Goal: Transaction & Acquisition: Book appointment/travel/reservation

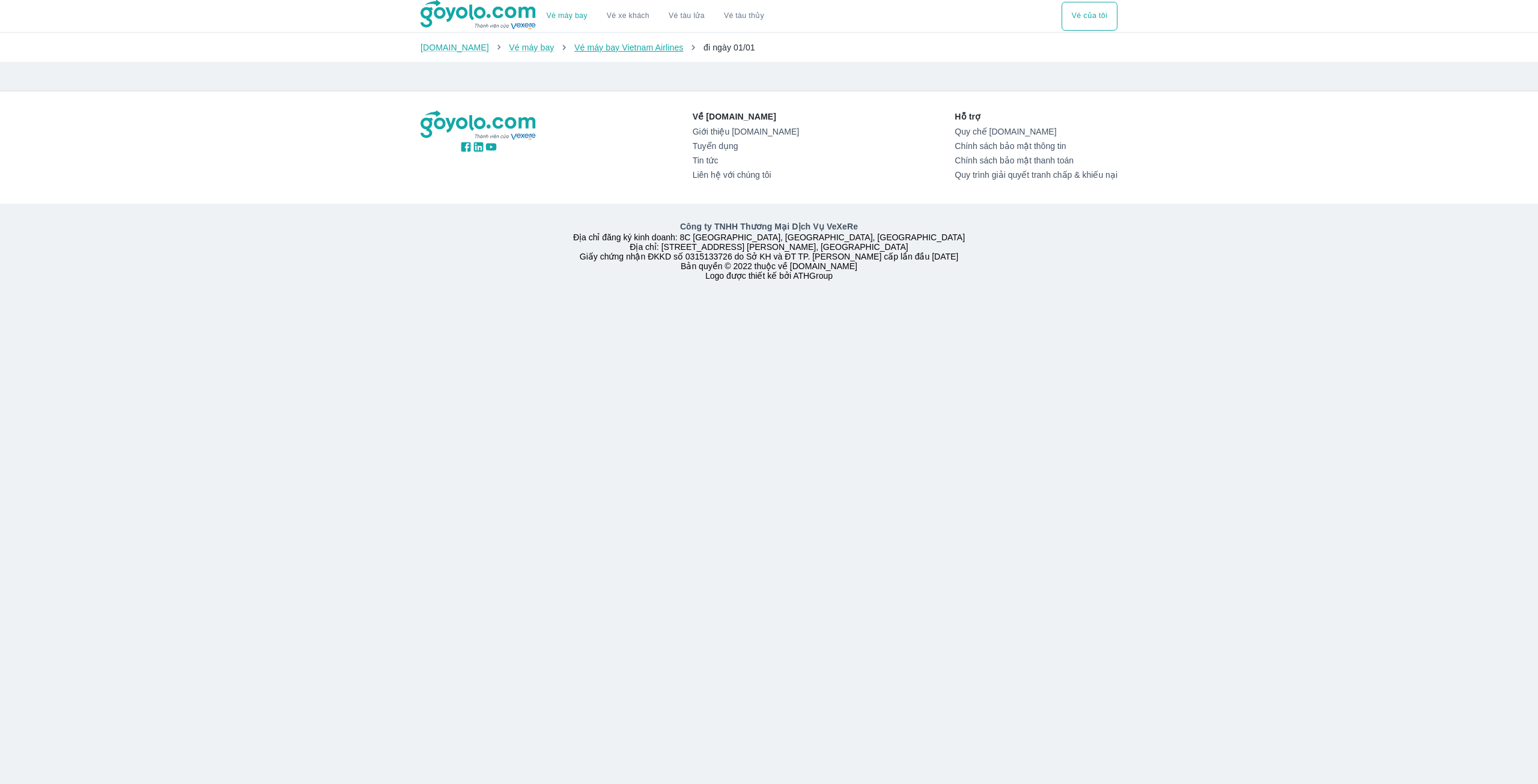
click at [607, 43] on link "Vé máy bay Vietnam Airlines" at bounding box center [629, 47] width 109 height 9
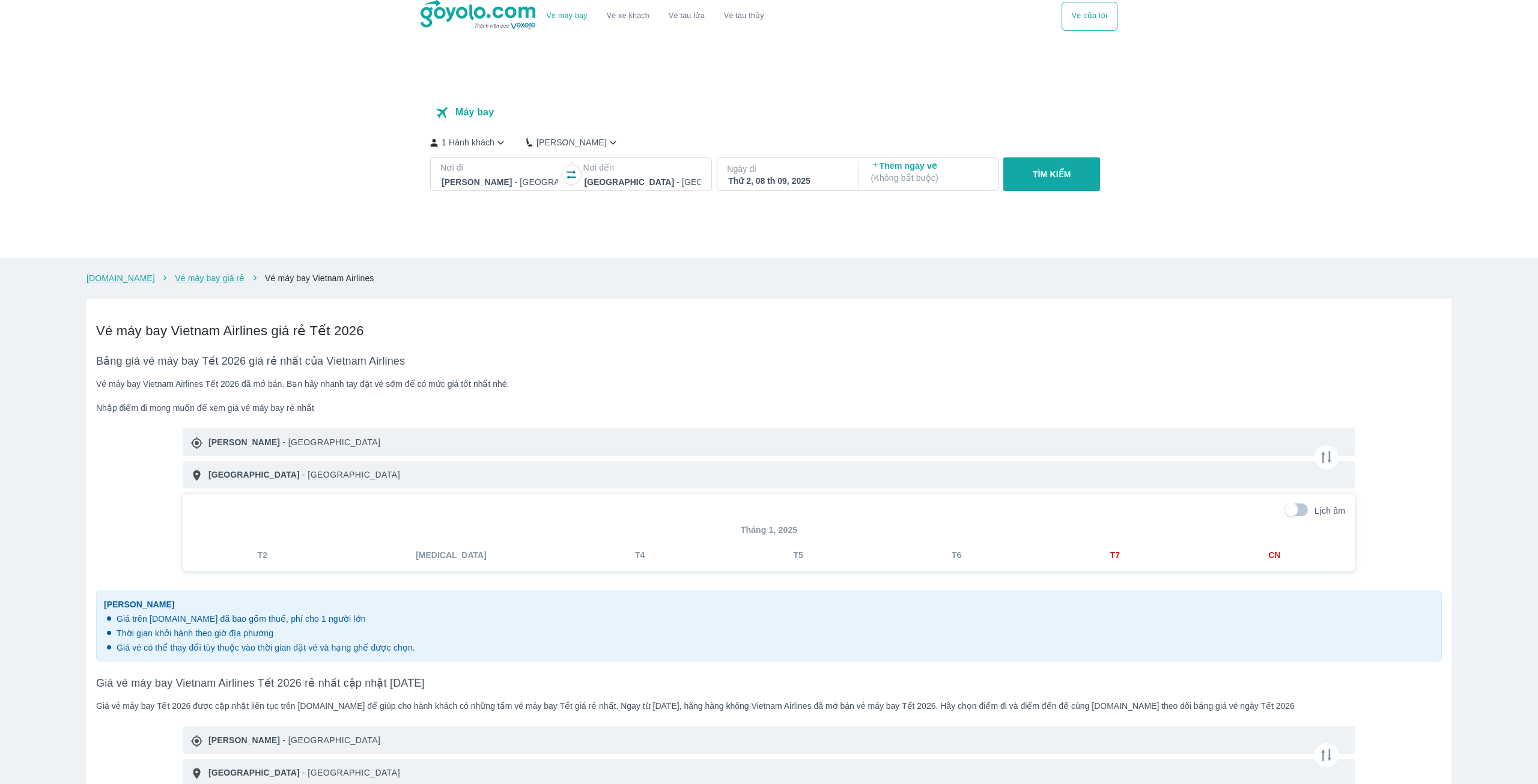
checkbox input "true"
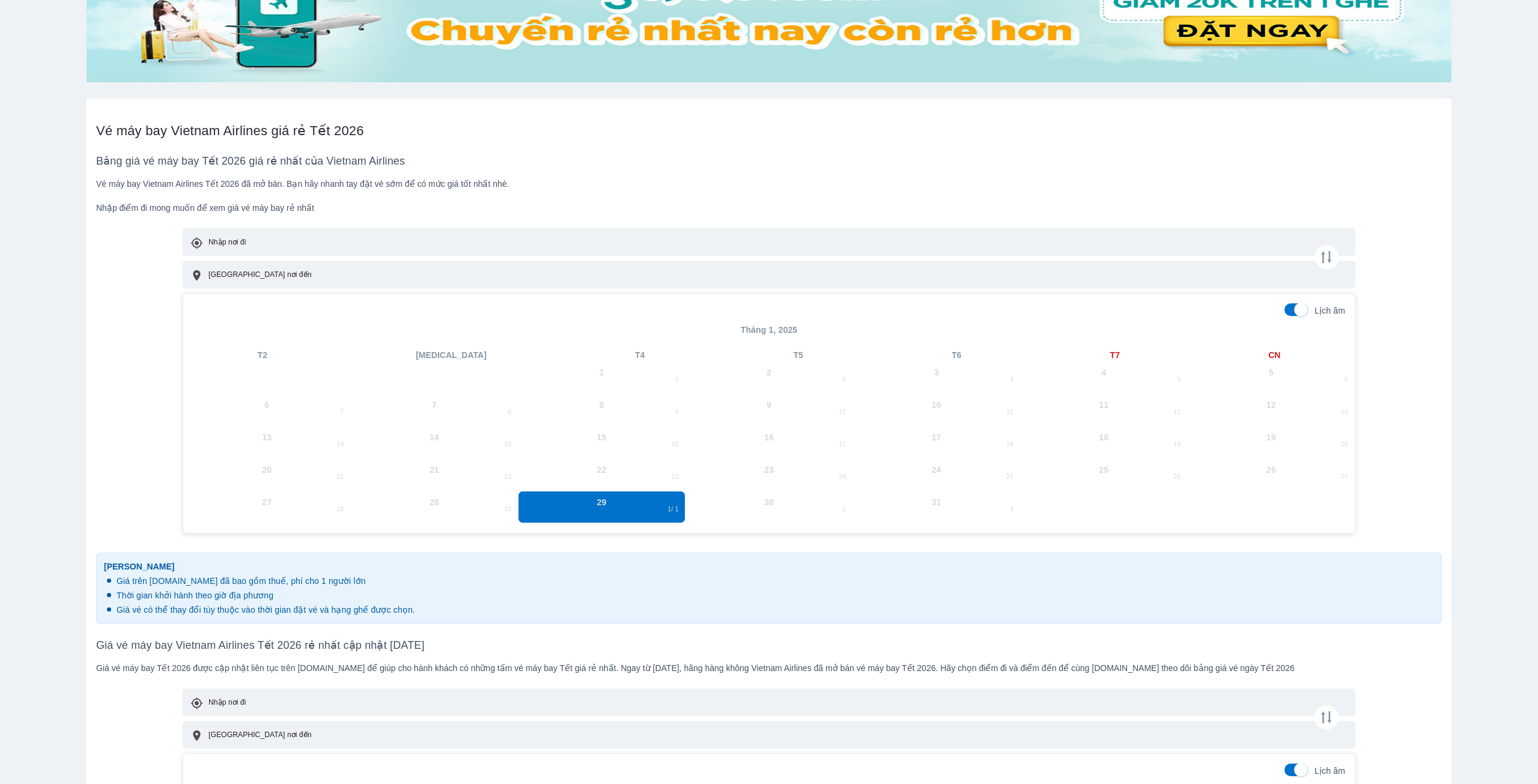
scroll to position [360, 0]
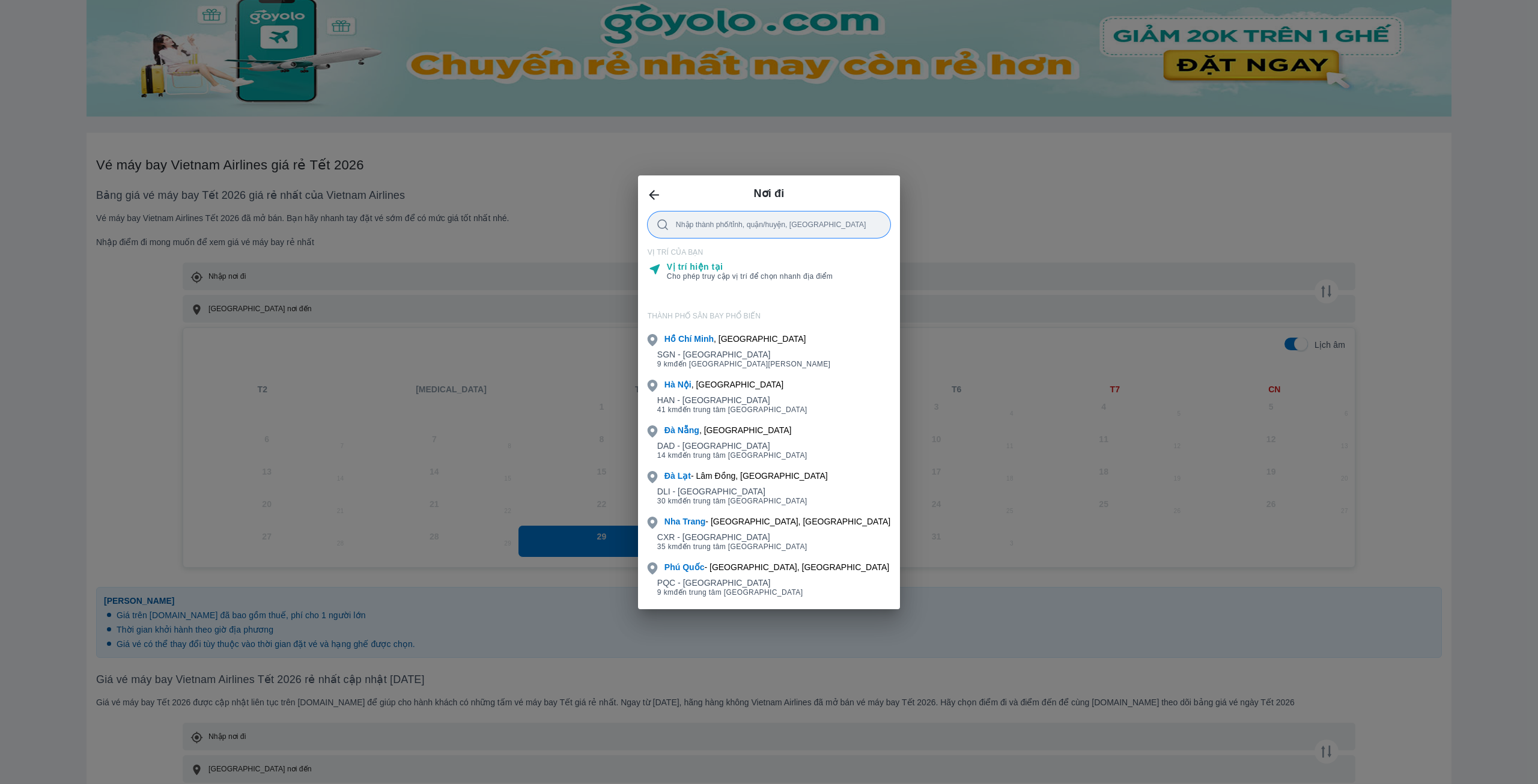
click at [748, 364] on span "9 km đến trung tâm [GEOGRAPHIC_DATA]" at bounding box center [744, 364] width 173 height 9
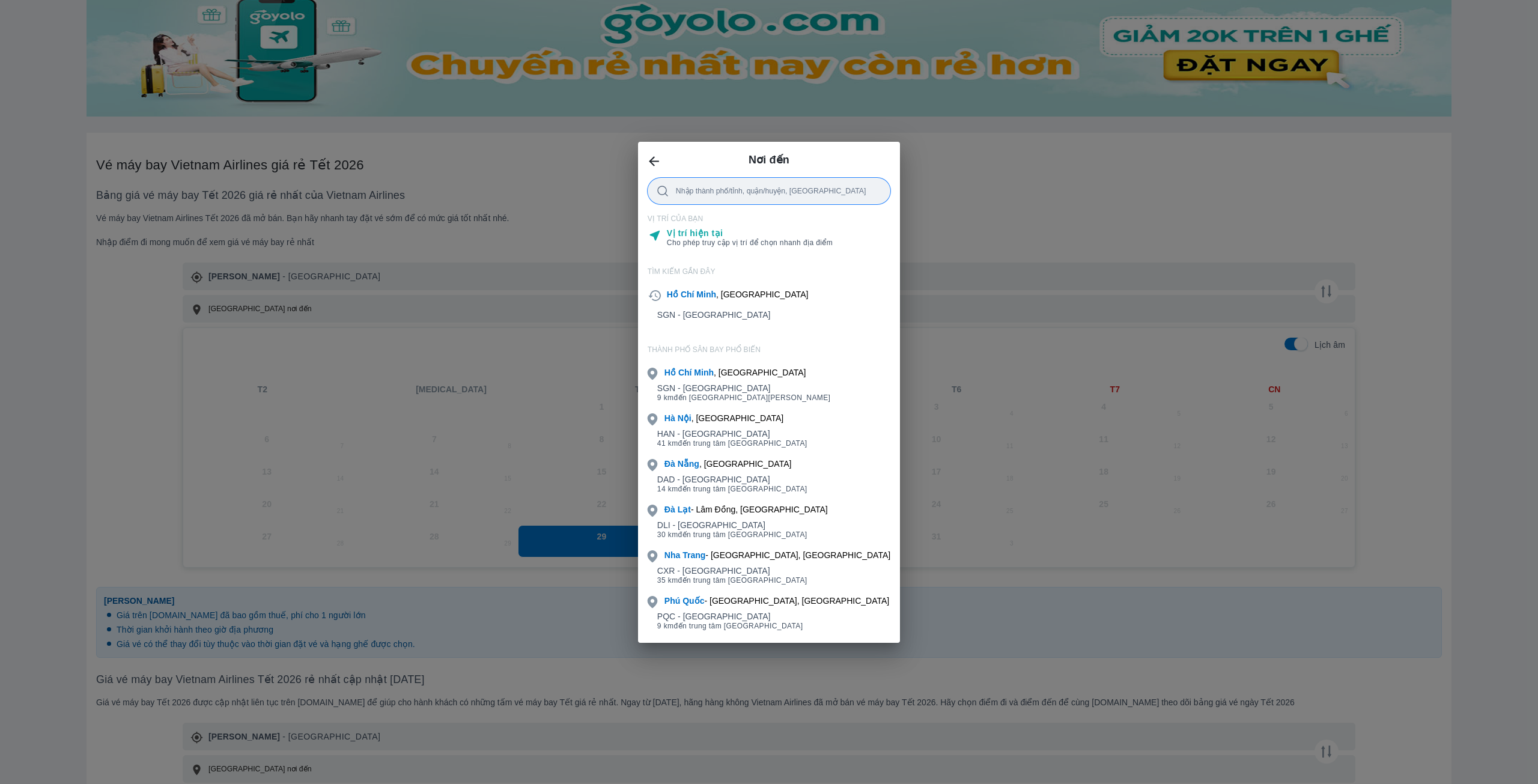
click at [750, 556] on div "[GEOGRAPHIC_DATA] - [GEOGRAPHIC_DATA], [GEOGRAPHIC_DATA]" at bounding box center [777, 555] width 226 height 12
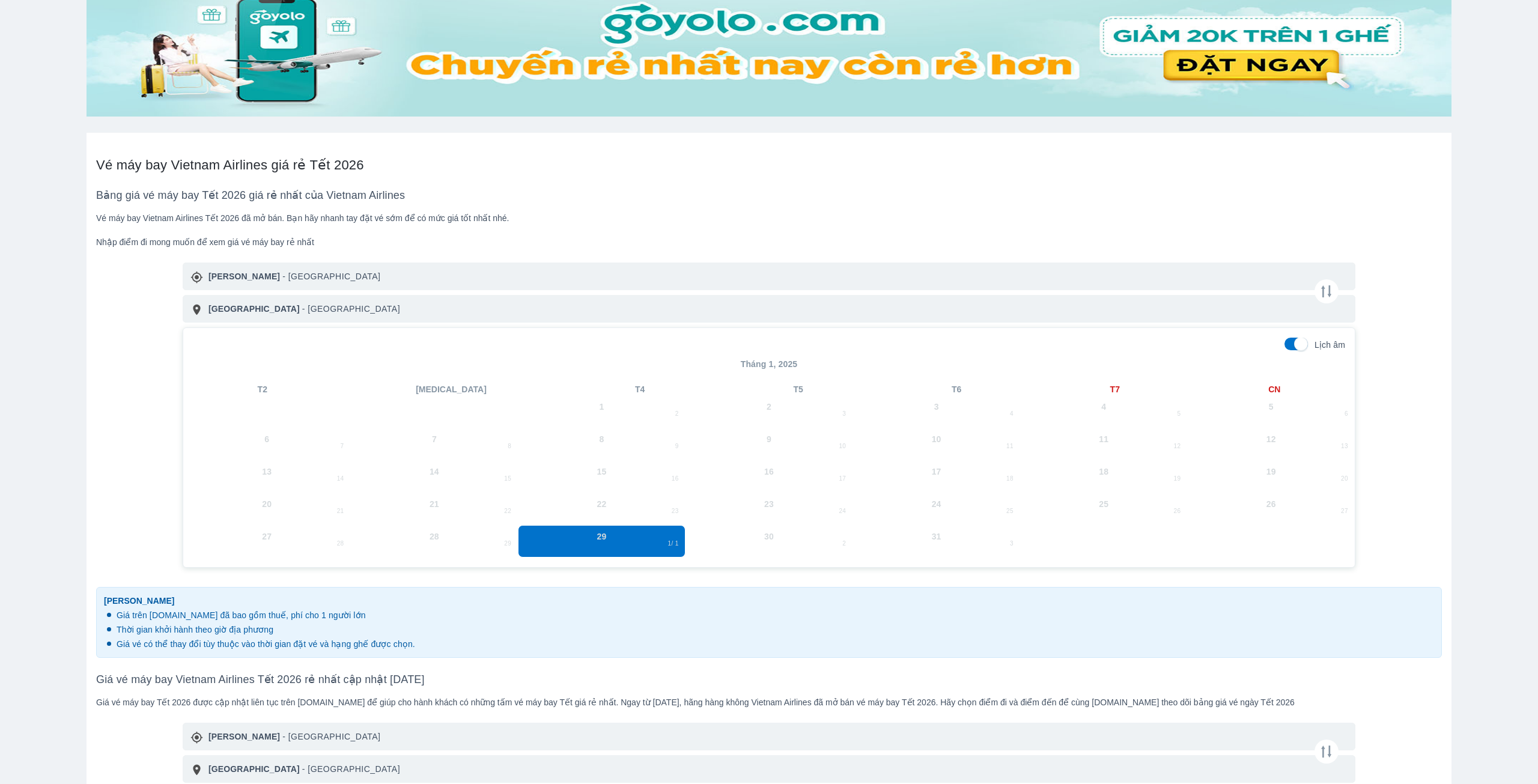
drag, startPoint x: 1321, startPoint y: 291, endPoint x: 1334, endPoint y: 151, distance: 140.6
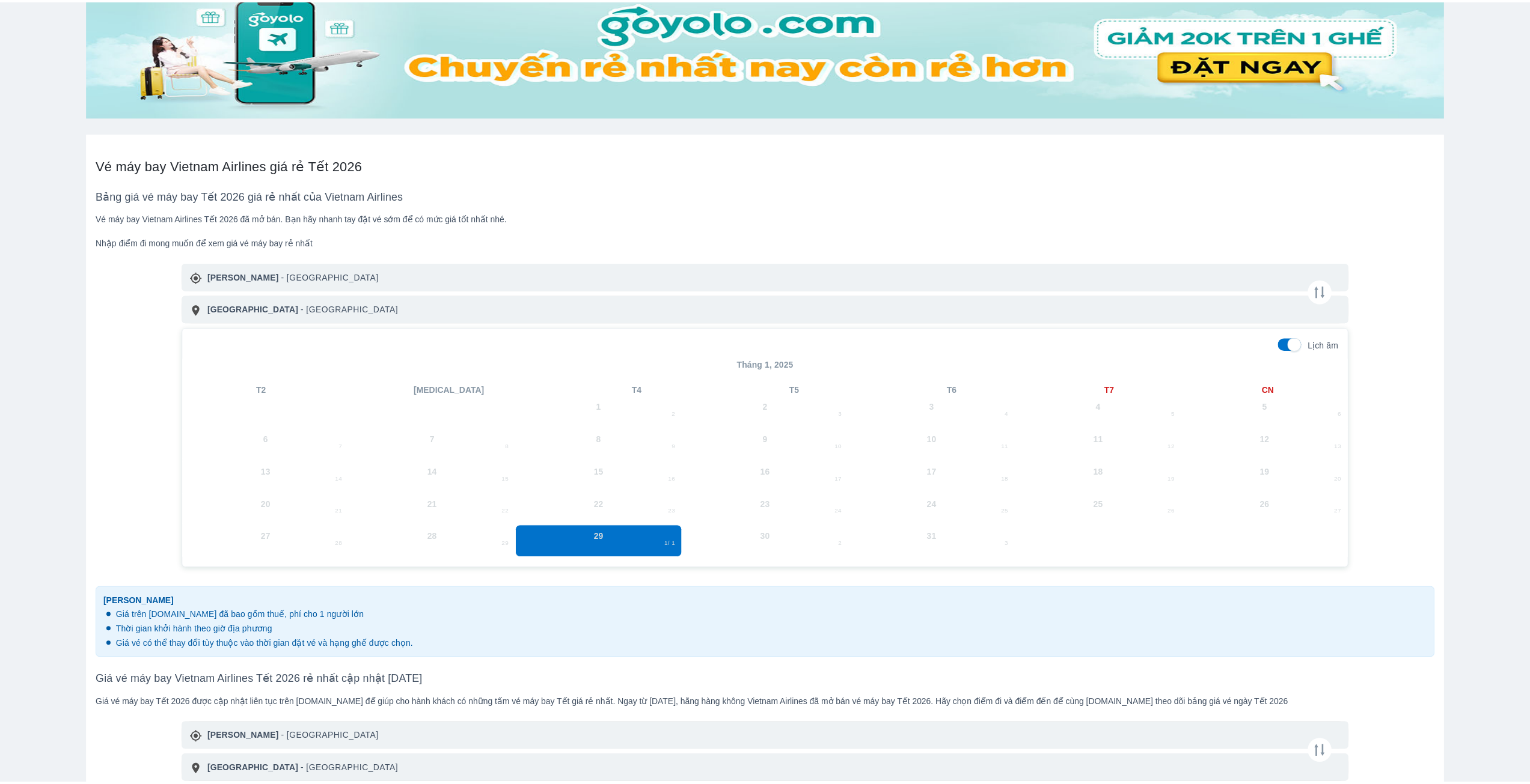
scroll to position [120, 0]
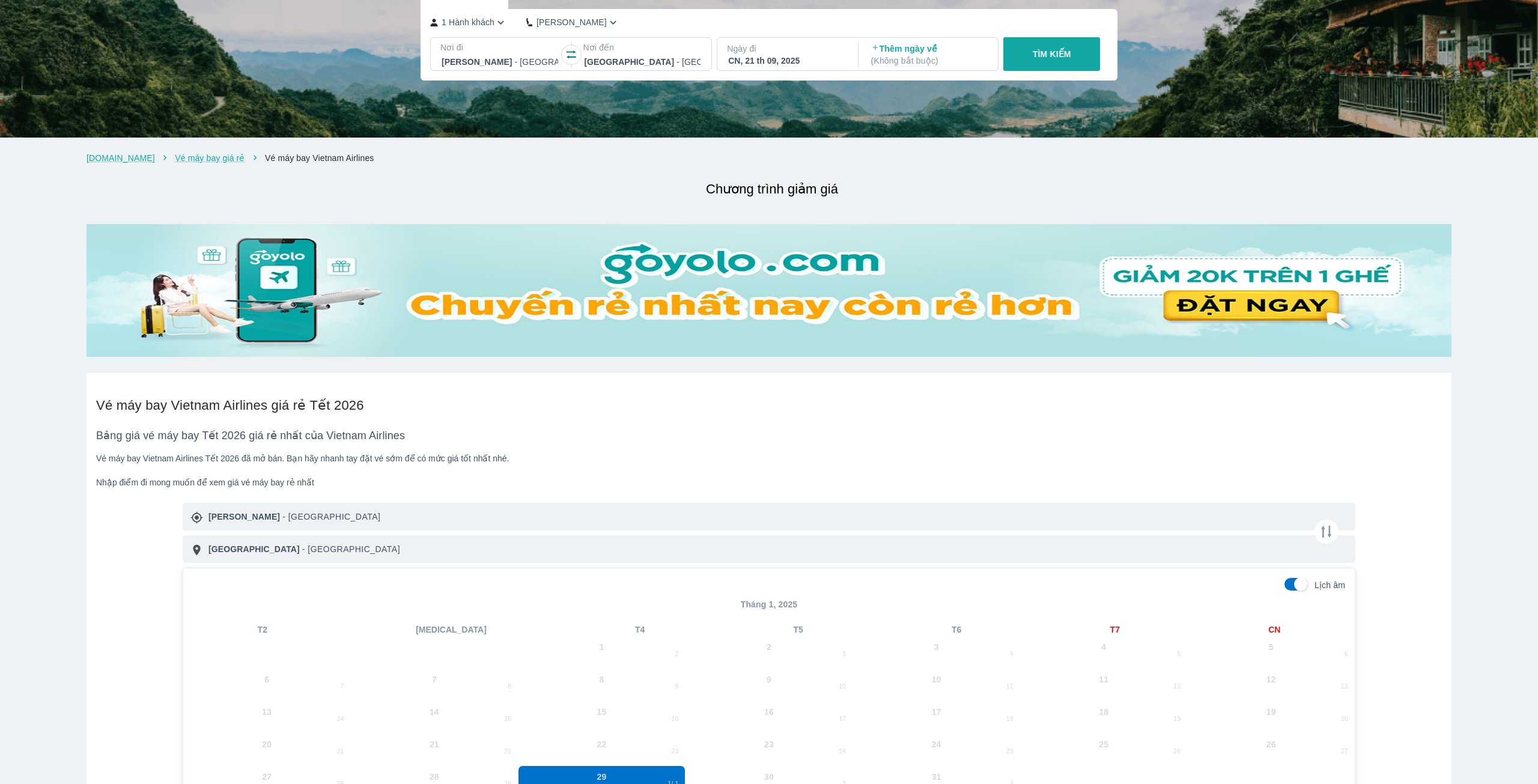
click at [957, 67] on p "Thêm ngày về ( Không bắt buộc )" at bounding box center [930, 54] width 117 height 24
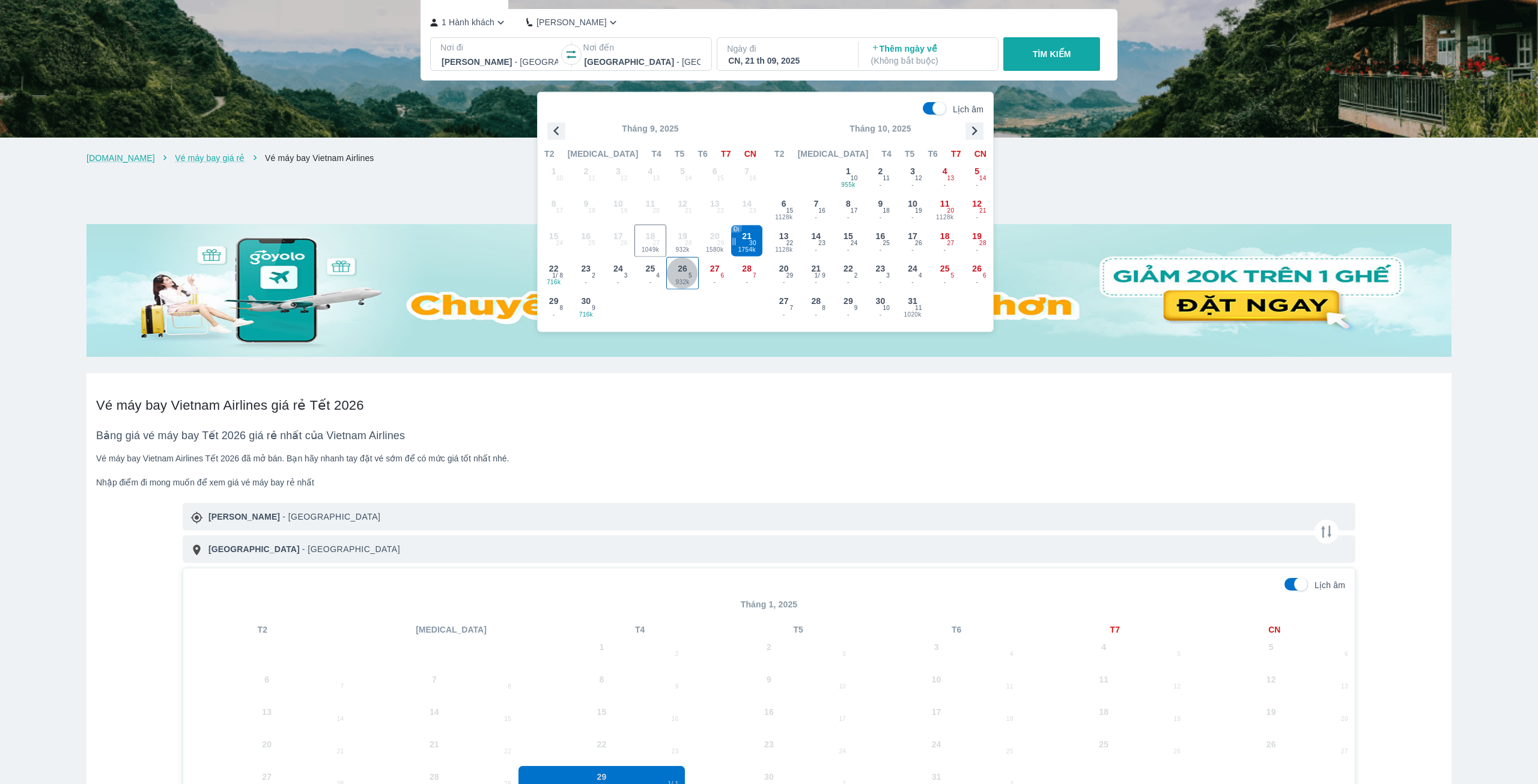
click at [687, 279] on span "932k" at bounding box center [682, 282] width 31 height 9
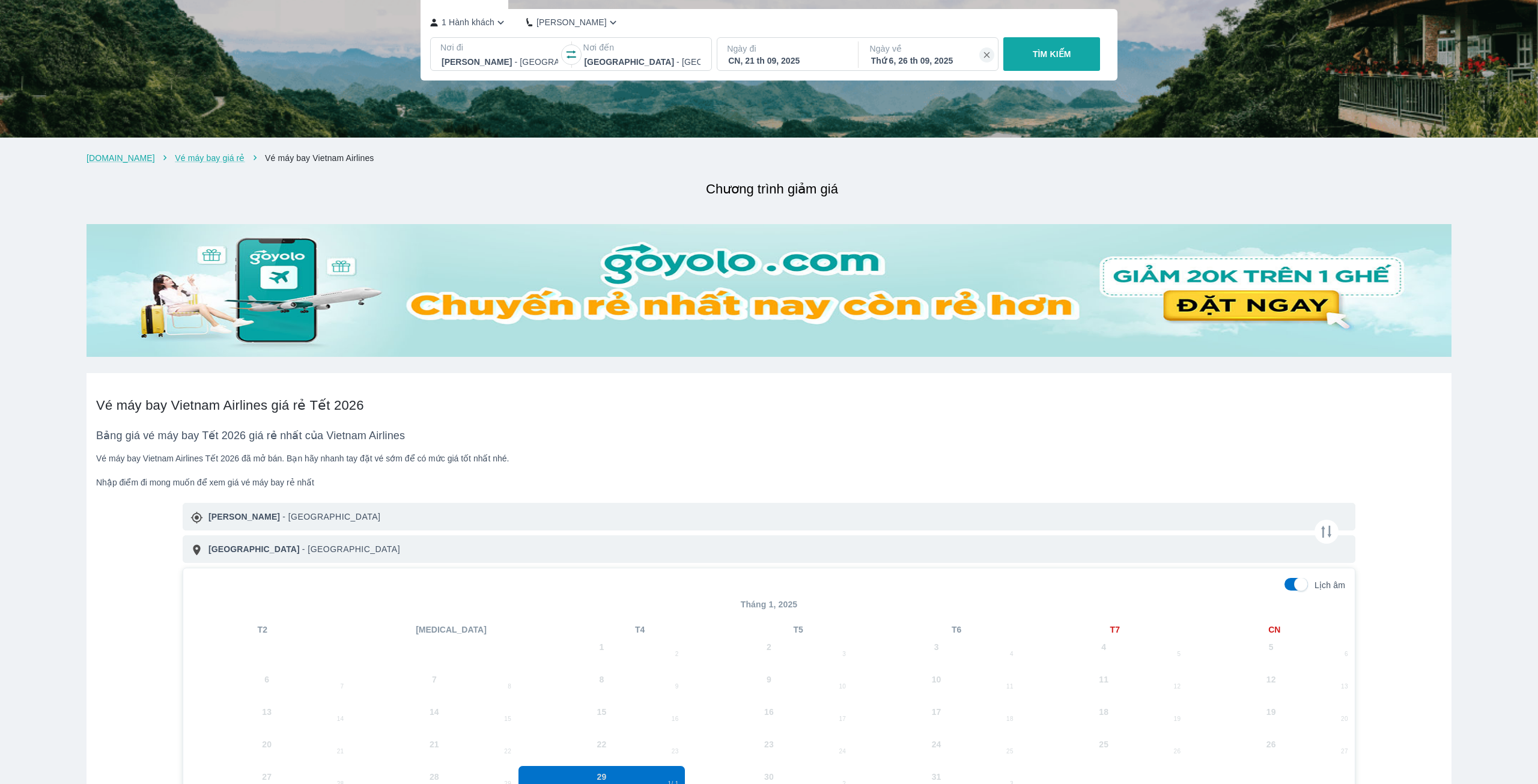
click at [1049, 60] on p "TÌM KIẾM" at bounding box center [1052, 54] width 38 height 12
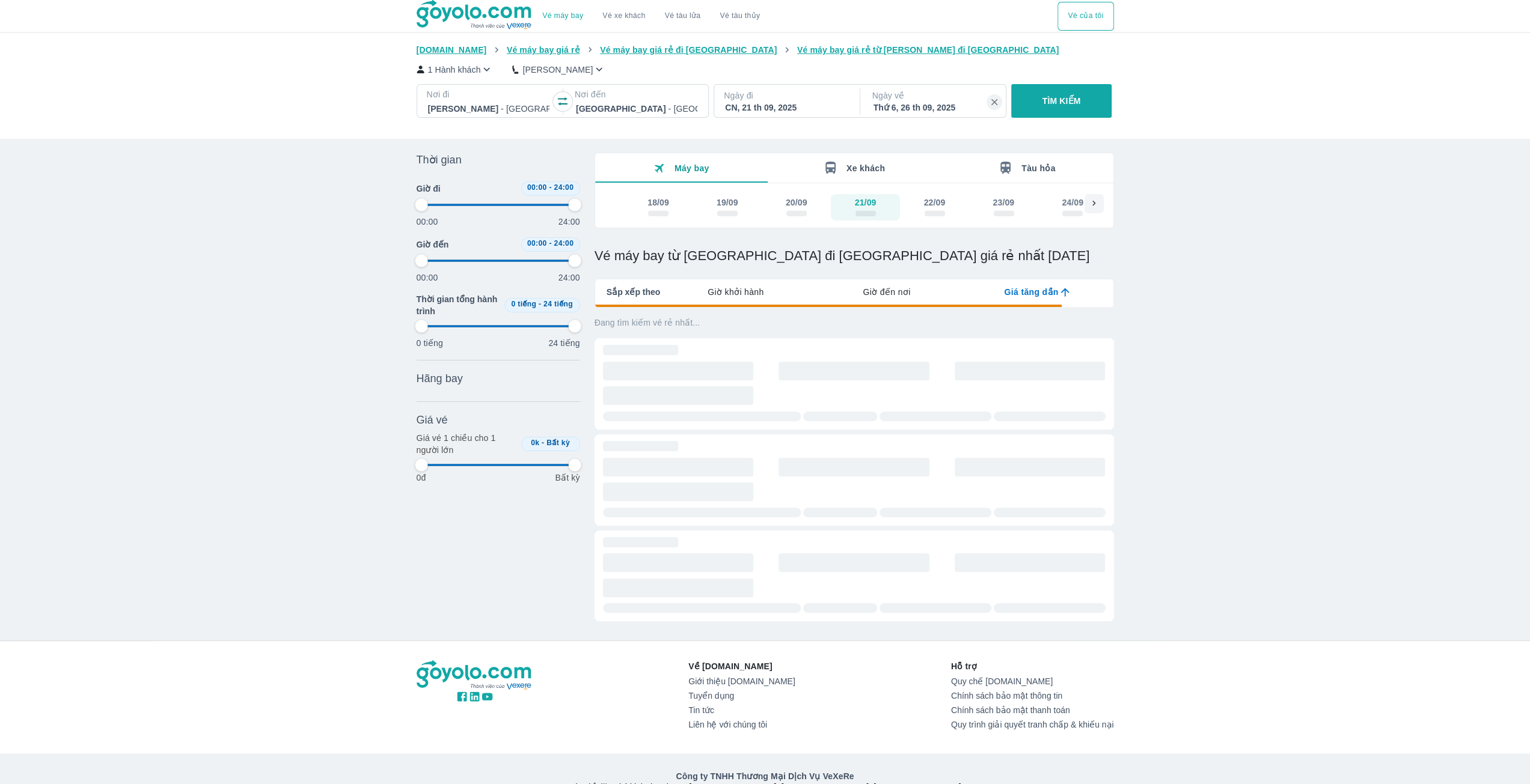
type input "97.9166666666667"
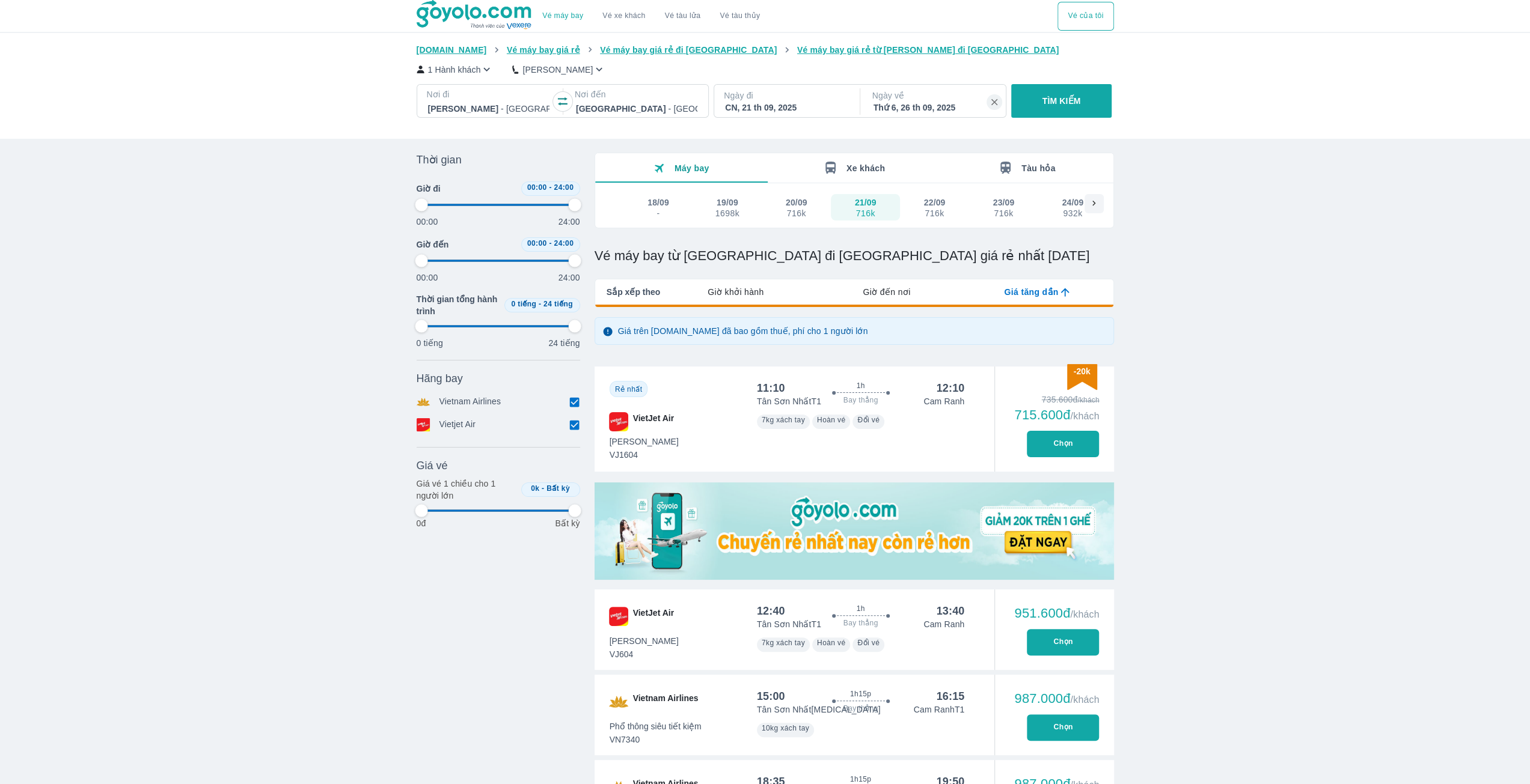
type input "97.9166666666667"
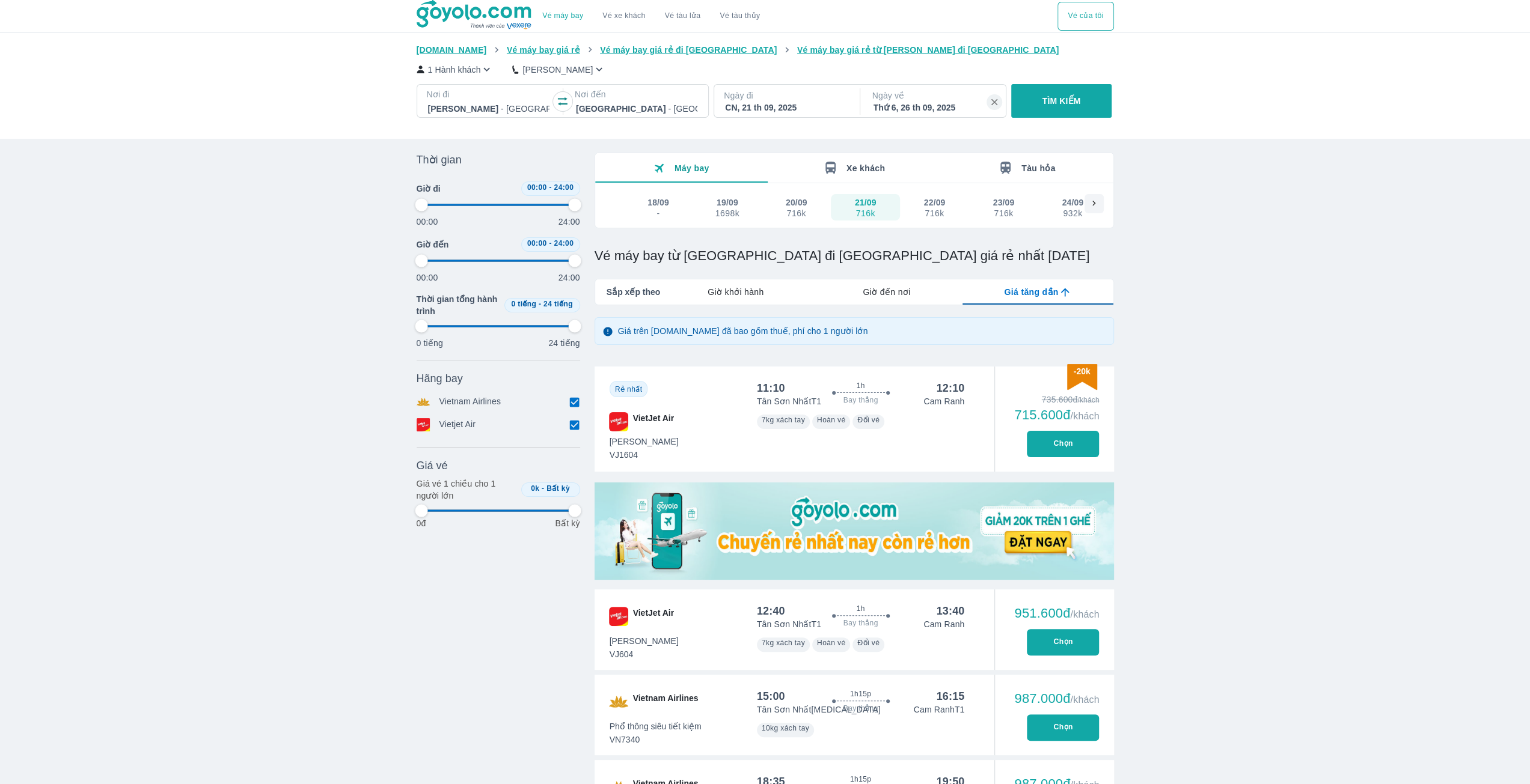
type input "97.9166666666667"
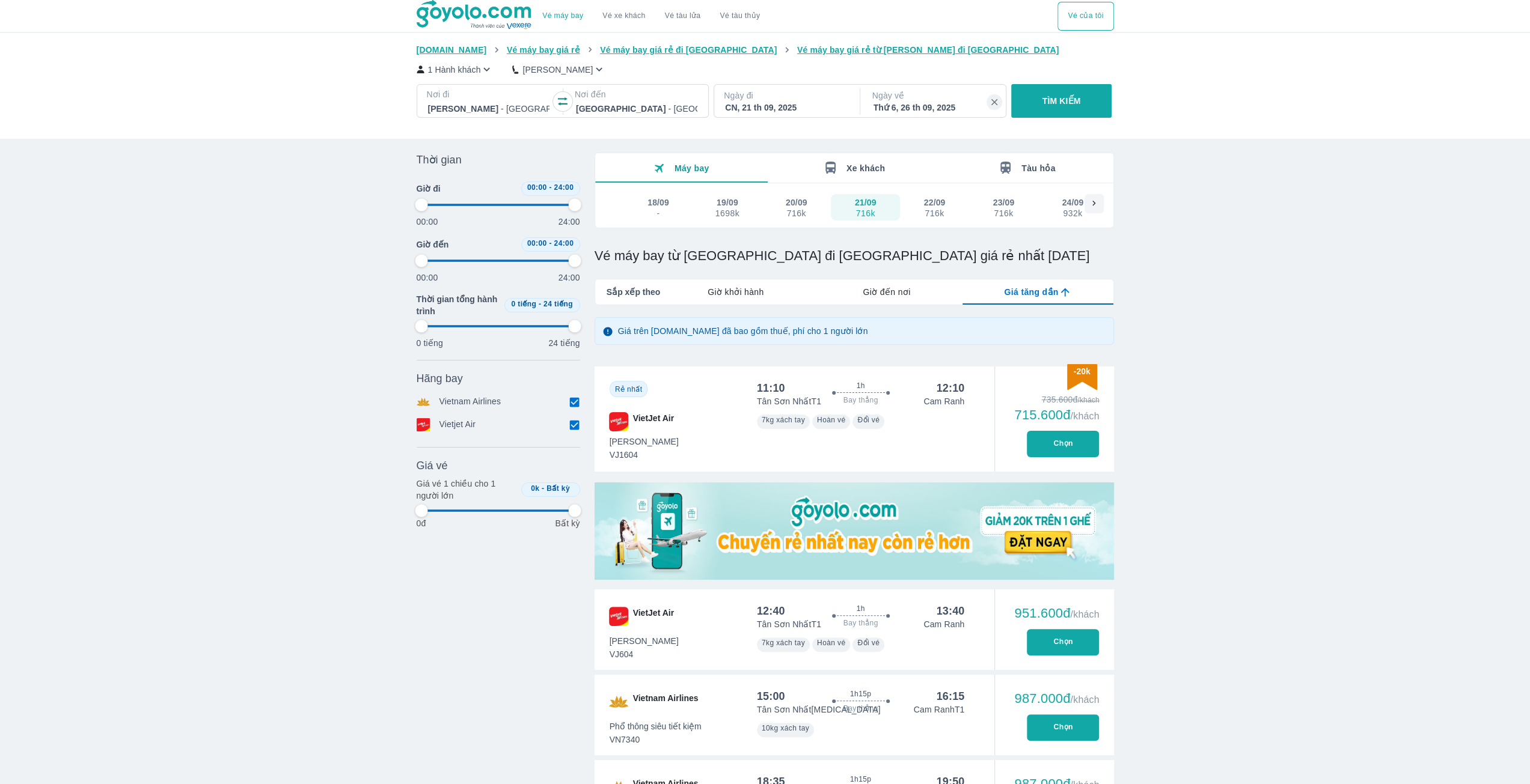
type input "97.9166666666667"
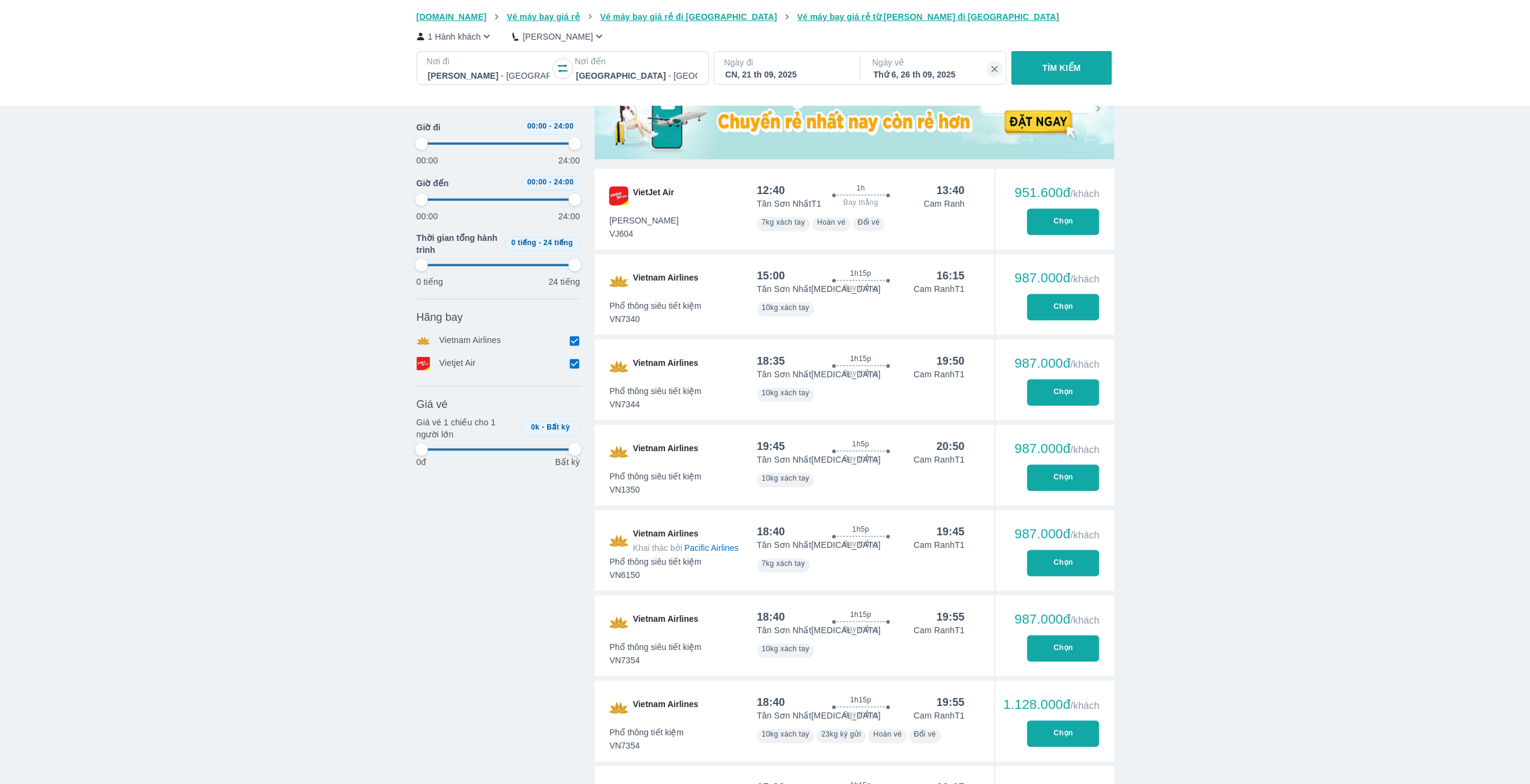
scroll to position [480, 0]
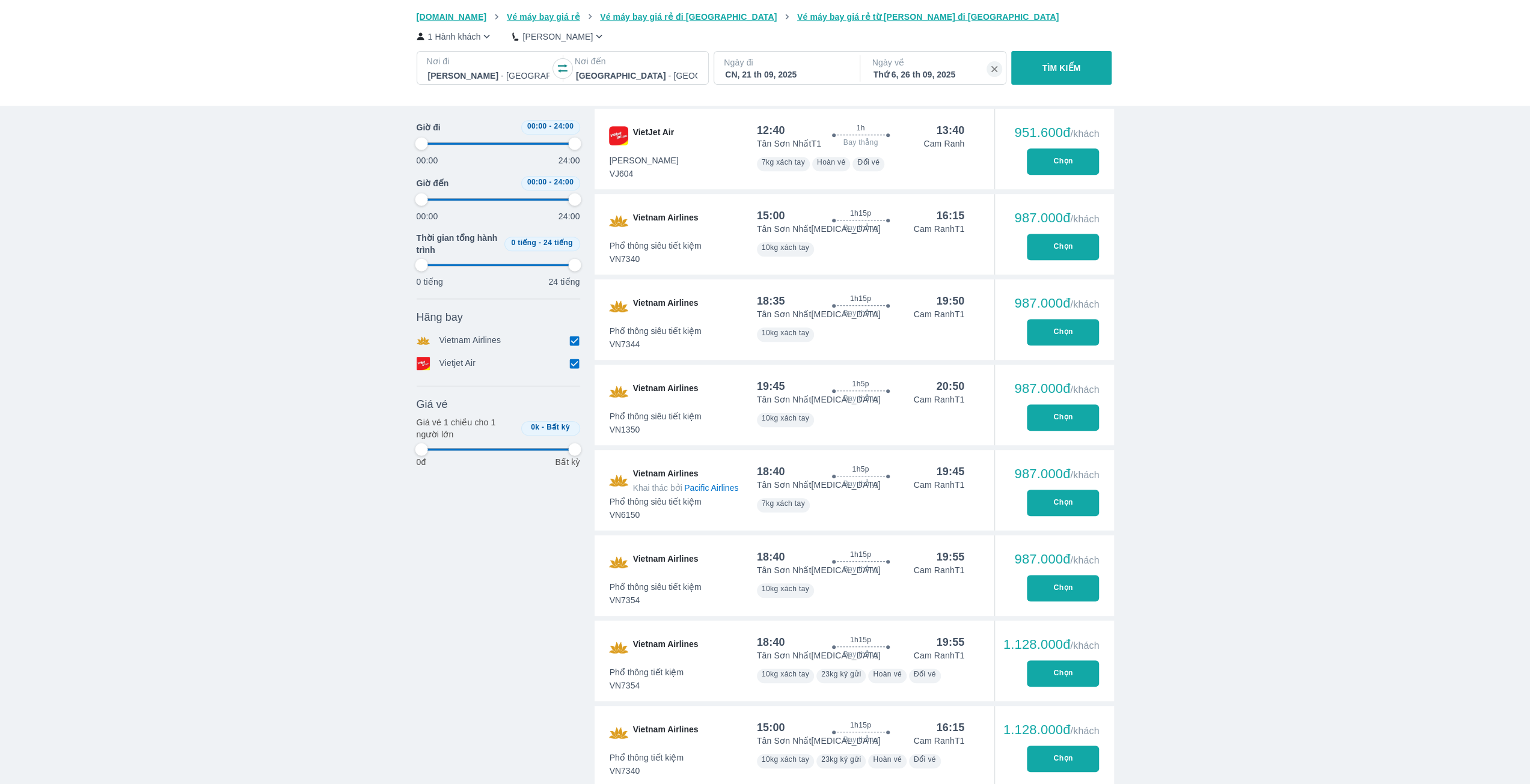
type input "97.9166666666667"
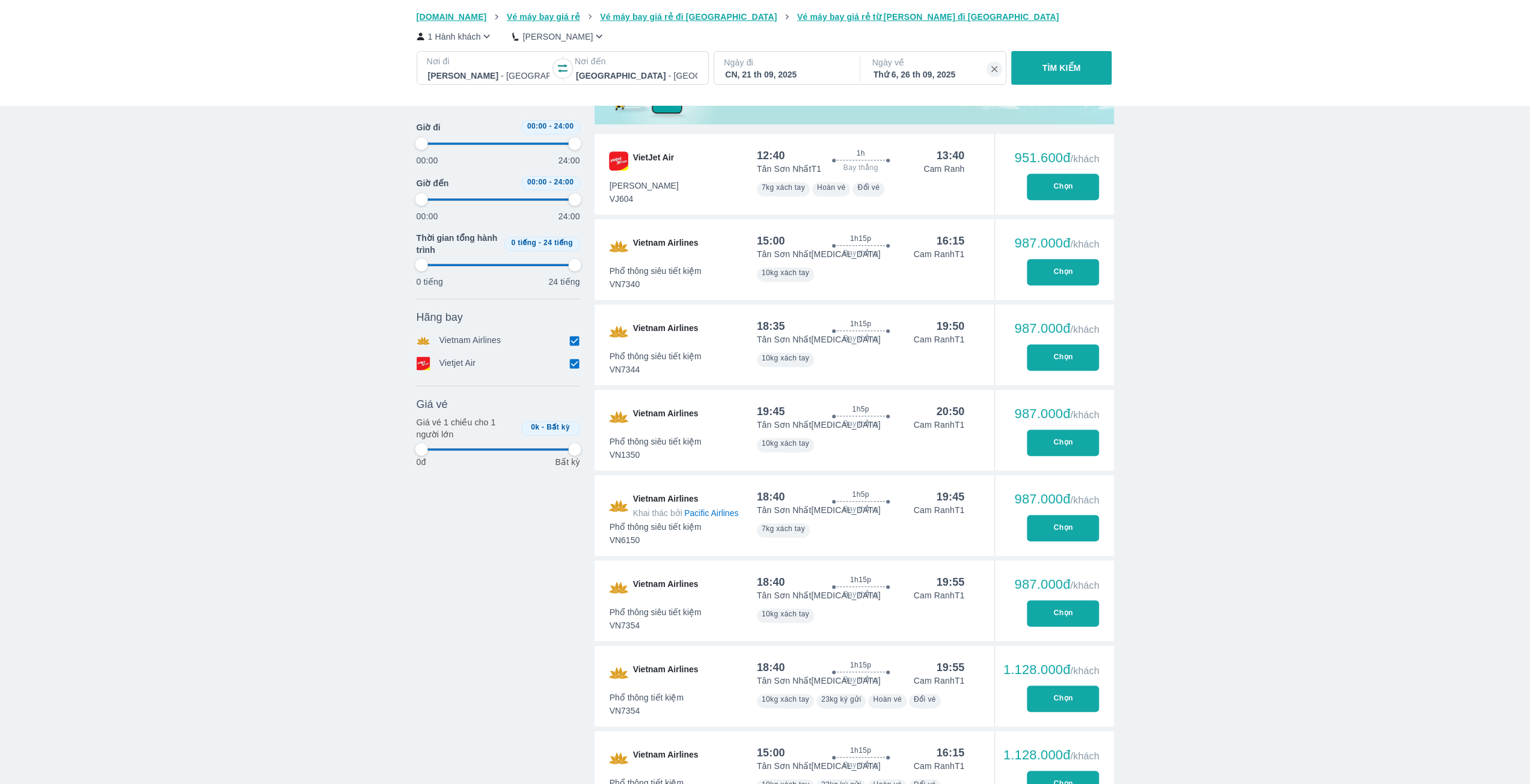
scroll to position [300, 0]
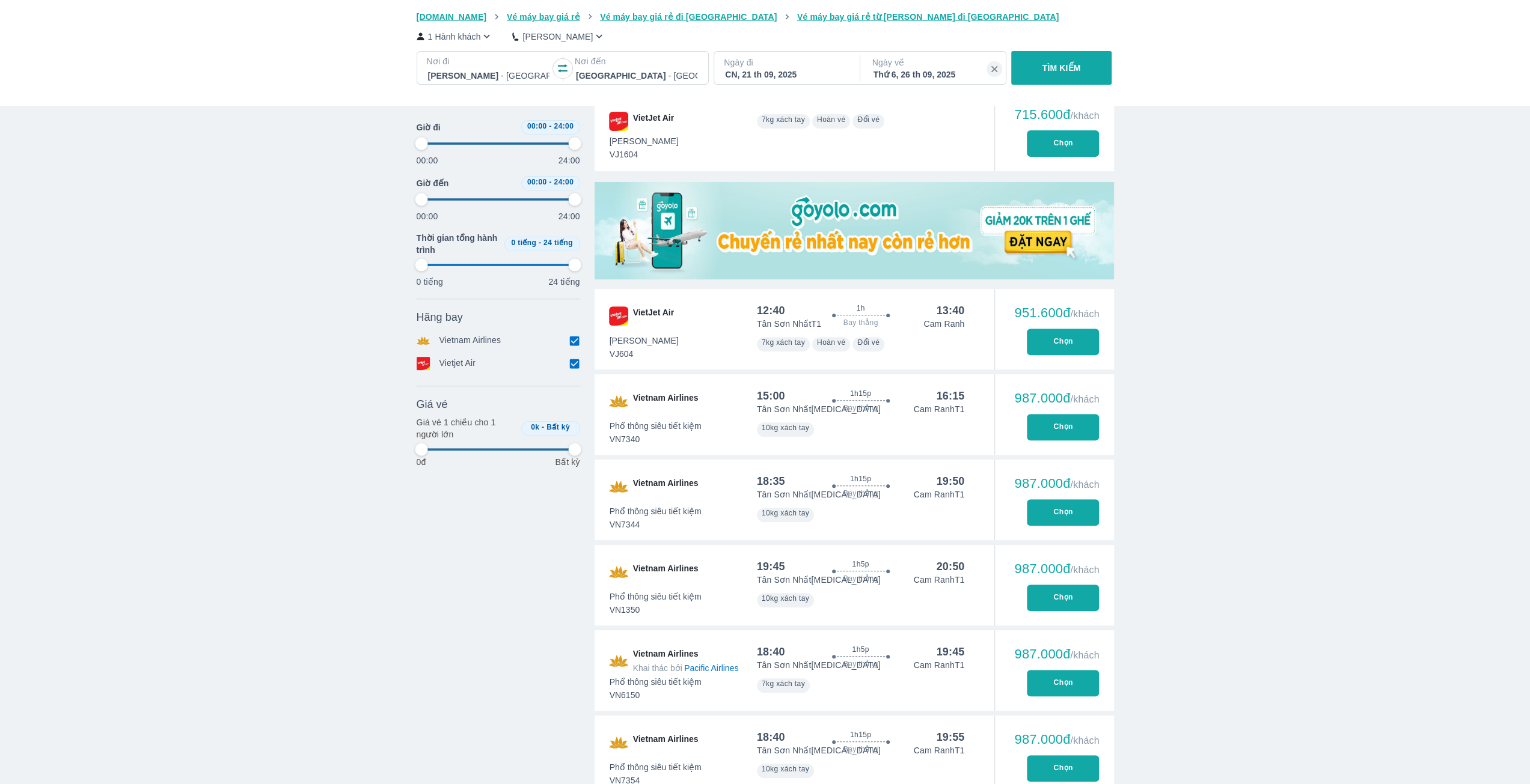
type input "97.9166666666667"
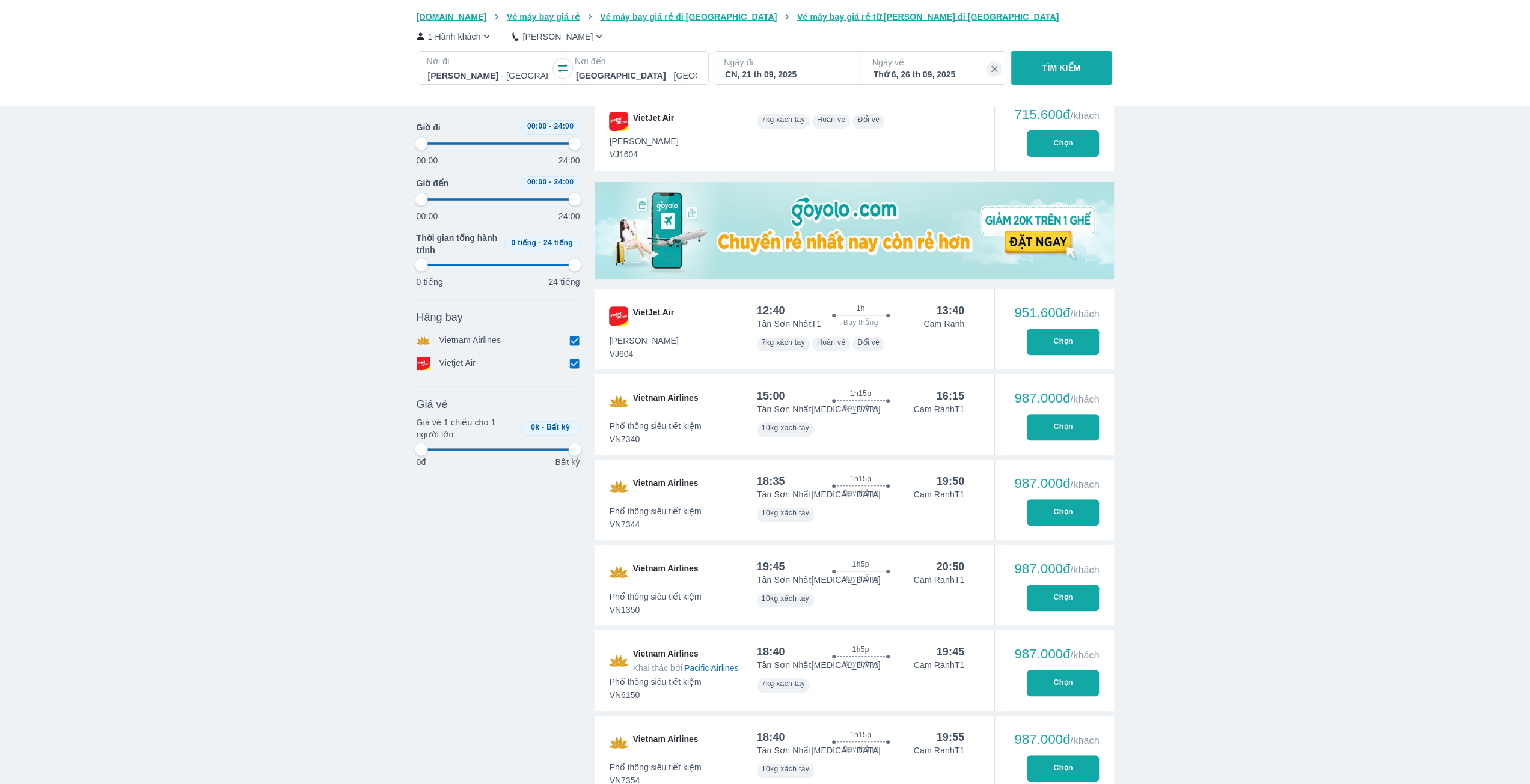
type input "97.9166666666667"
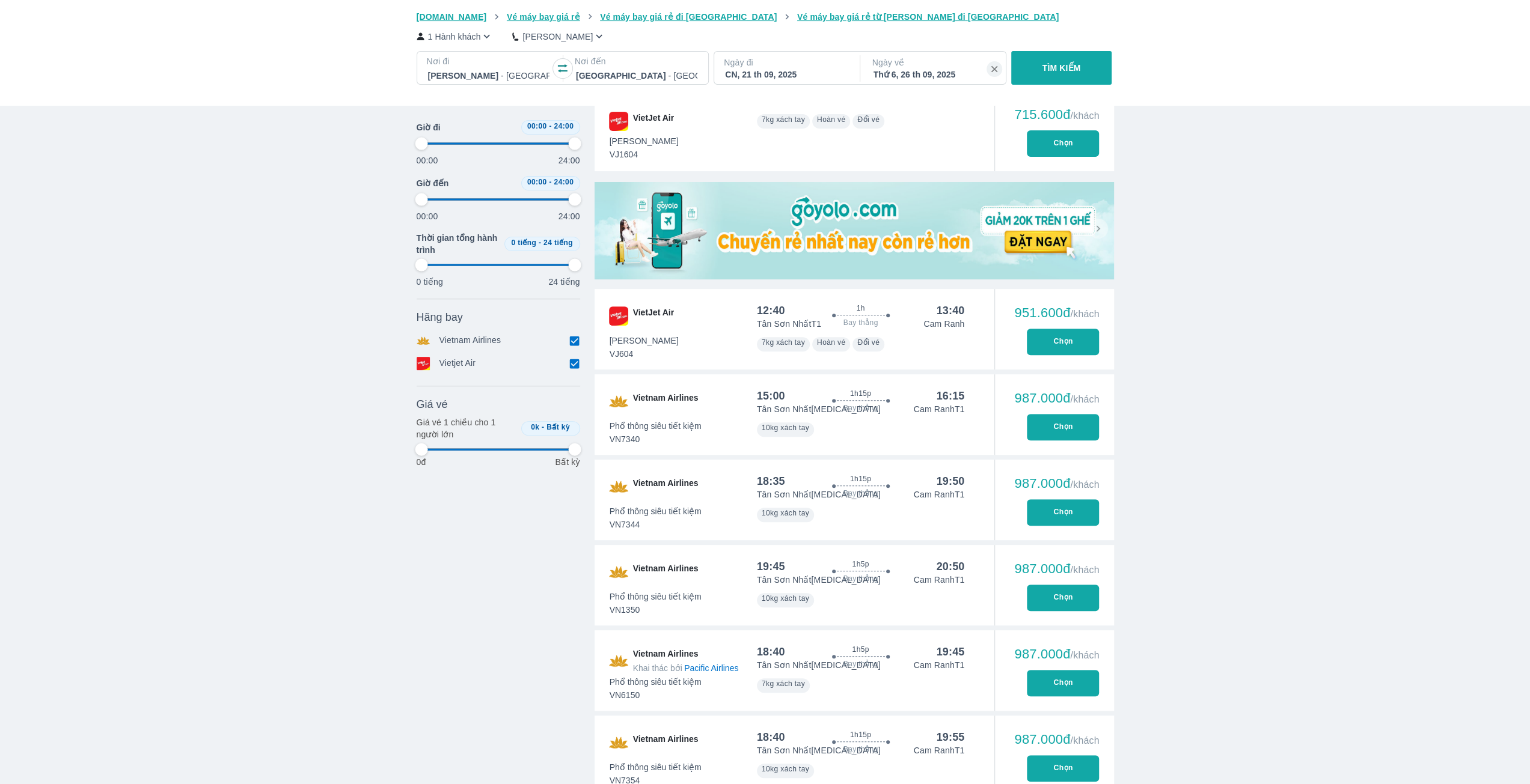
type input "97.9166666666667"
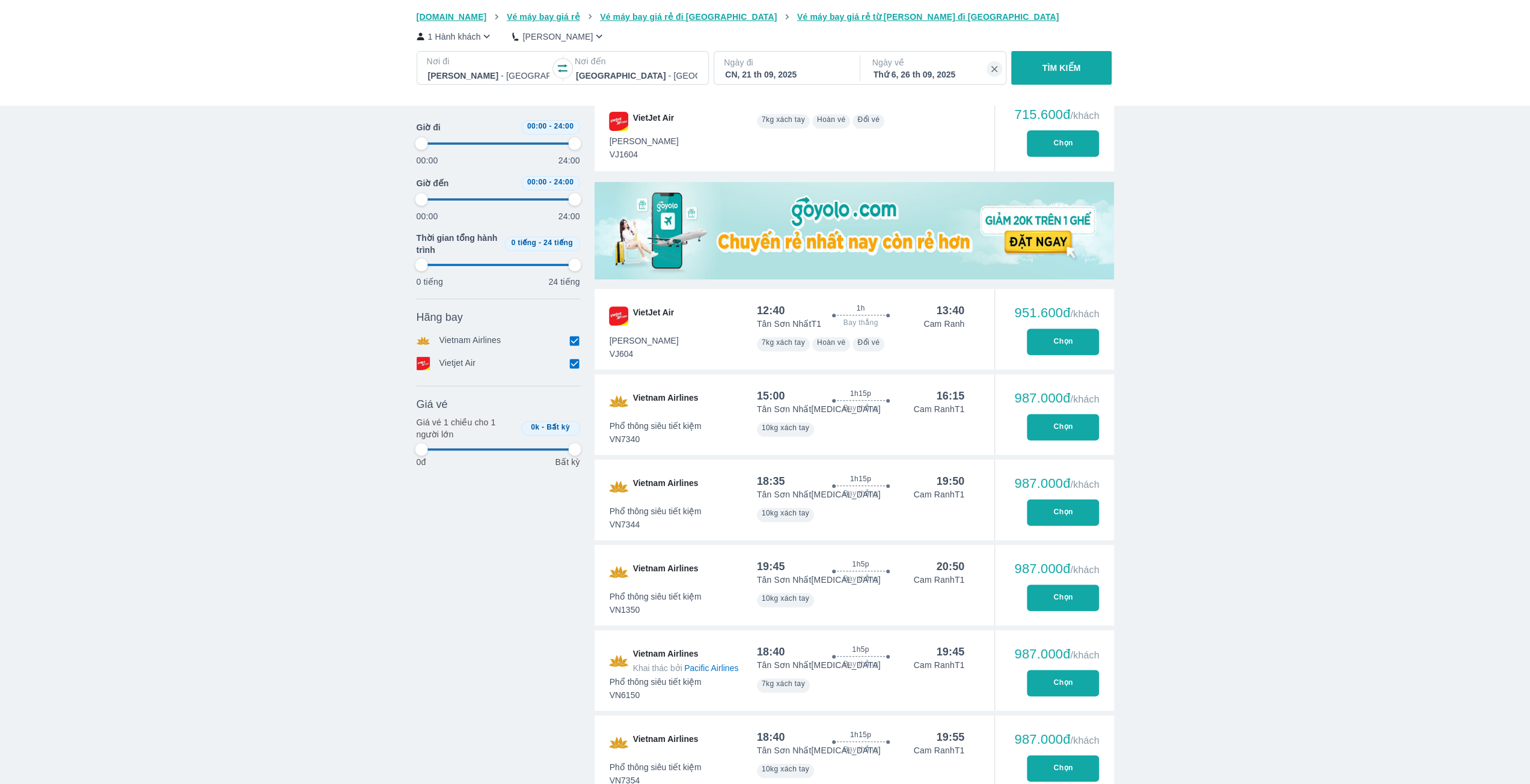
type input "97.9166666666667"
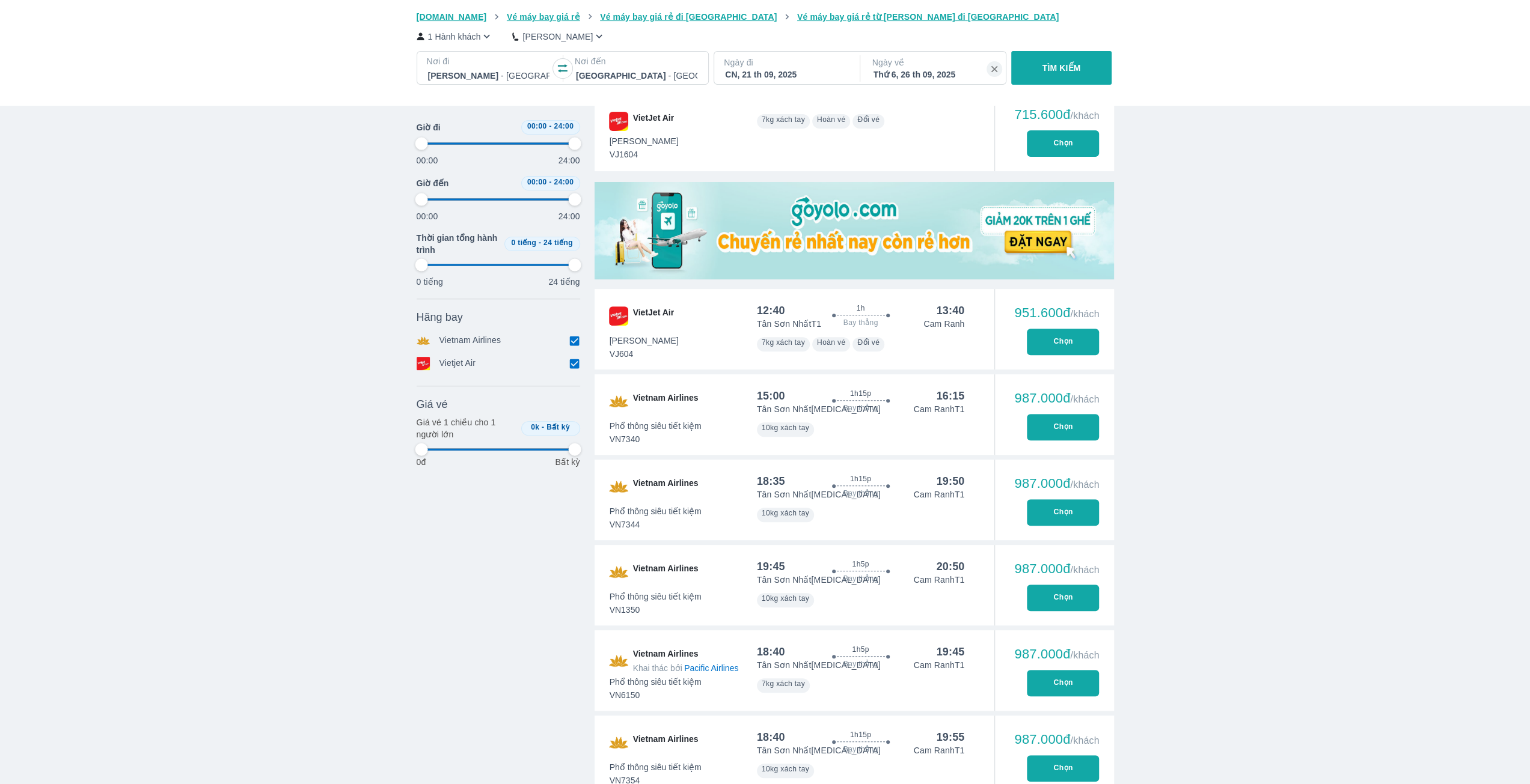
type input "97.9166666666667"
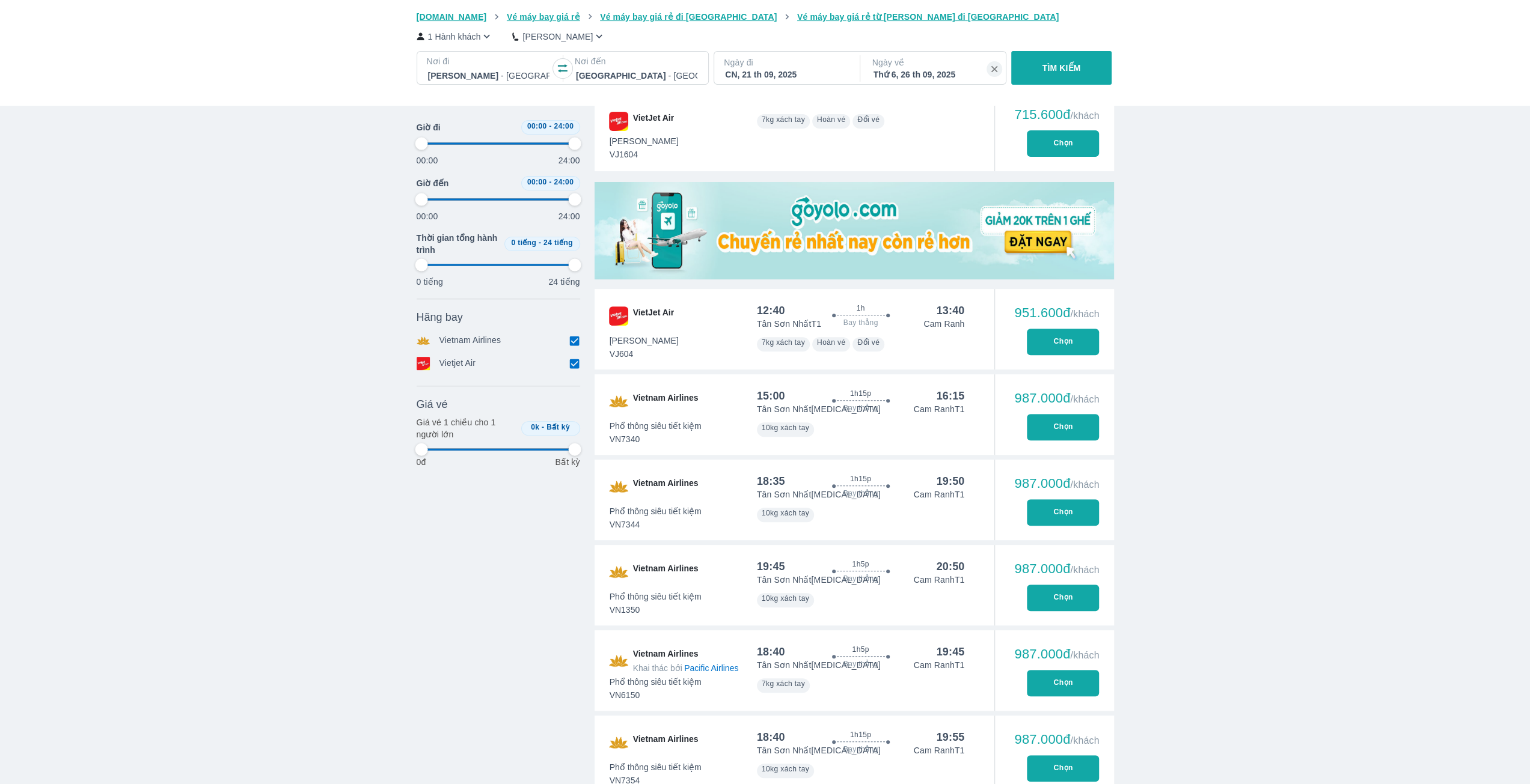
type input "97.9166666666667"
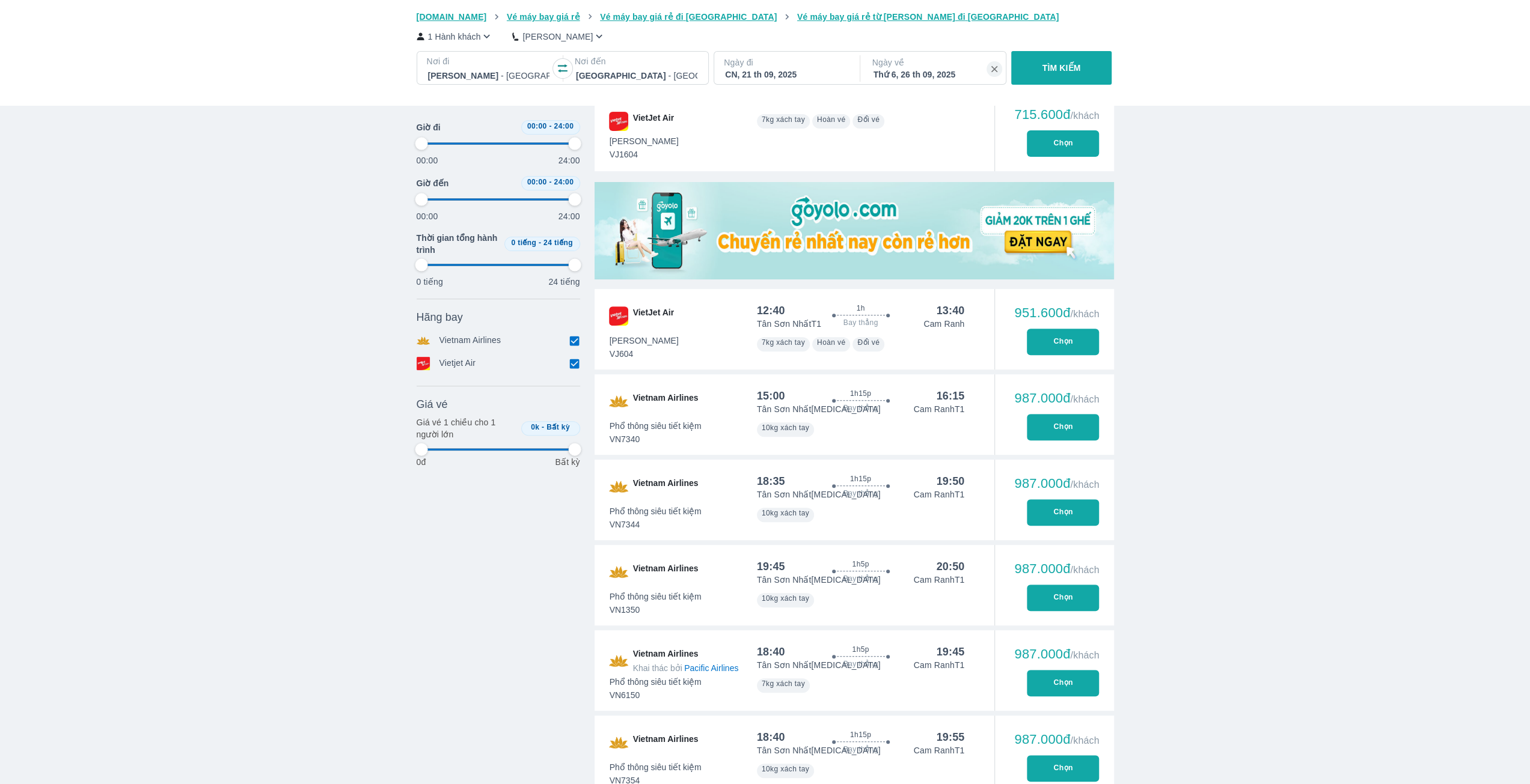
type input "97.9166666666667"
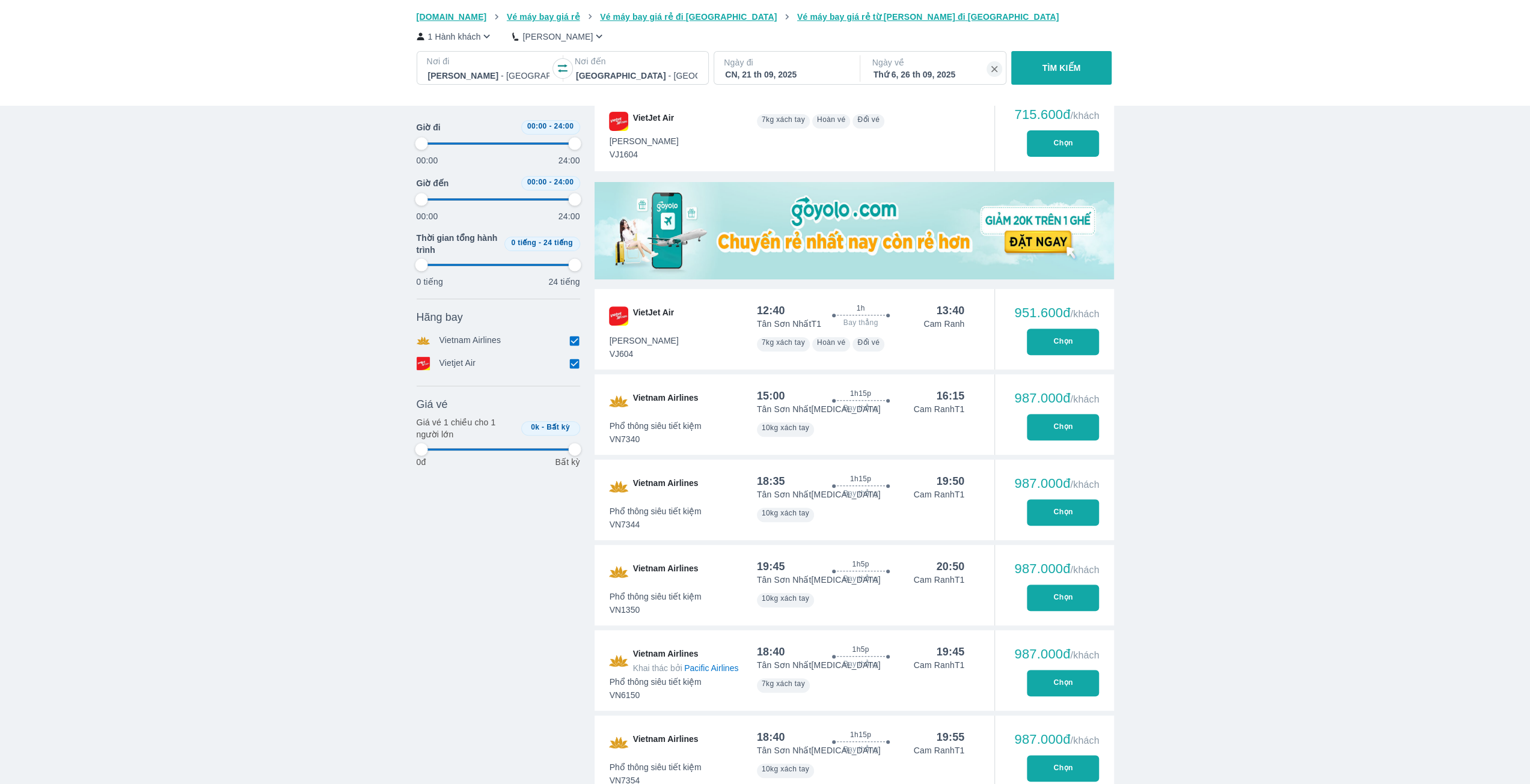
type input "97.9166666666667"
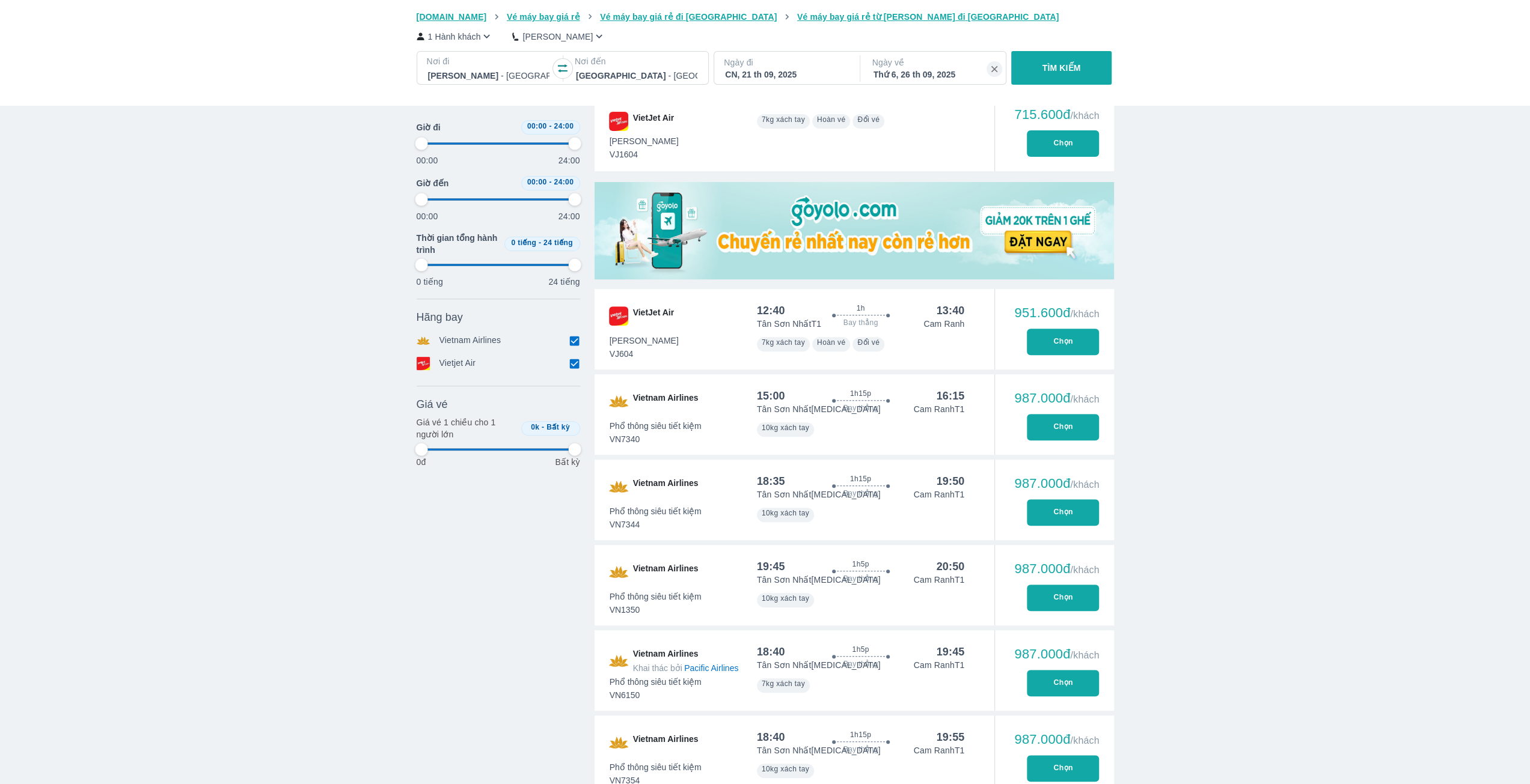
type input "97.9166666666667"
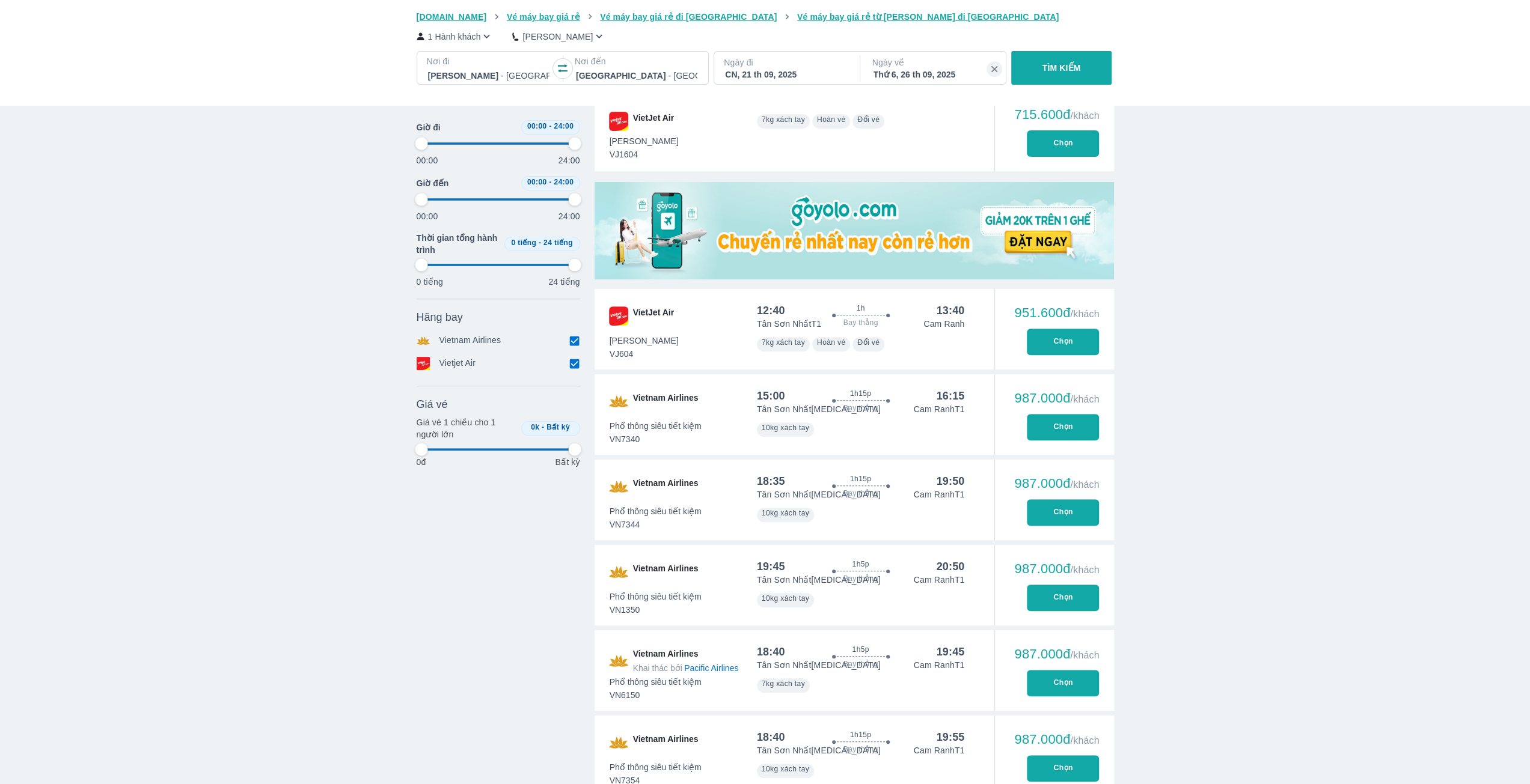
click at [1063, 436] on button "Chọn" at bounding box center [1062, 426] width 72 height 26
type input "97.9166666666667"
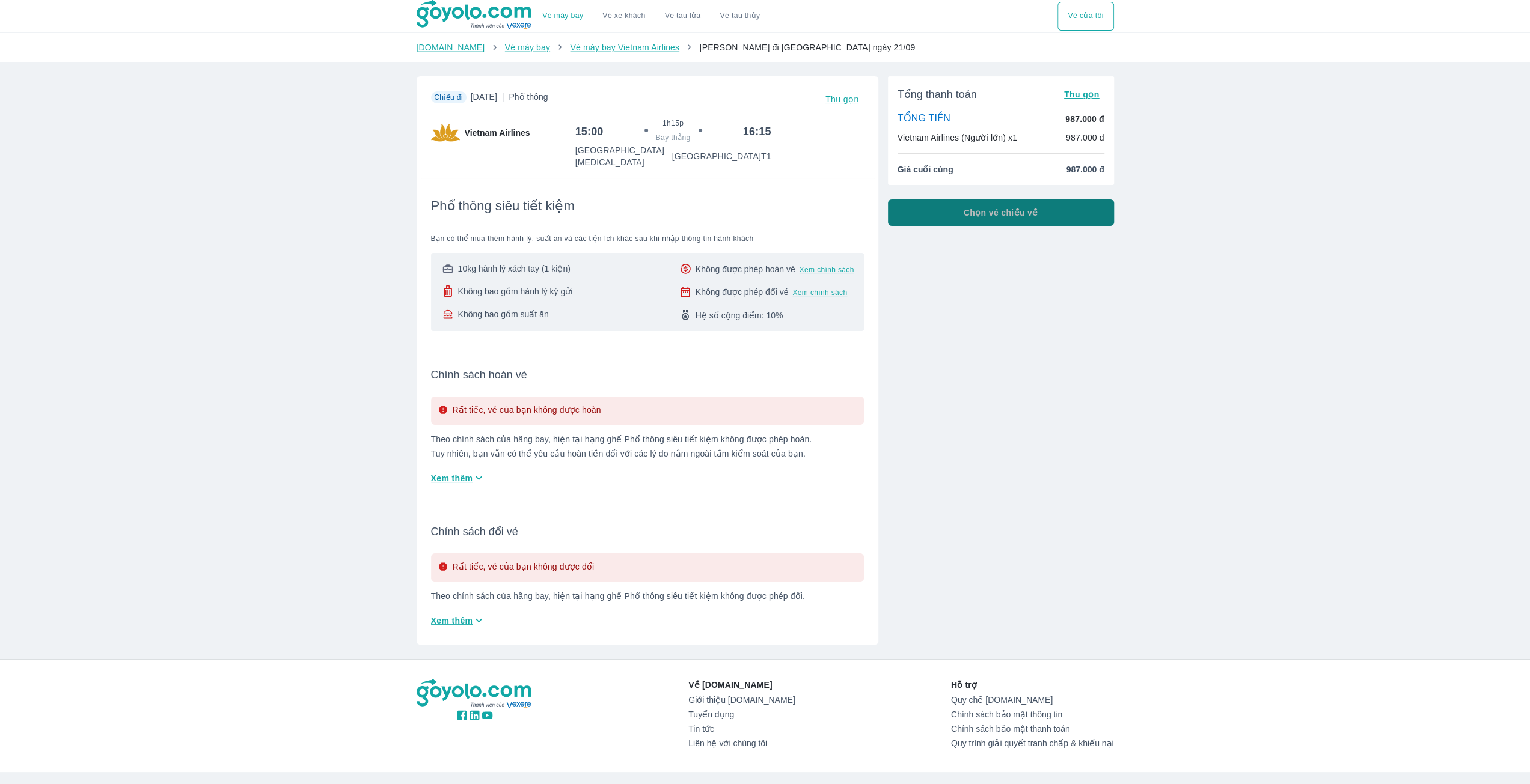
click at [921, 207] on button "Chọn vé chiều về" at bounding box center [1000, 212] width 226 height 26
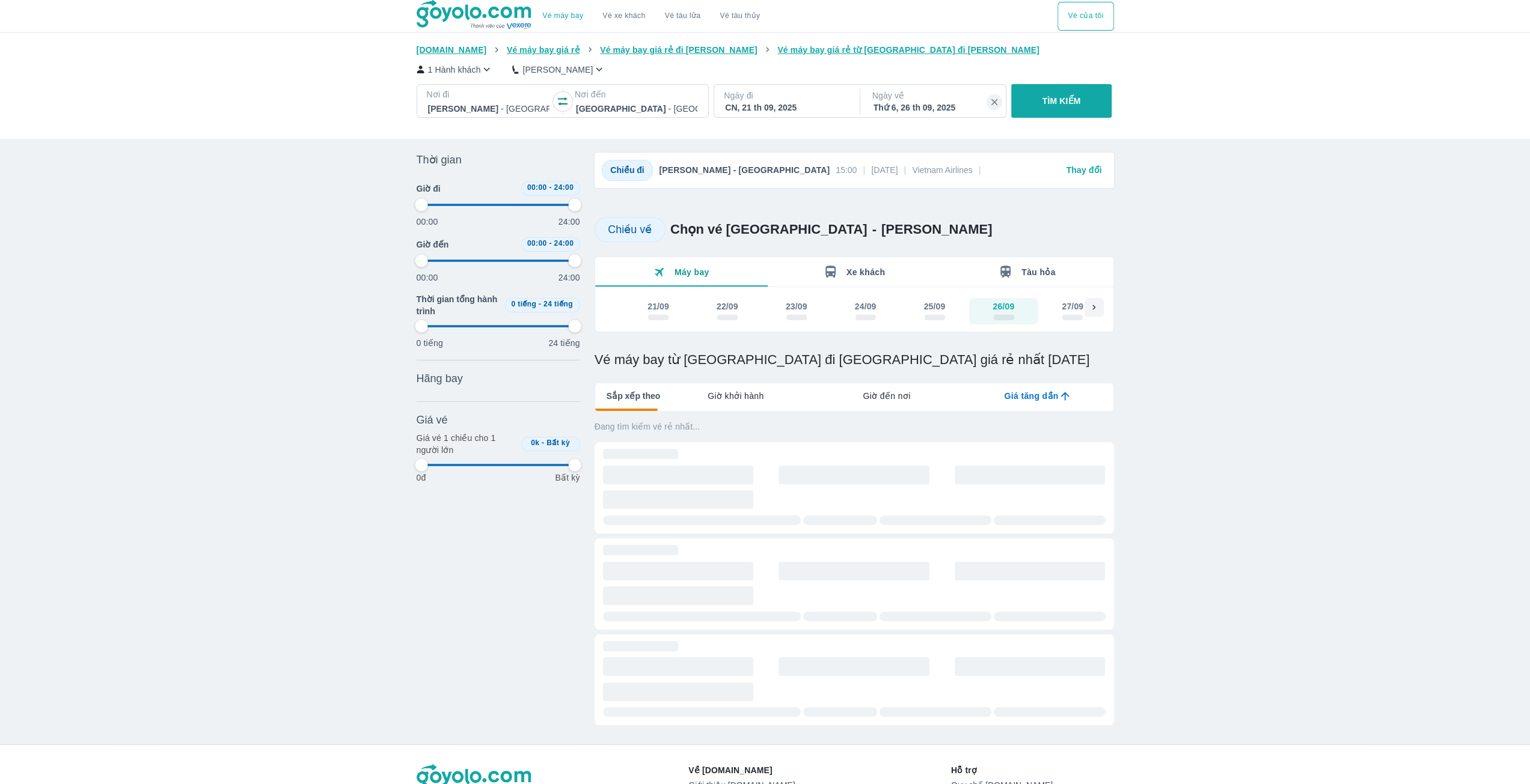
type input "97.9166666666667"
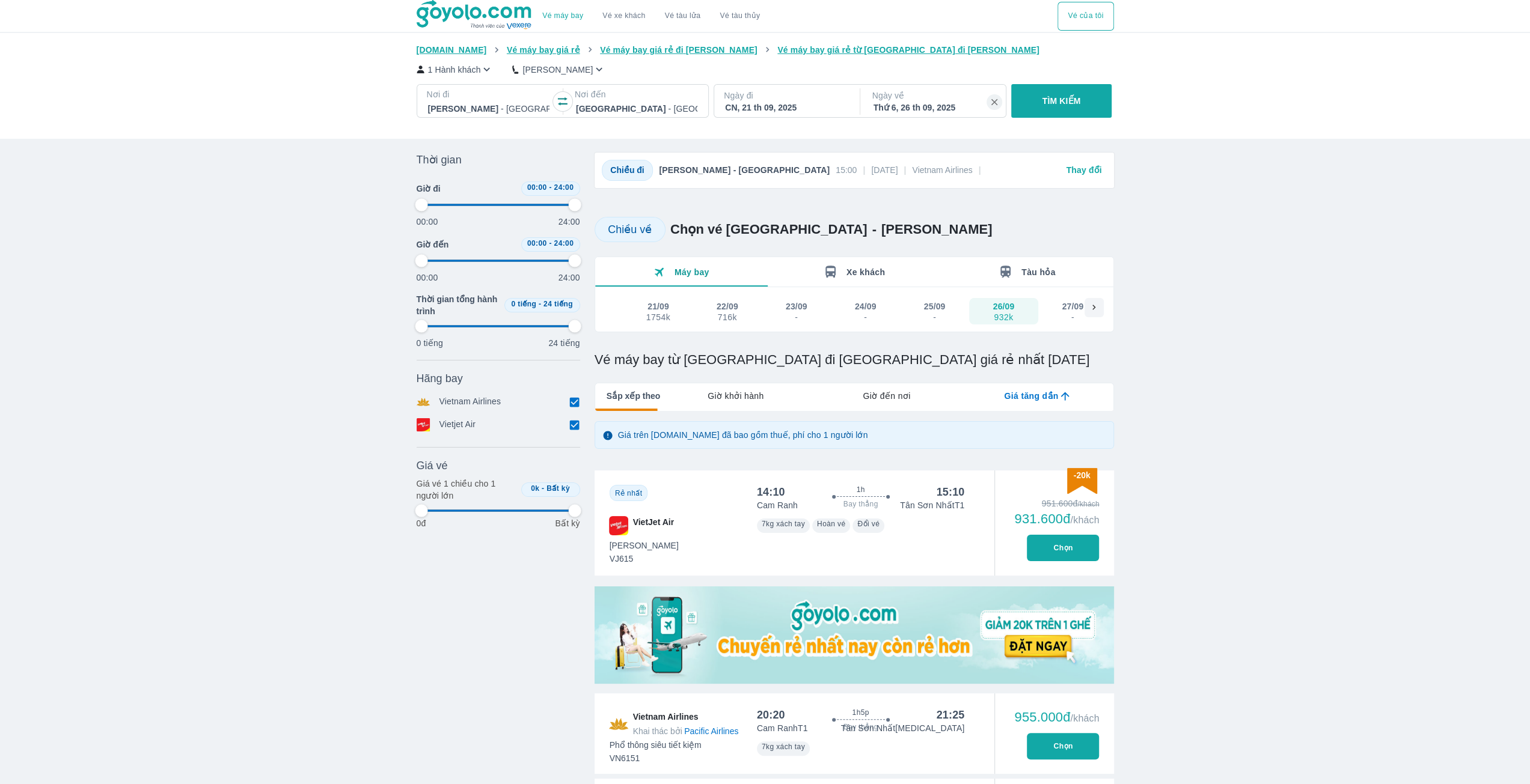
type input "97.9166666666667"
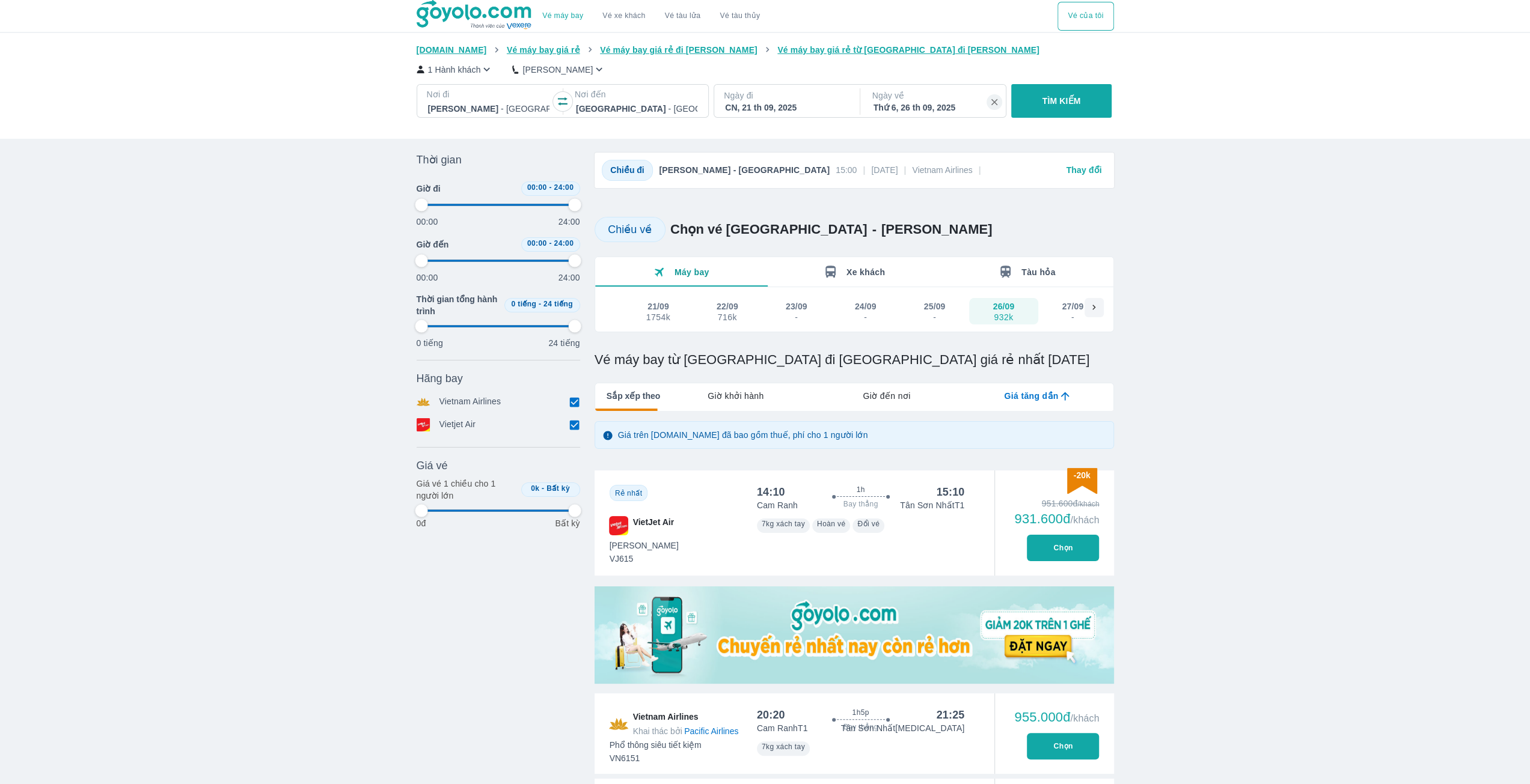
type input "97.9166666666667"
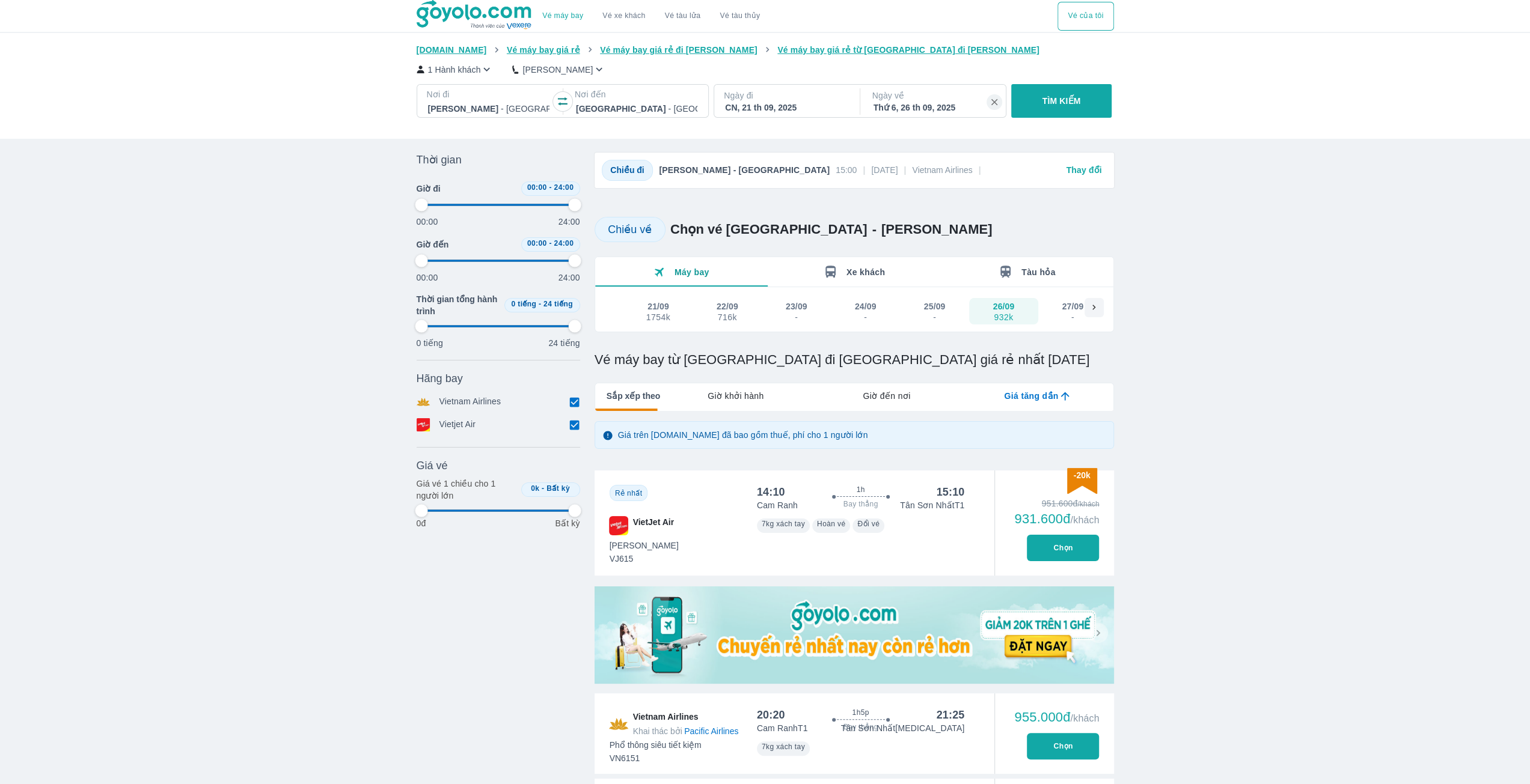
type input "97.9166666666667"
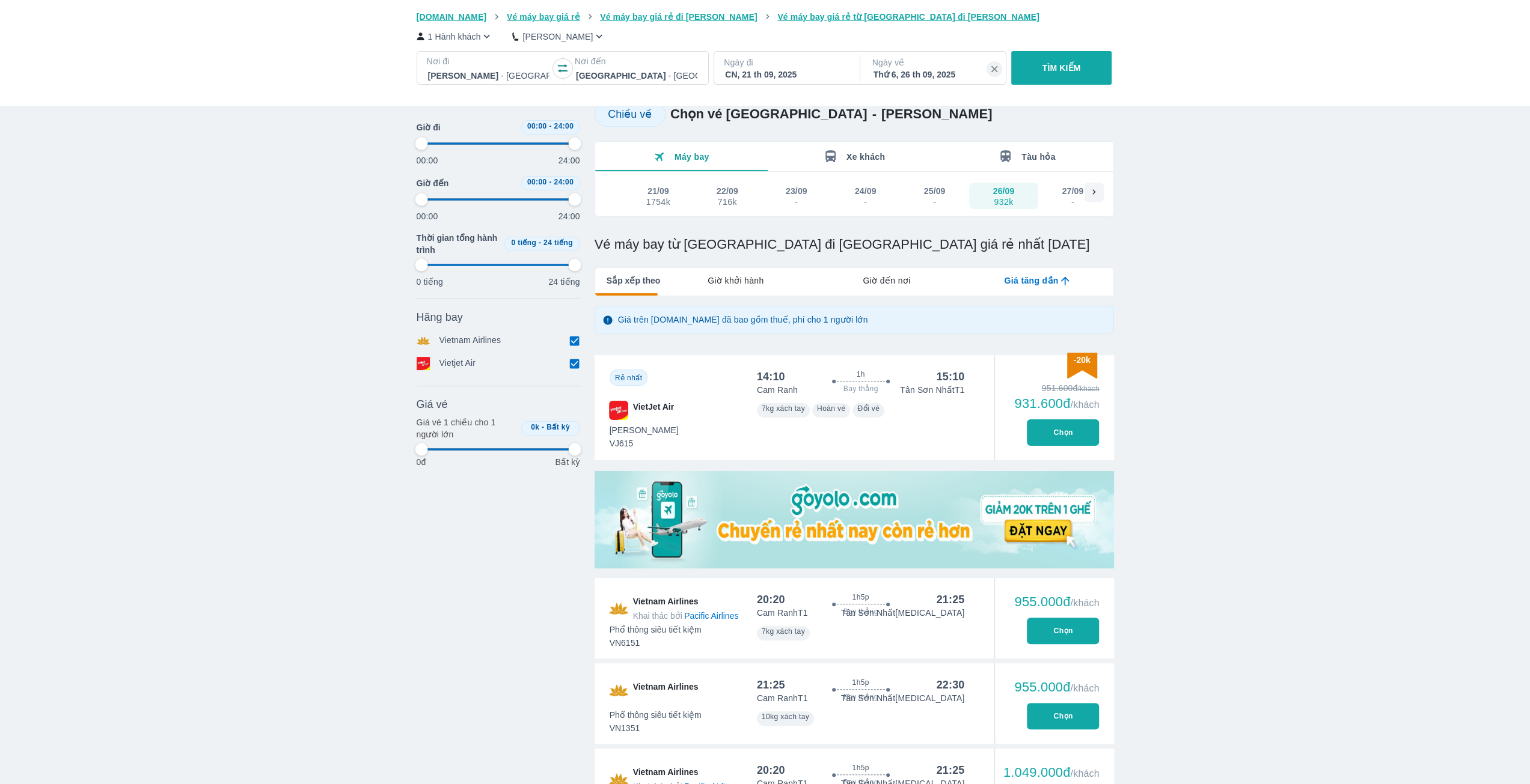
scroll to position [120, 0]
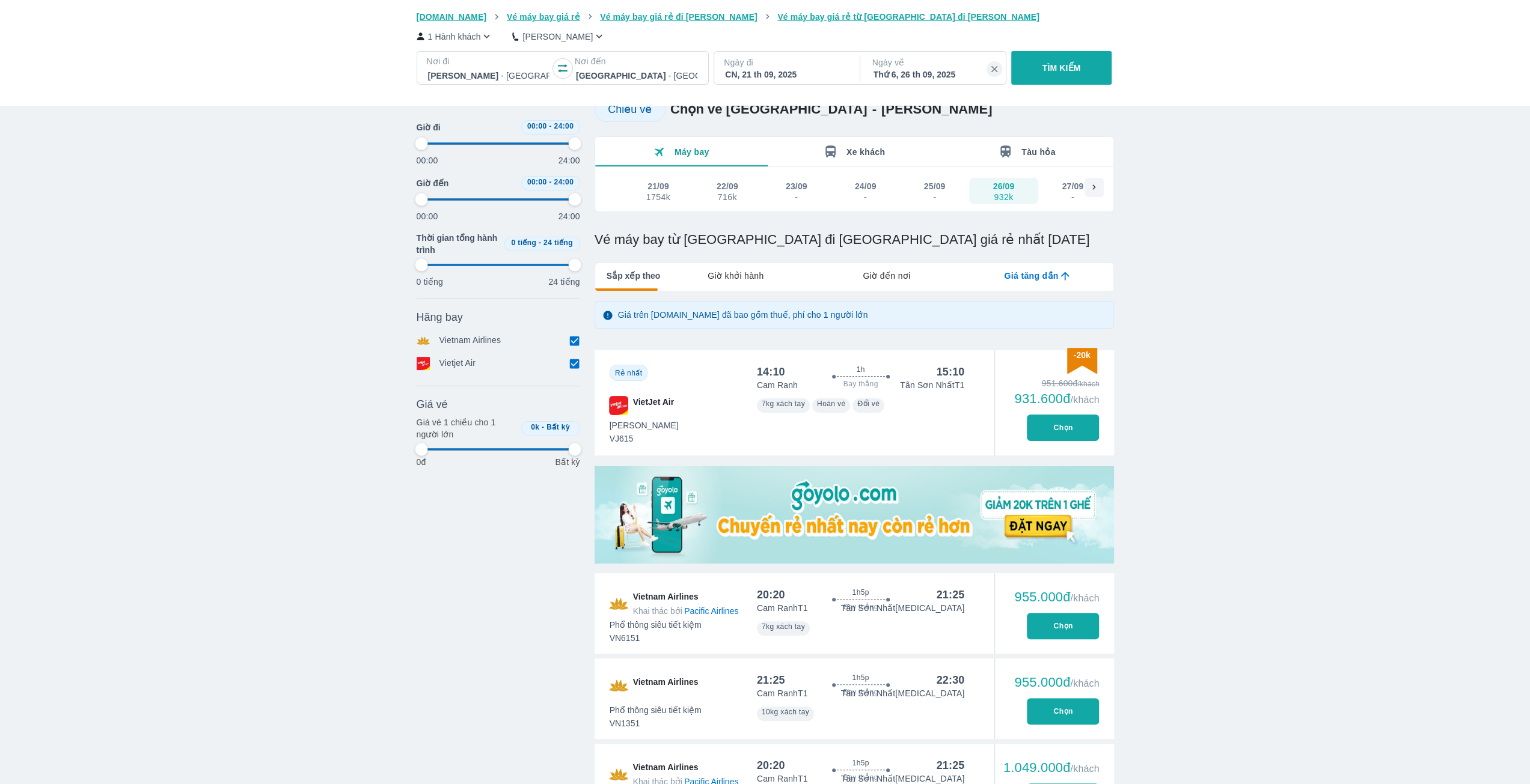
type input "97.9166666666667"
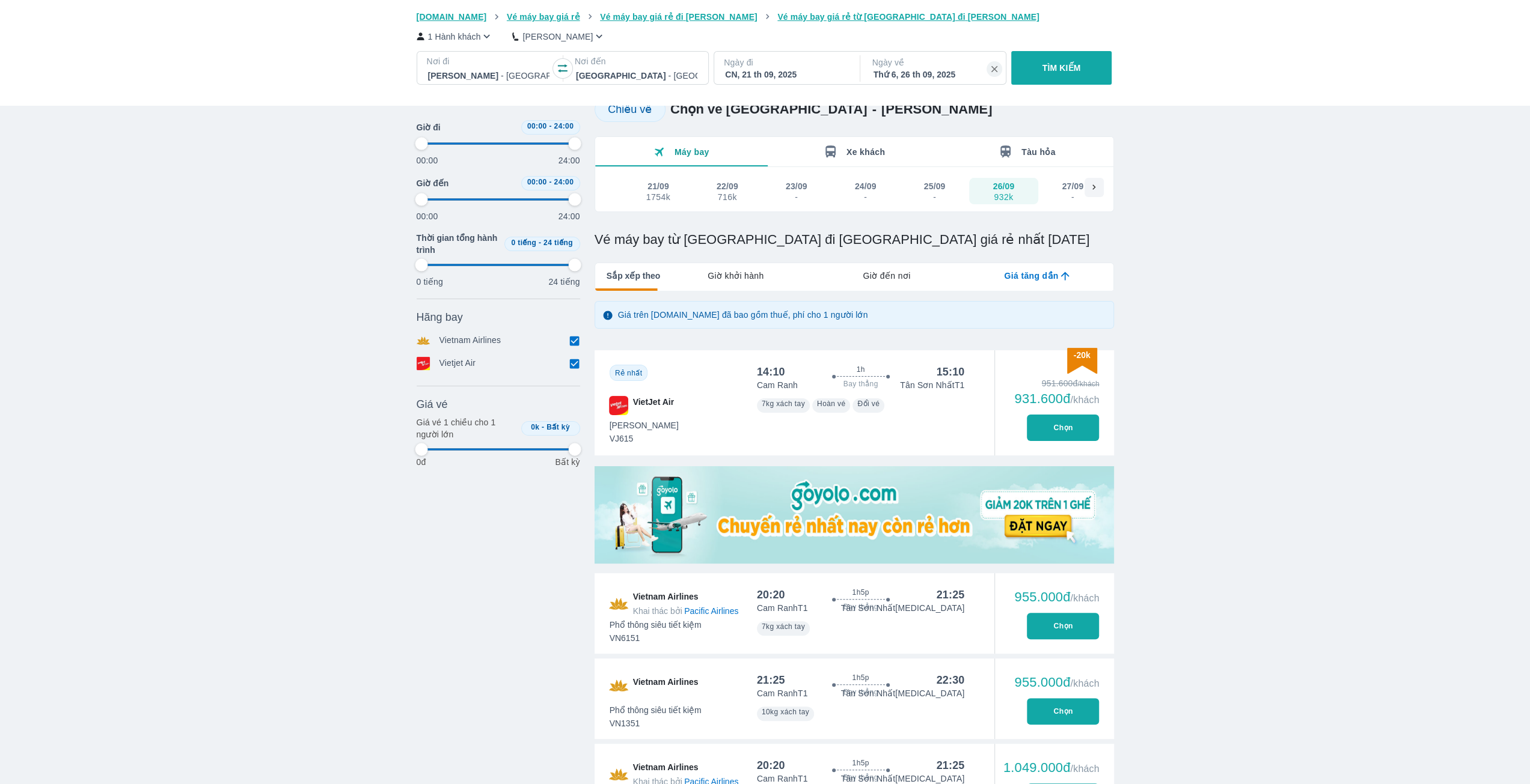
type input "97.9166666666667"
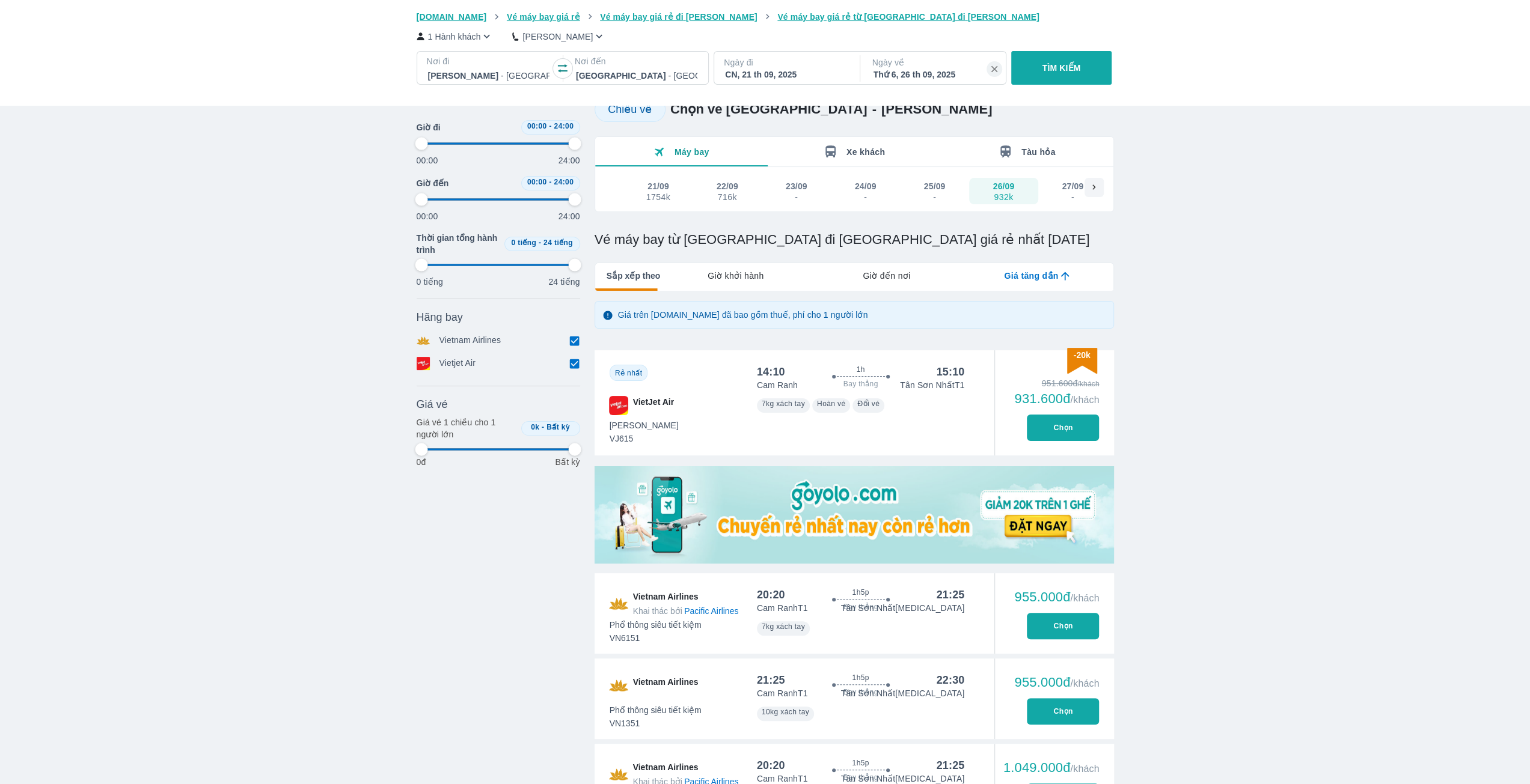
type input "97.9166666666667"
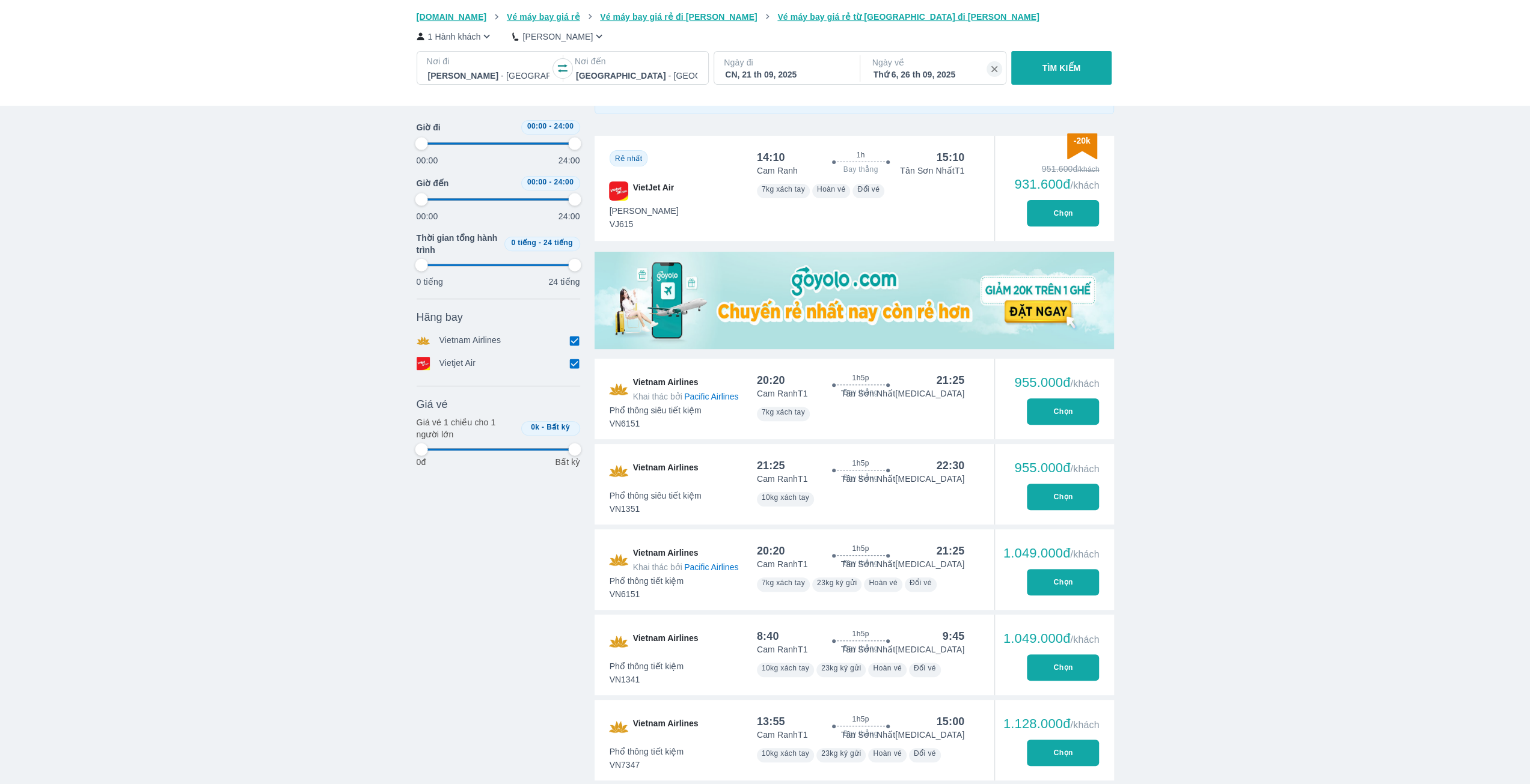
scroll to position [420, 0]
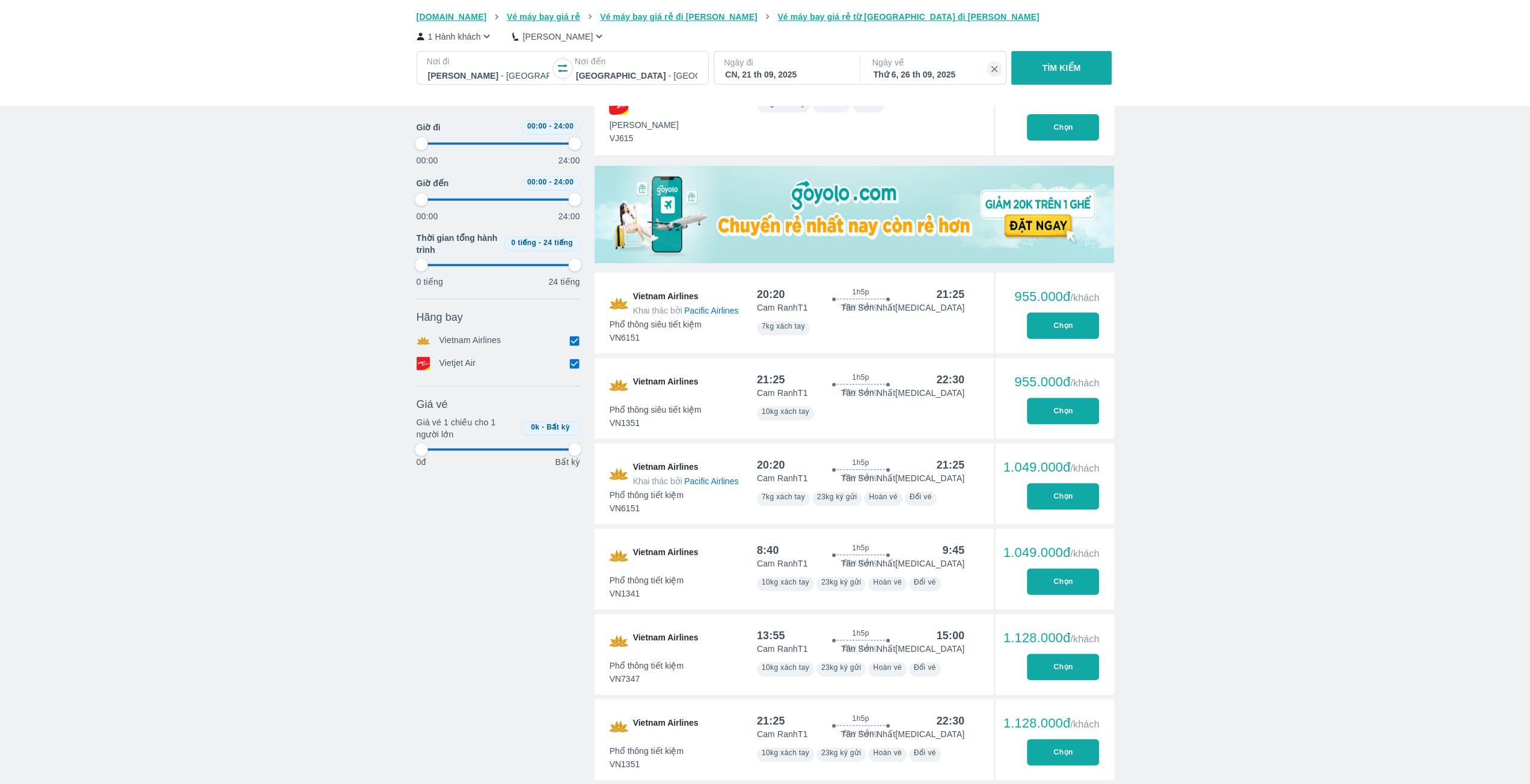
type input "97.9166666666667"
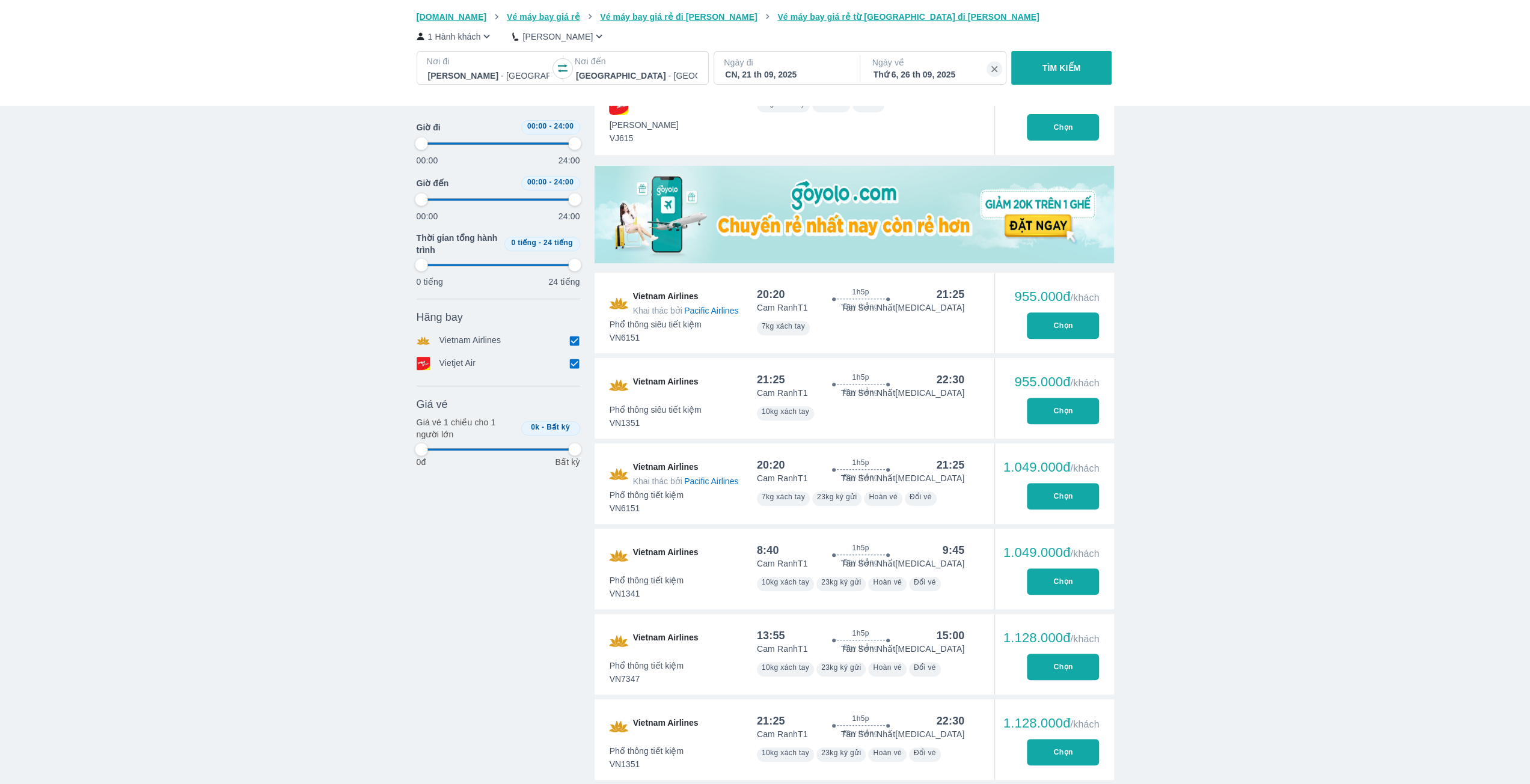
type input "97.9166666666667"
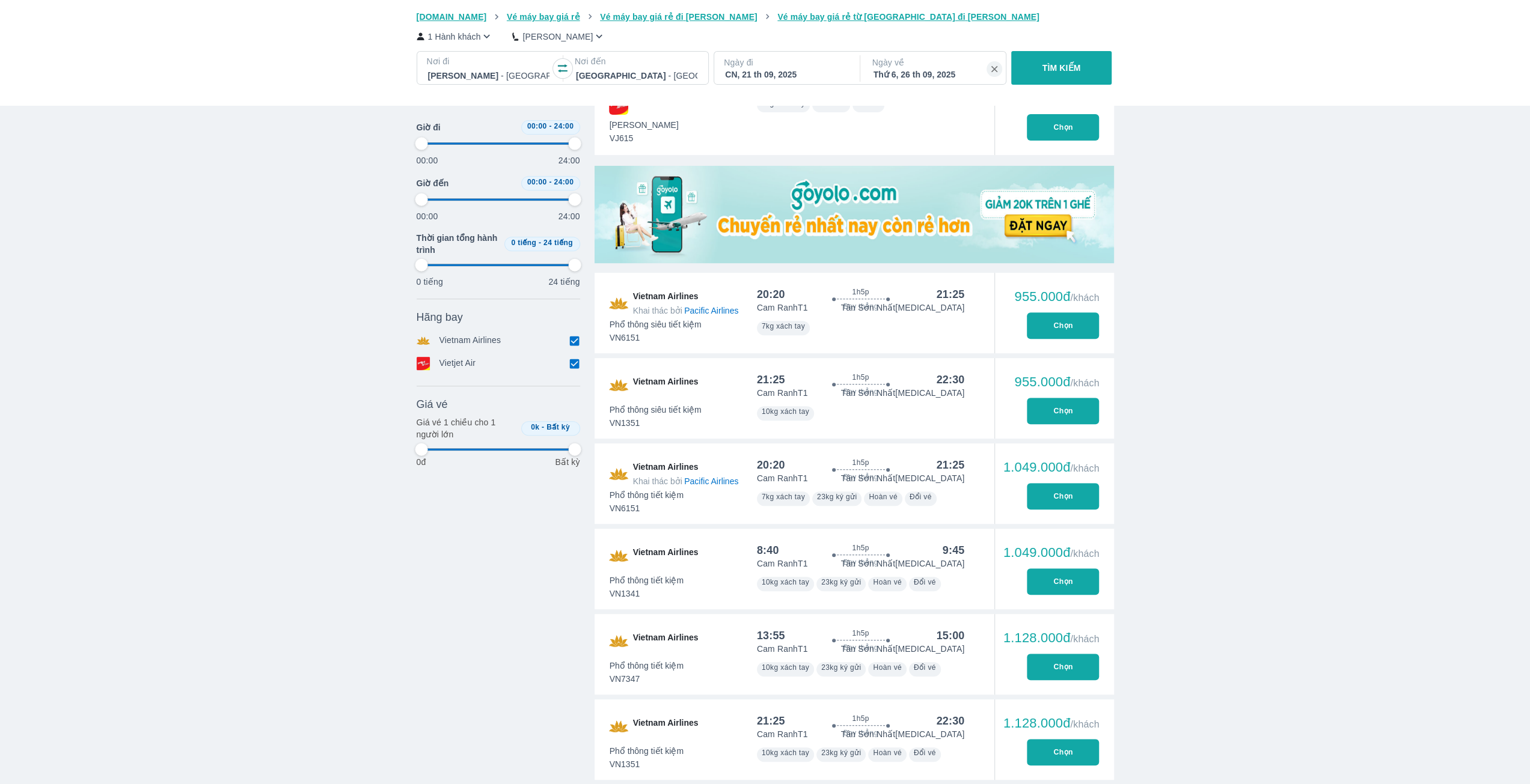
type input "97.9166666666667"
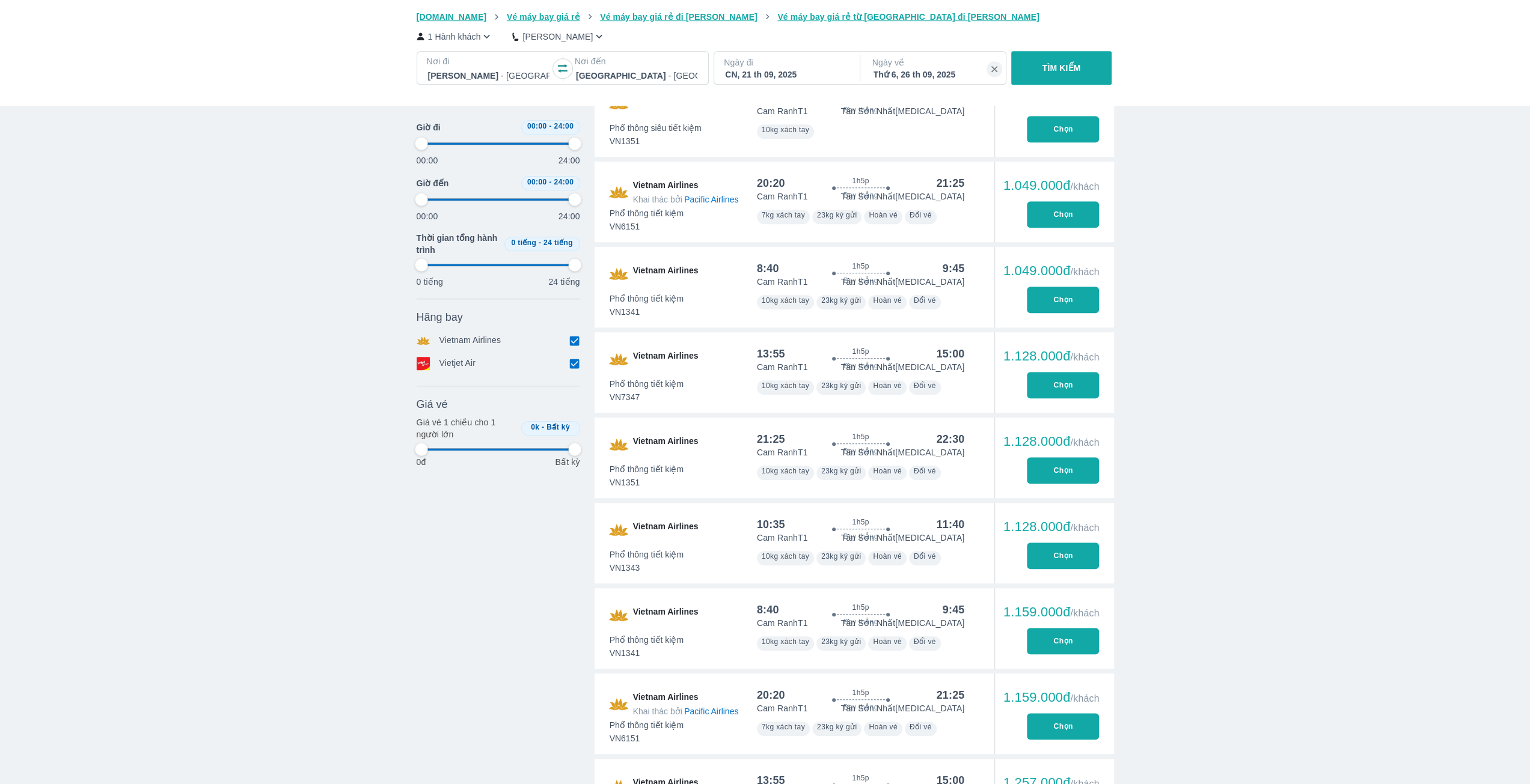
type input "97.9166666666667"
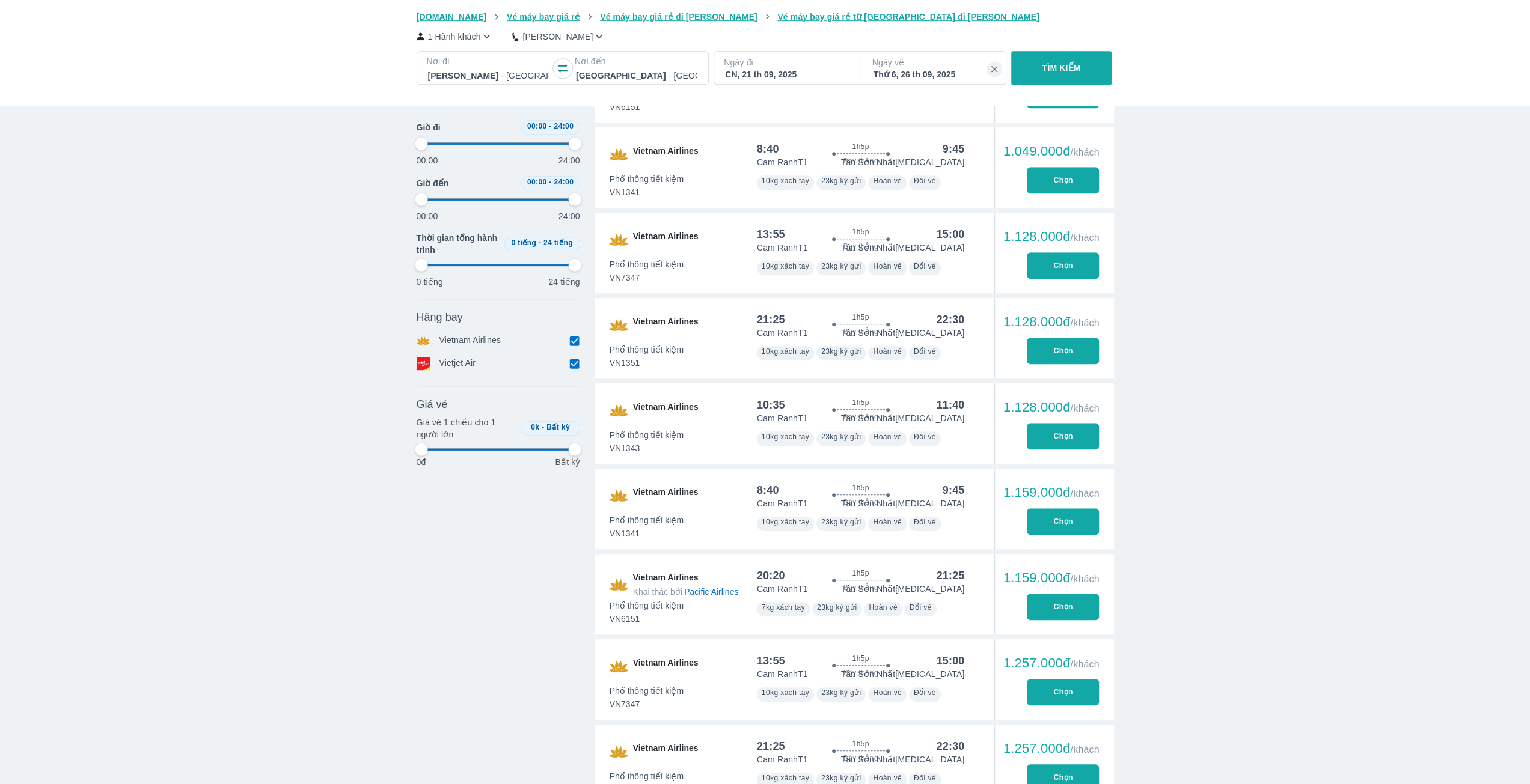
scroll to position [841, 0]
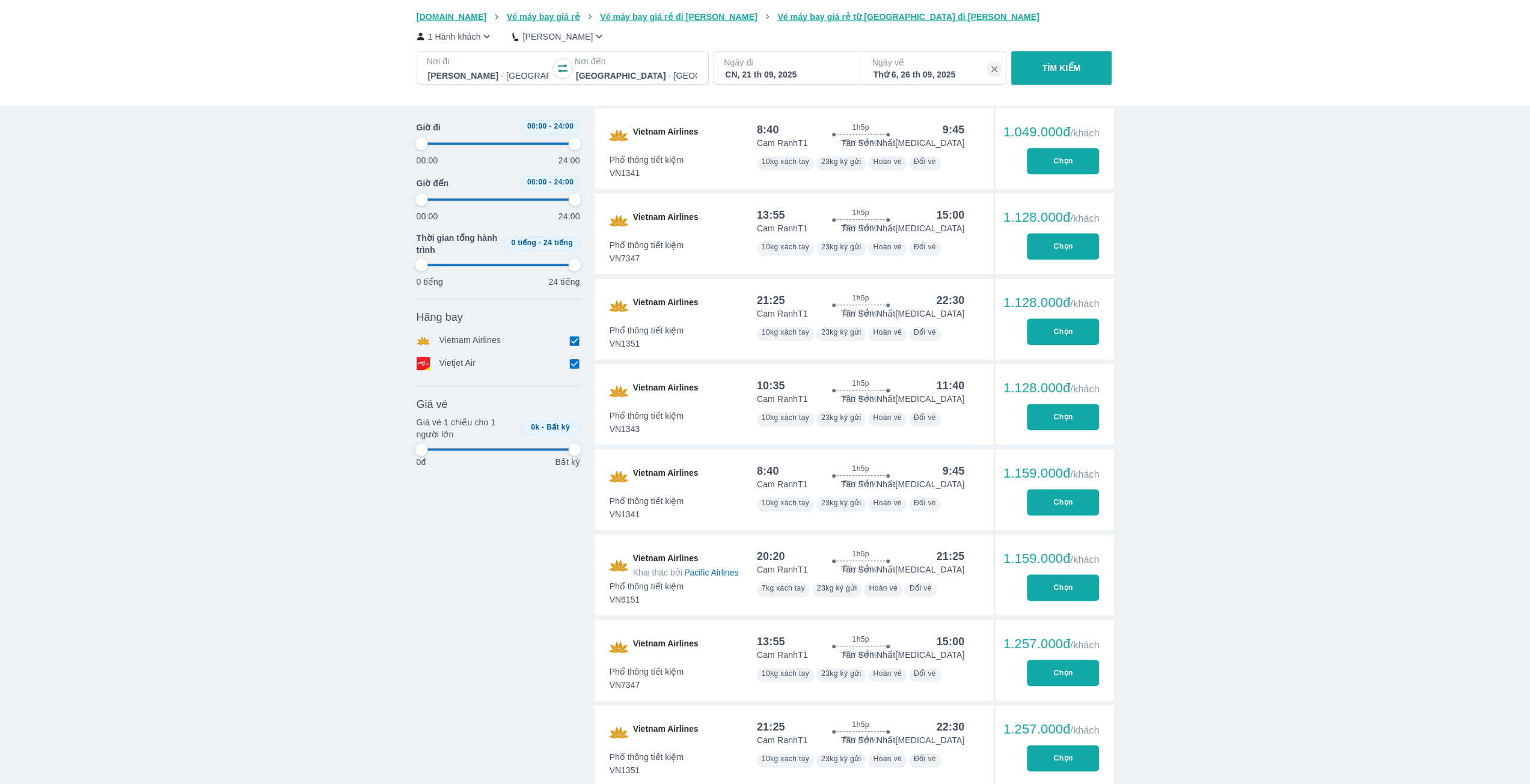
type input "97.9166666666667"
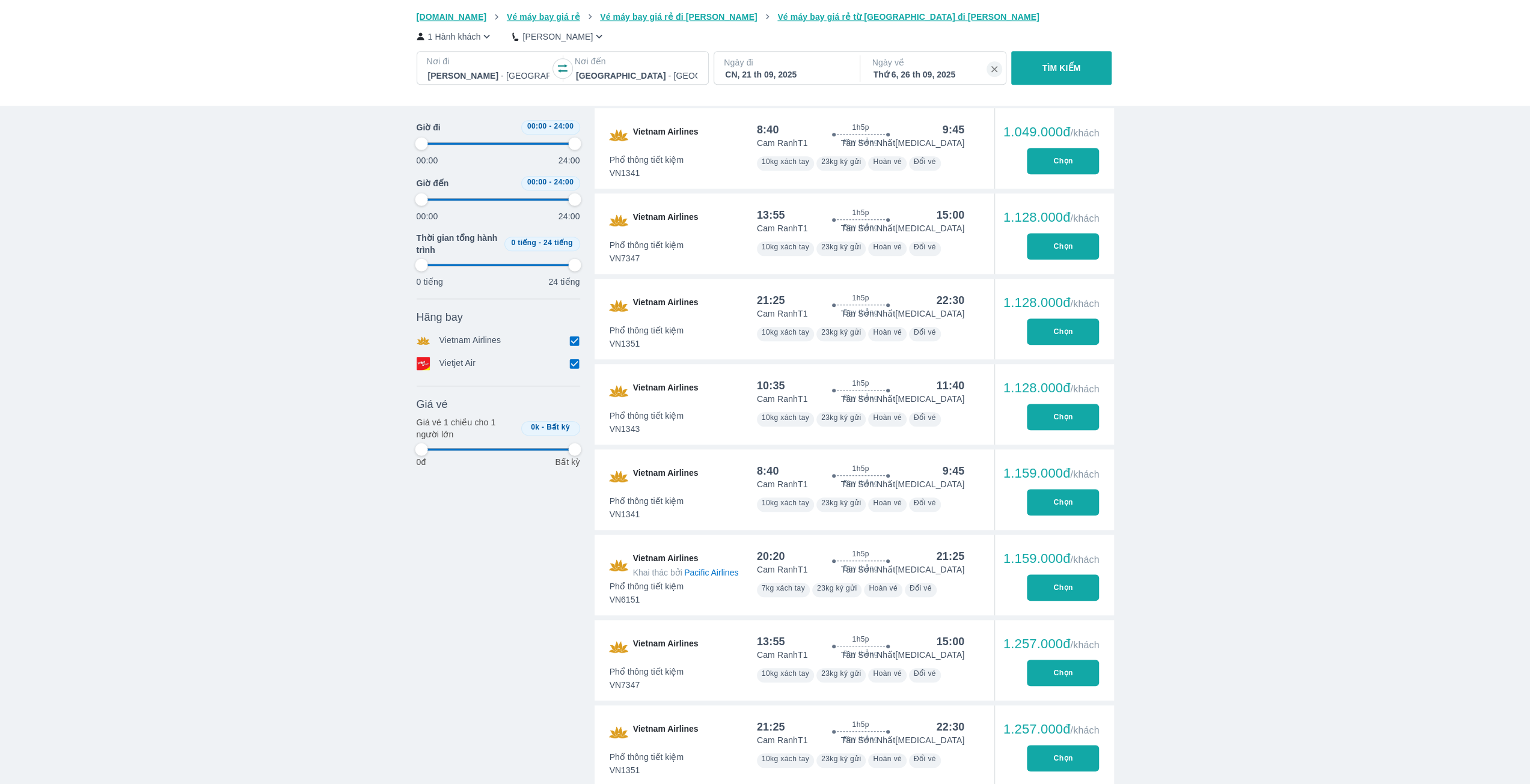
type input "97.9166666666667"
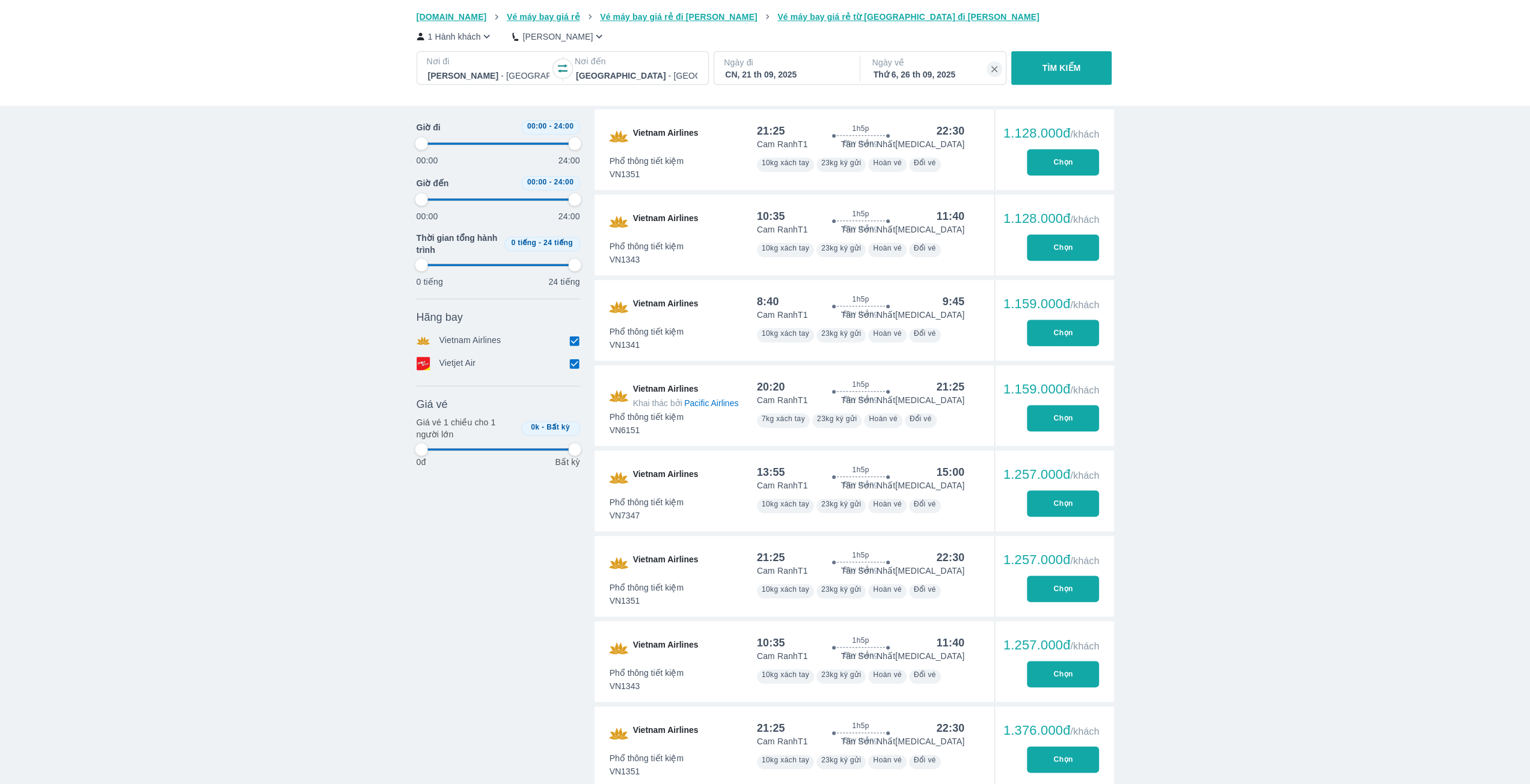
scroll to position [1141, 0]
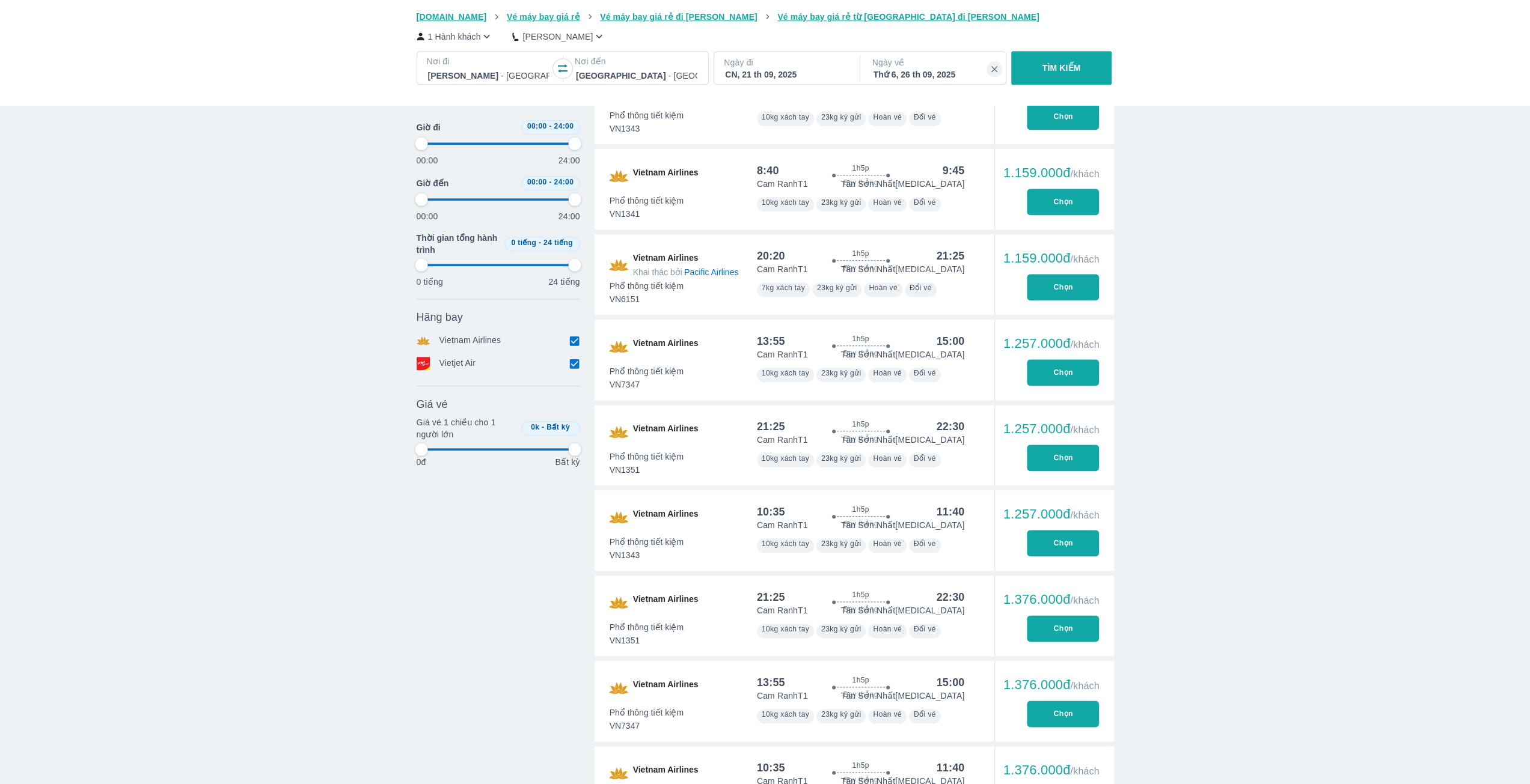
type input "97.9166666666667"
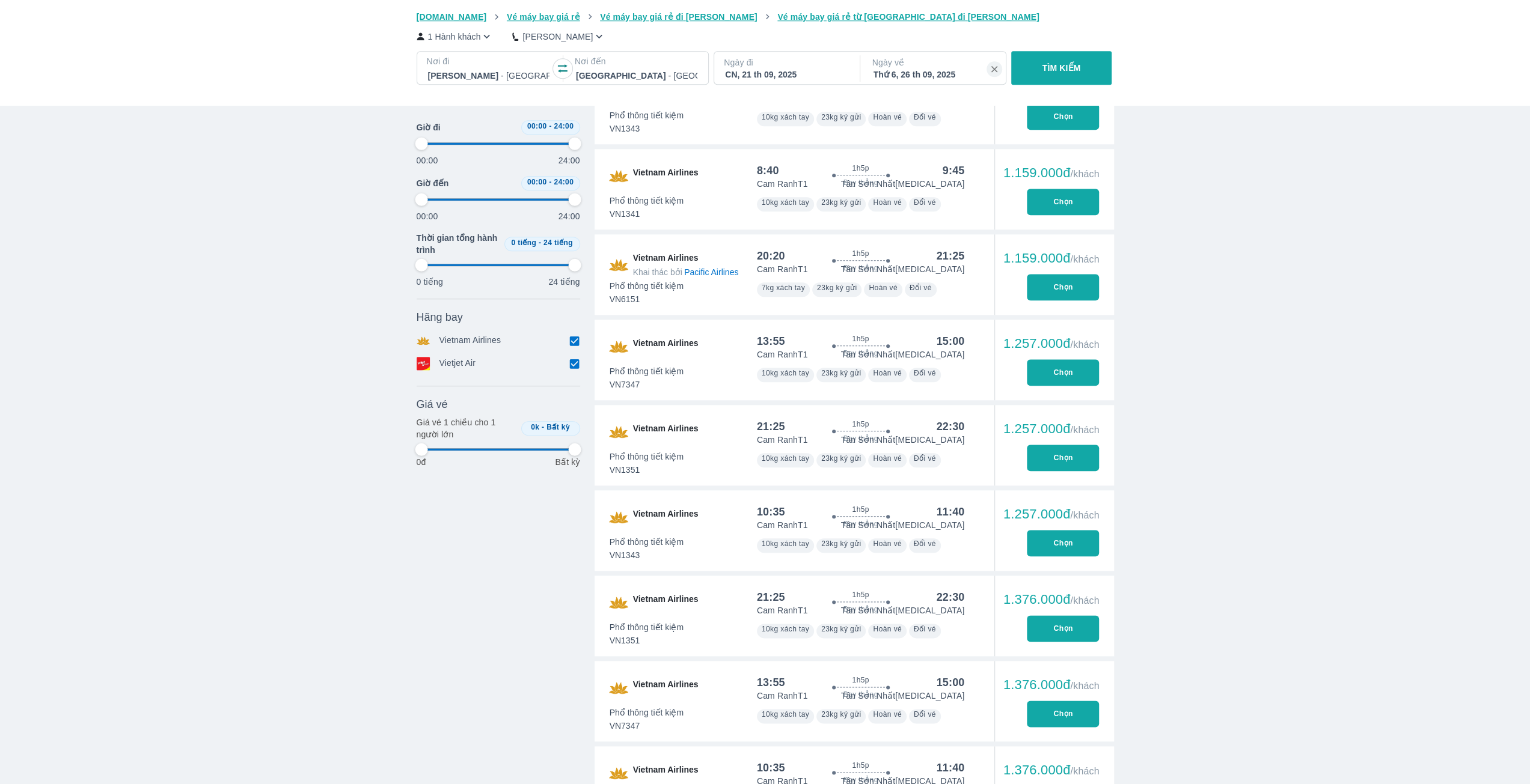
type input "97.9166666666667"
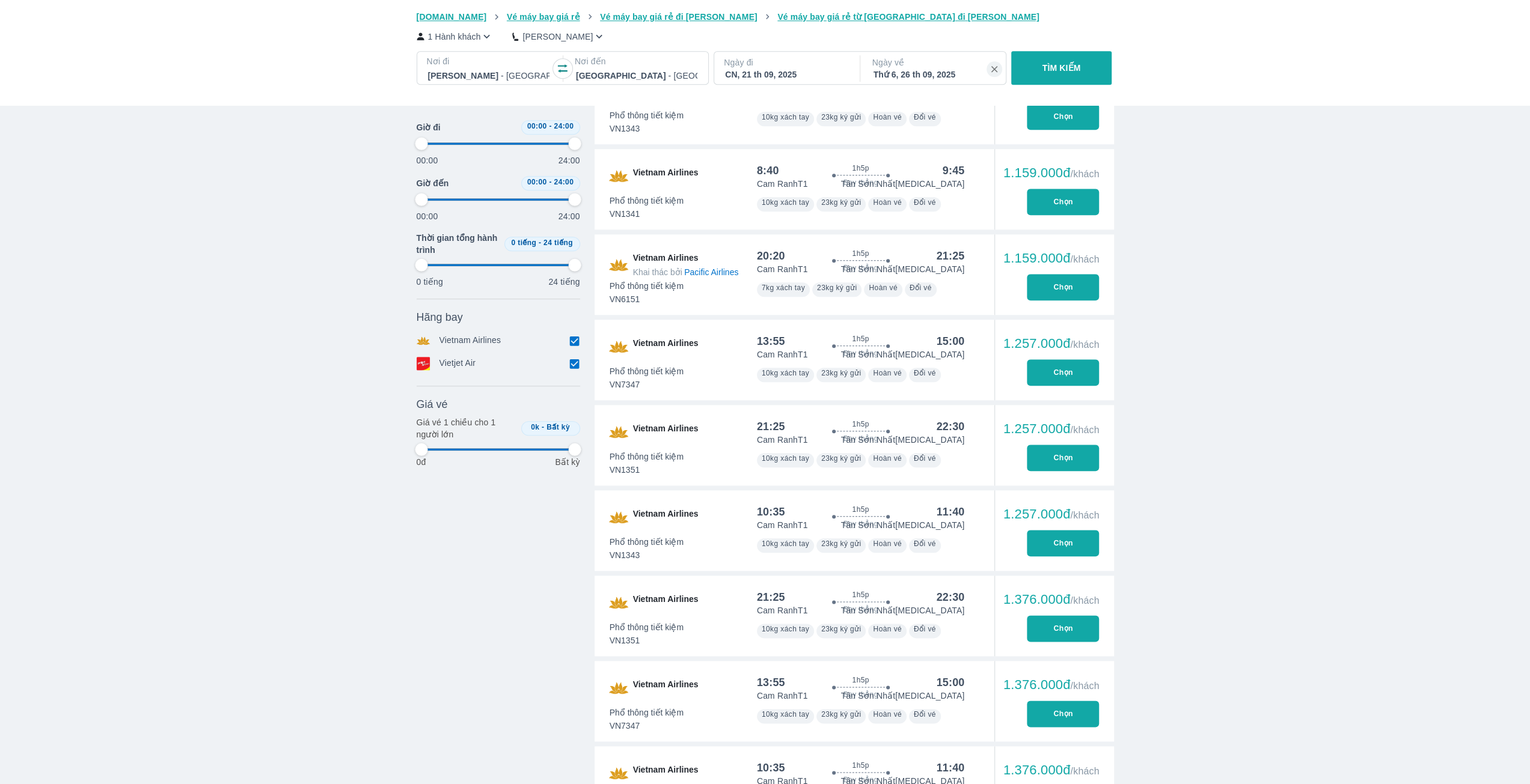
type input "97.9166666666667"
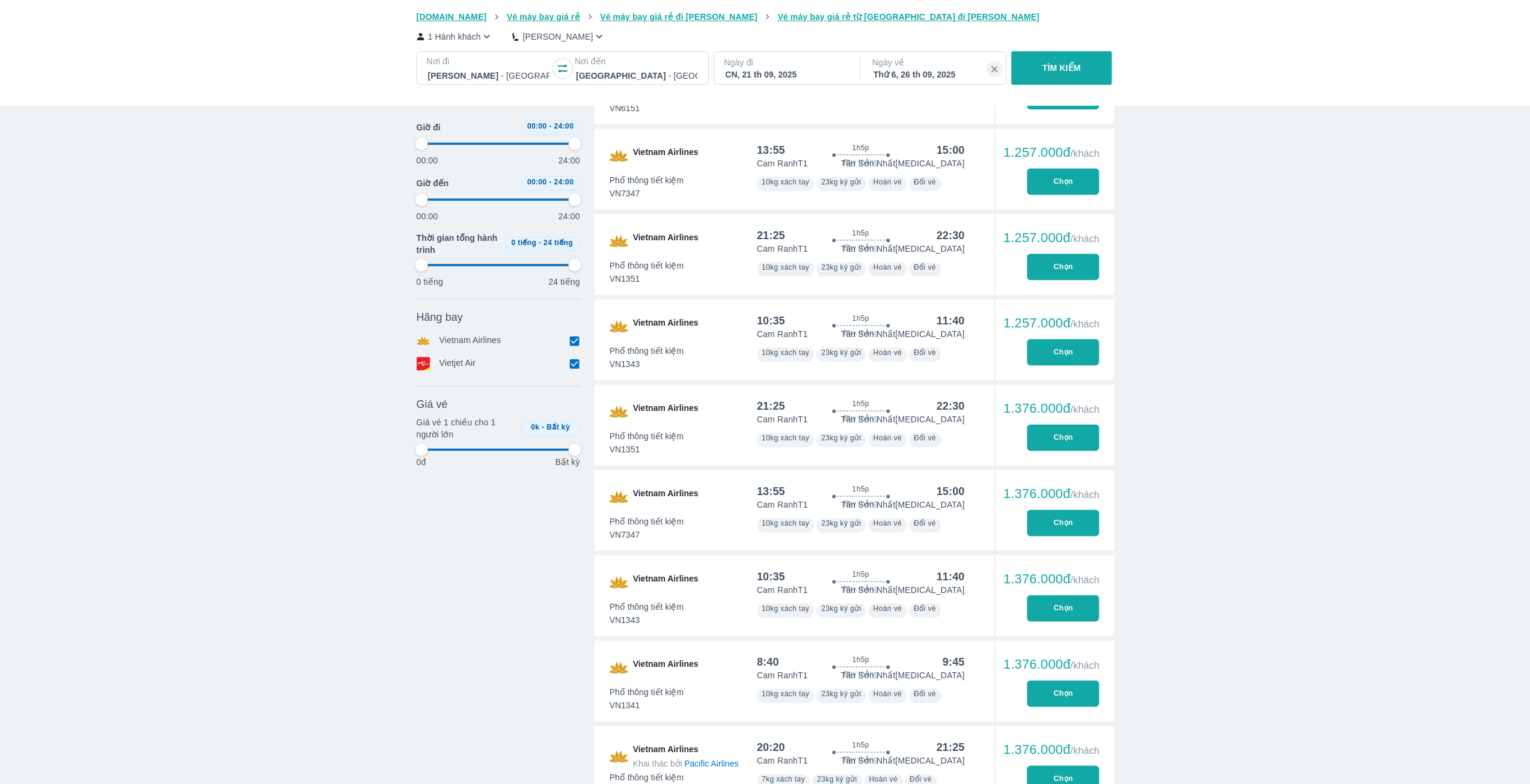
type input "97.9166666666667"
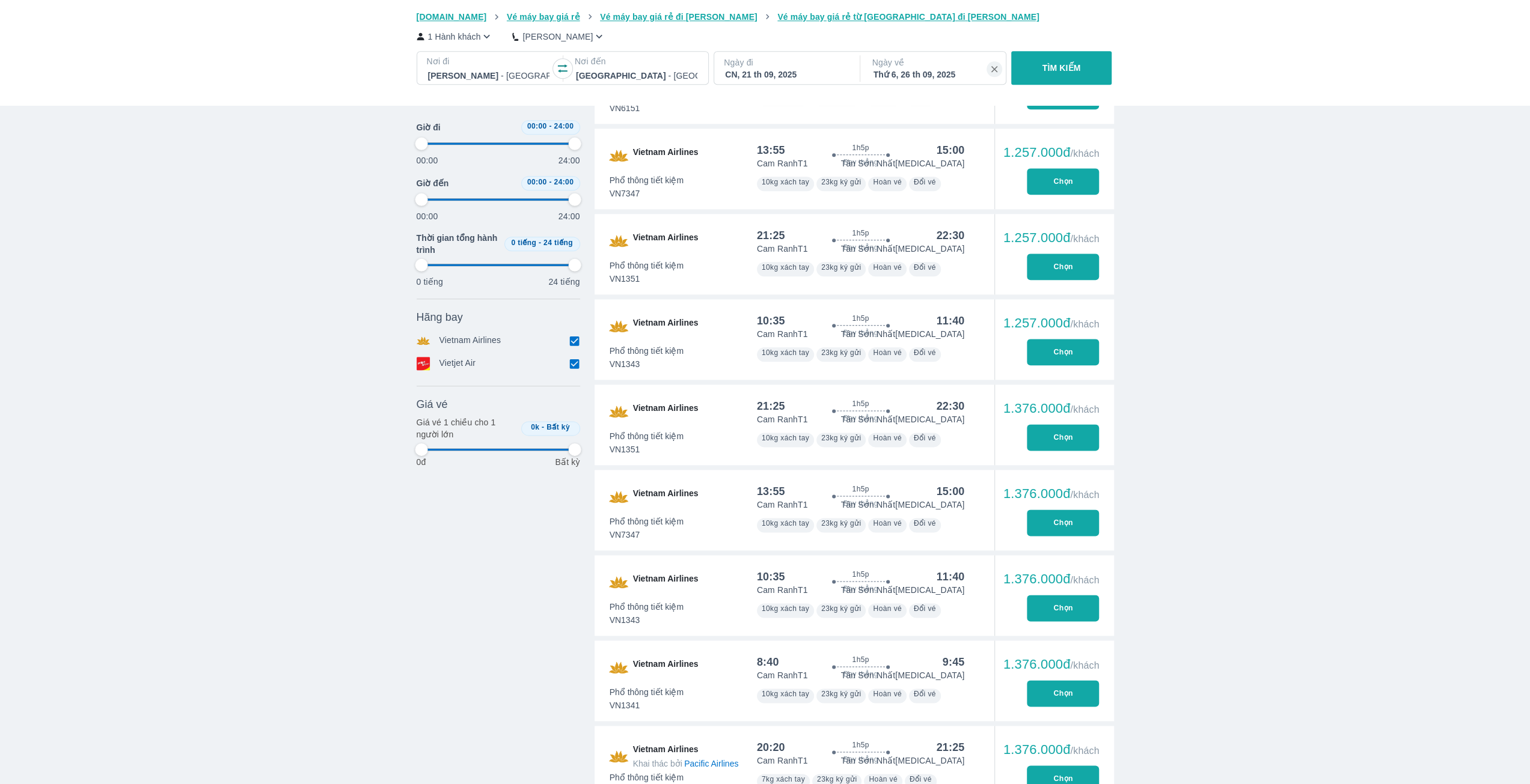
type input "97.9166666666667"
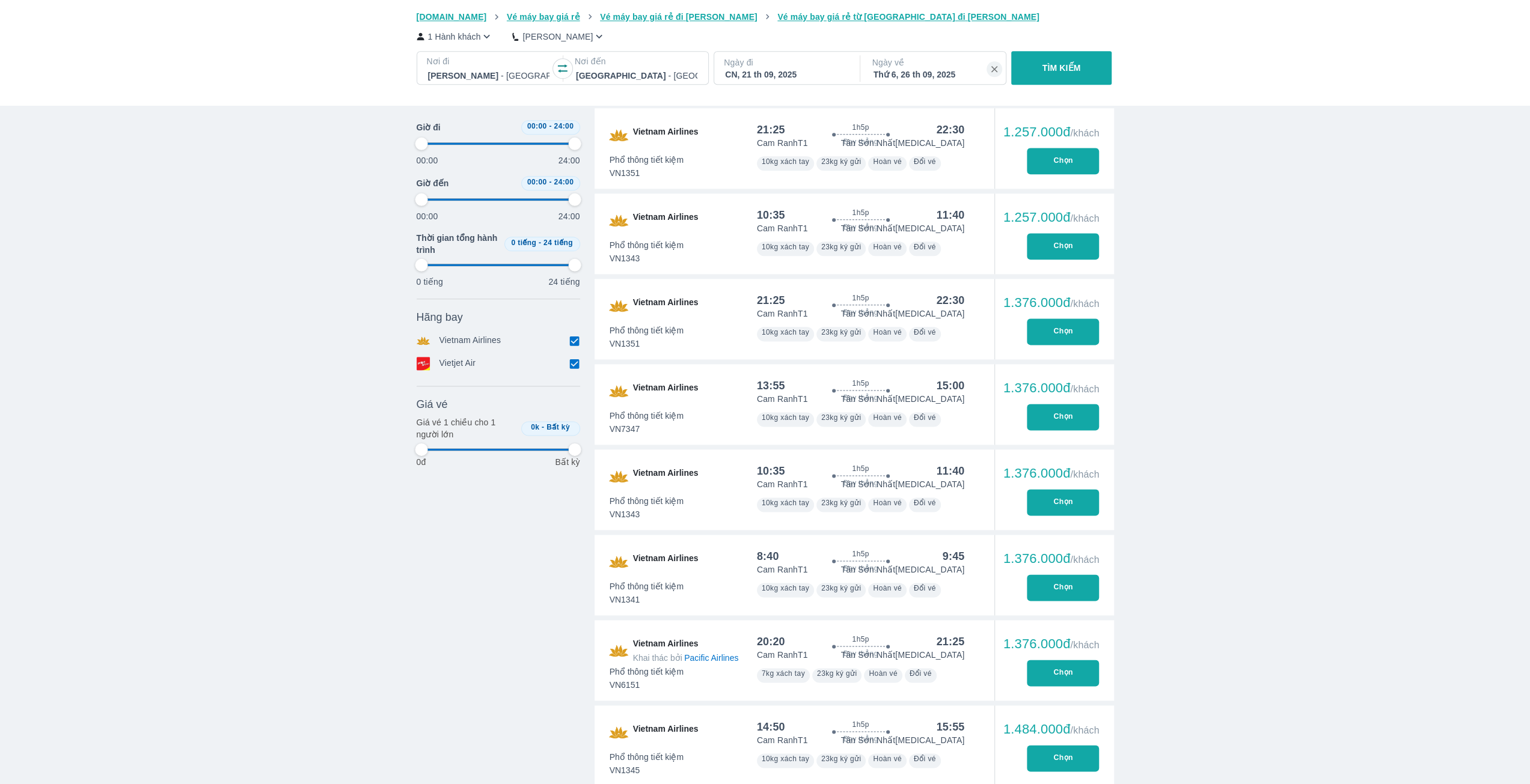
type input "97.9166666666667"
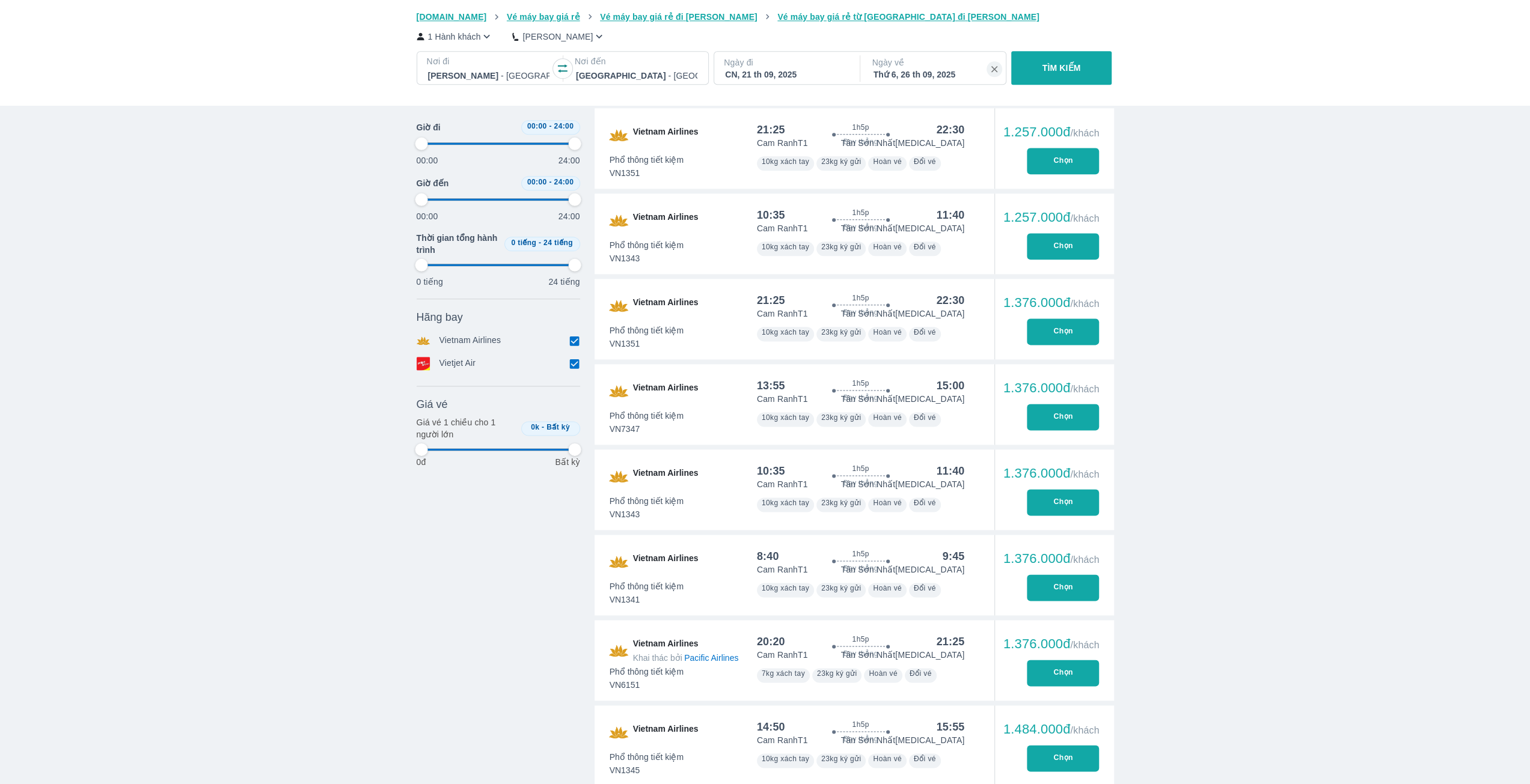
type input "97.9166666666667"
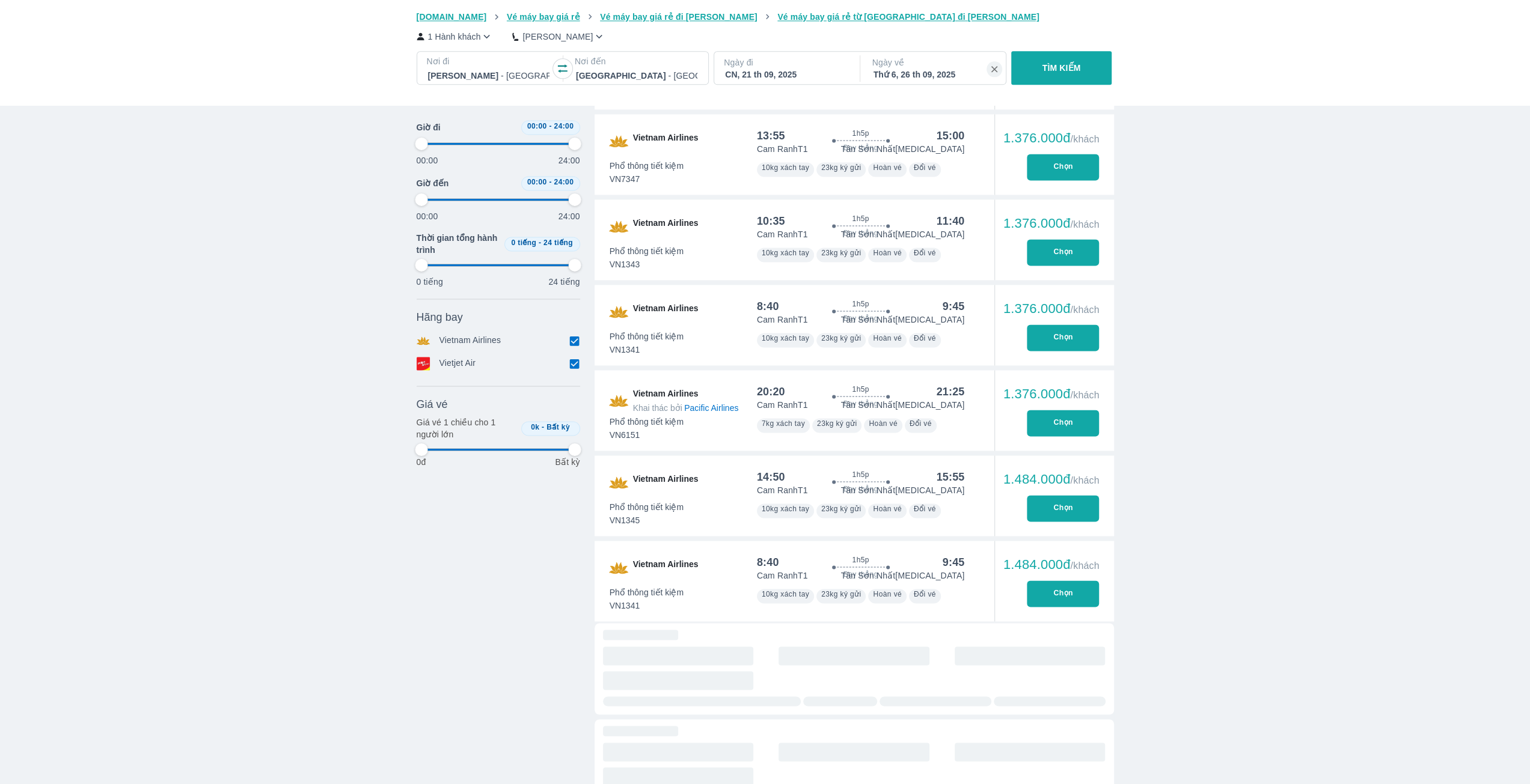
type input "97.9166666666667"
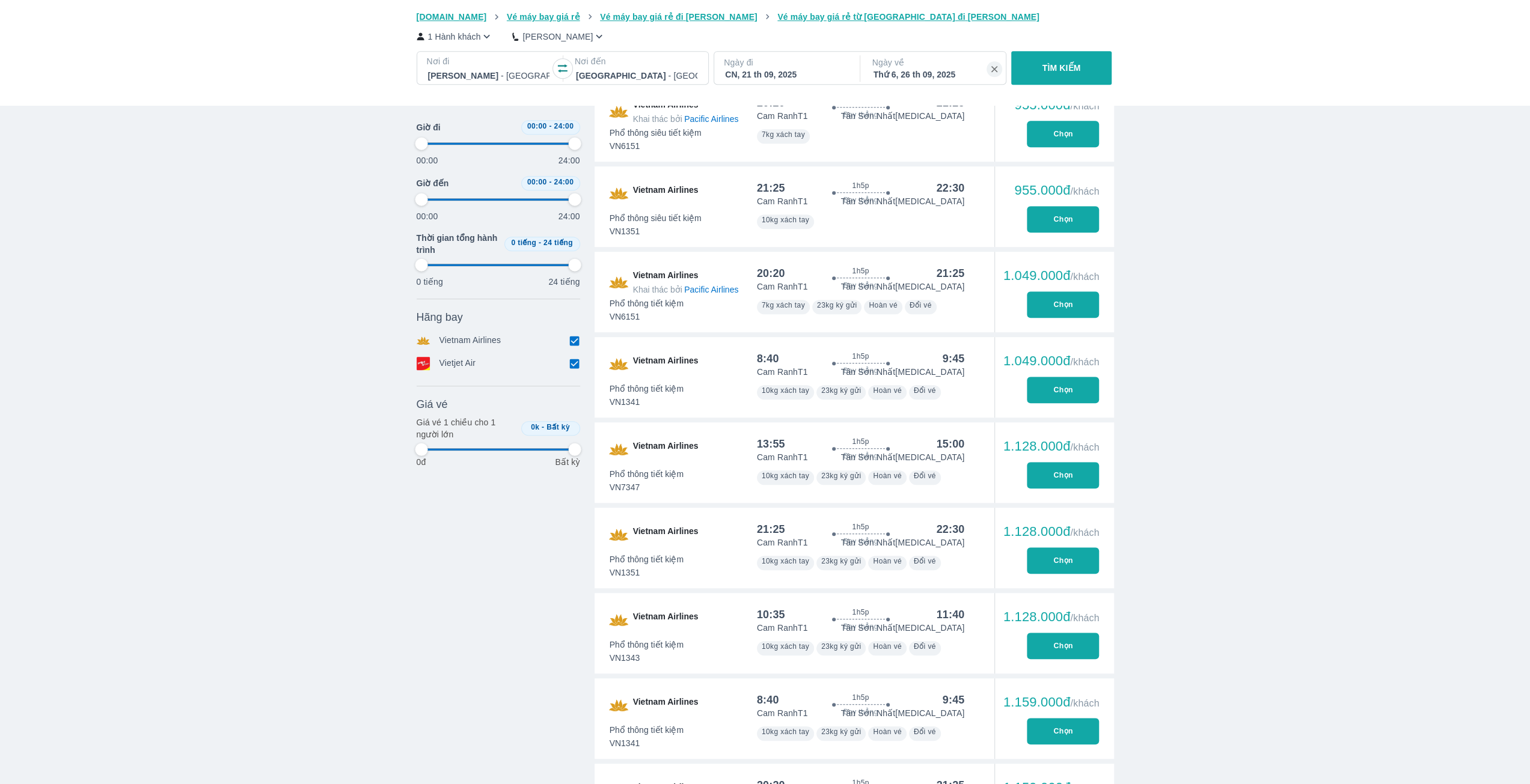
type input "97.9166666666667"
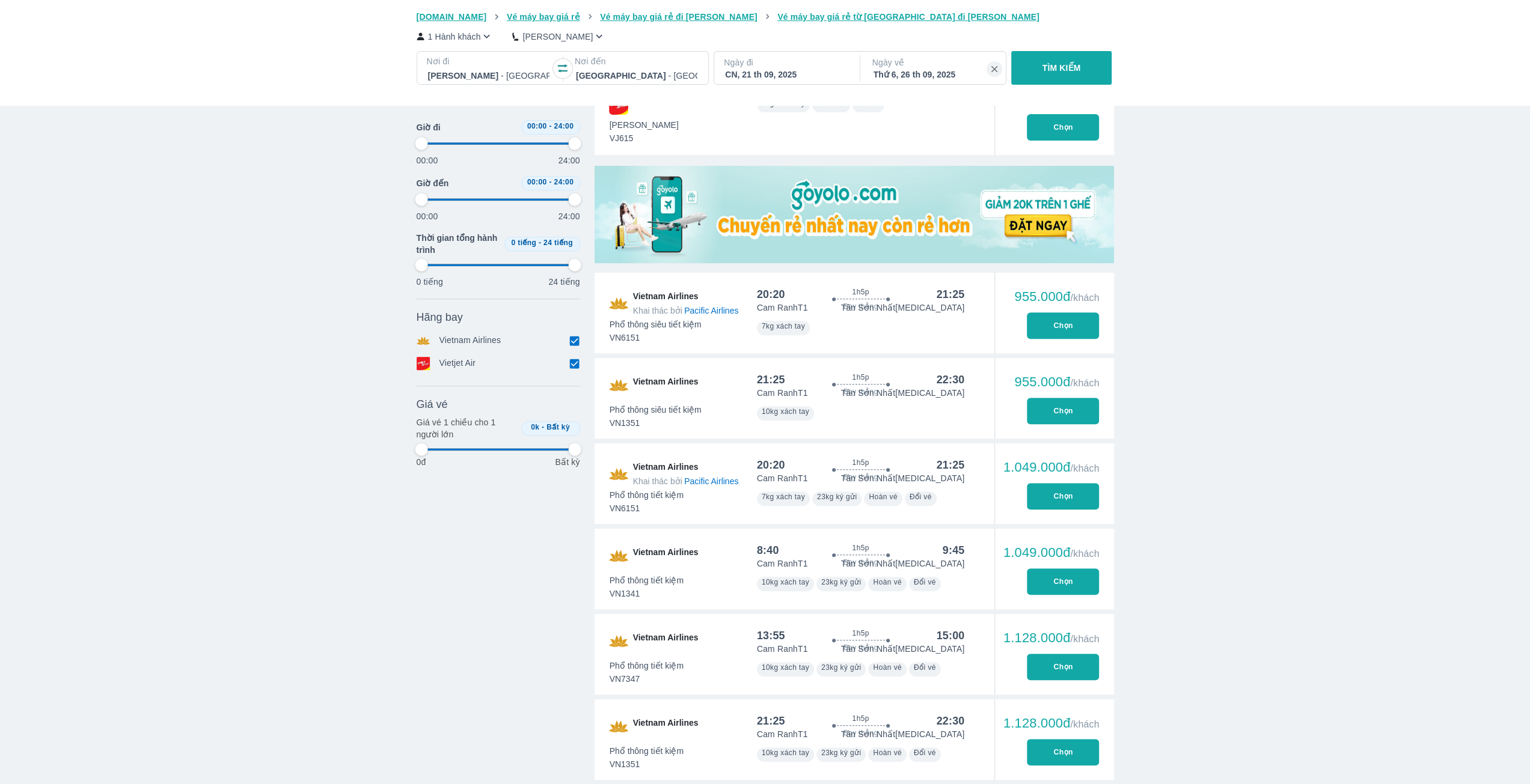
type input "97.9166666666667"
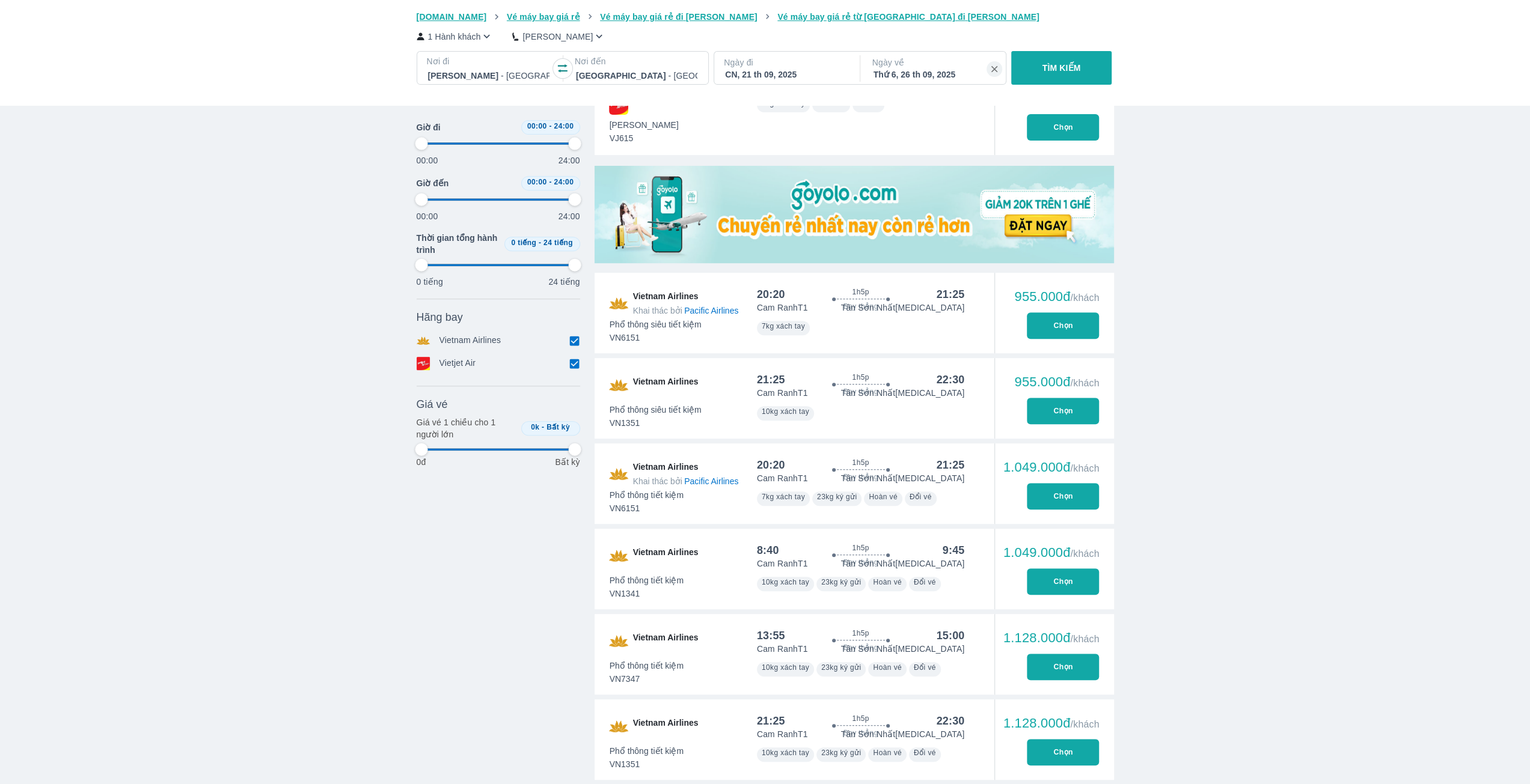
type input "97.9166666666667"
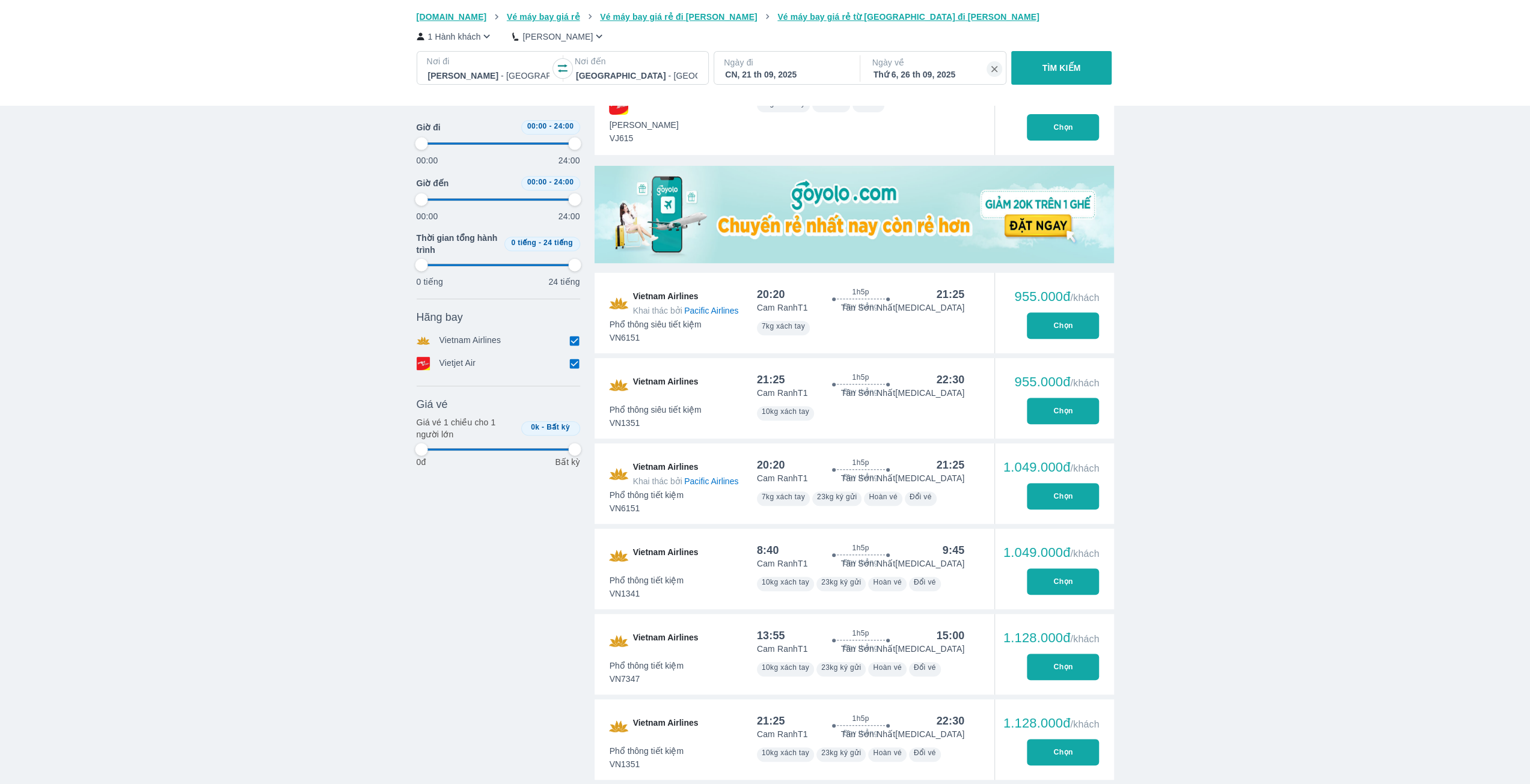
type input "97.9166666666667"
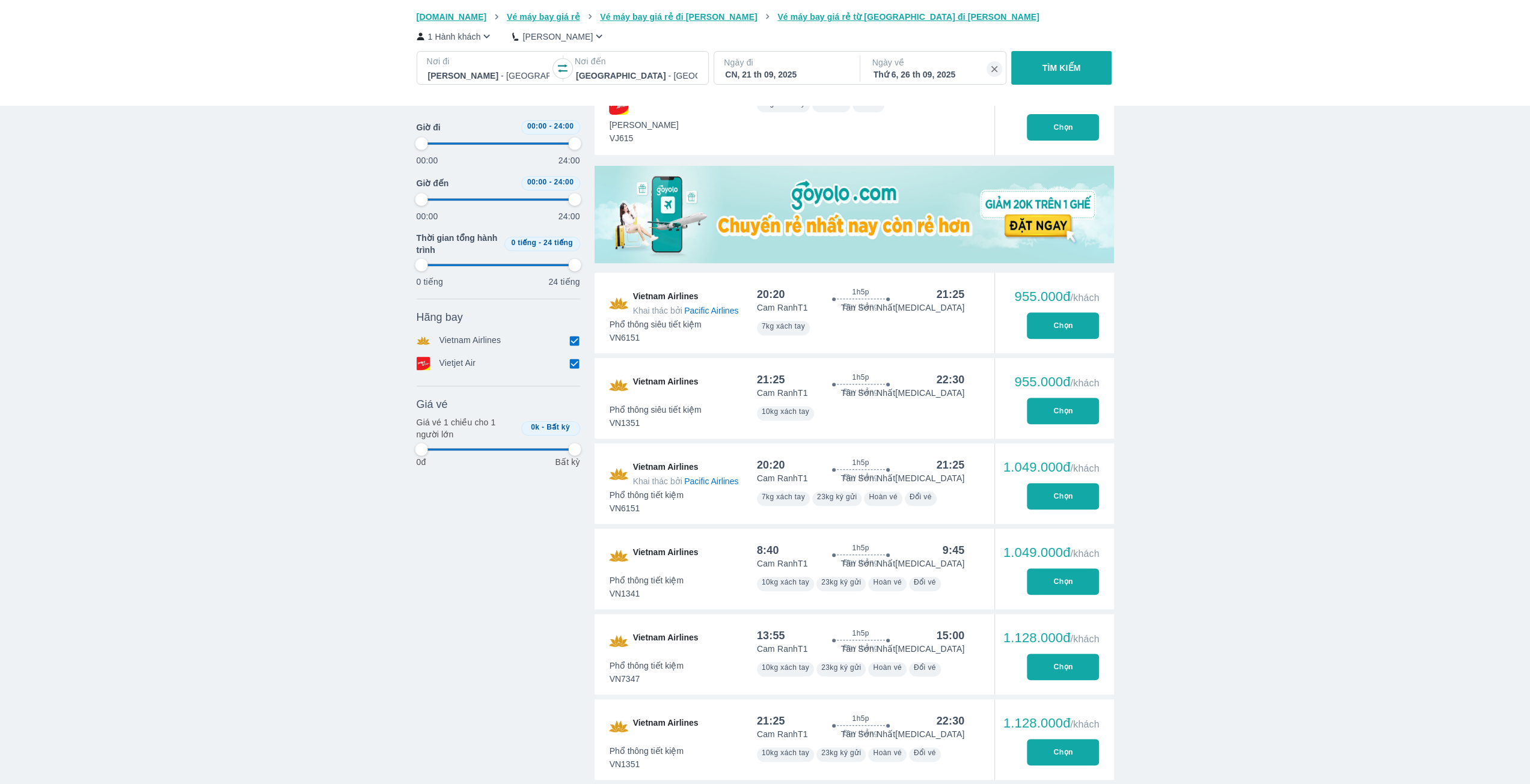
type input "97.9166666666667"
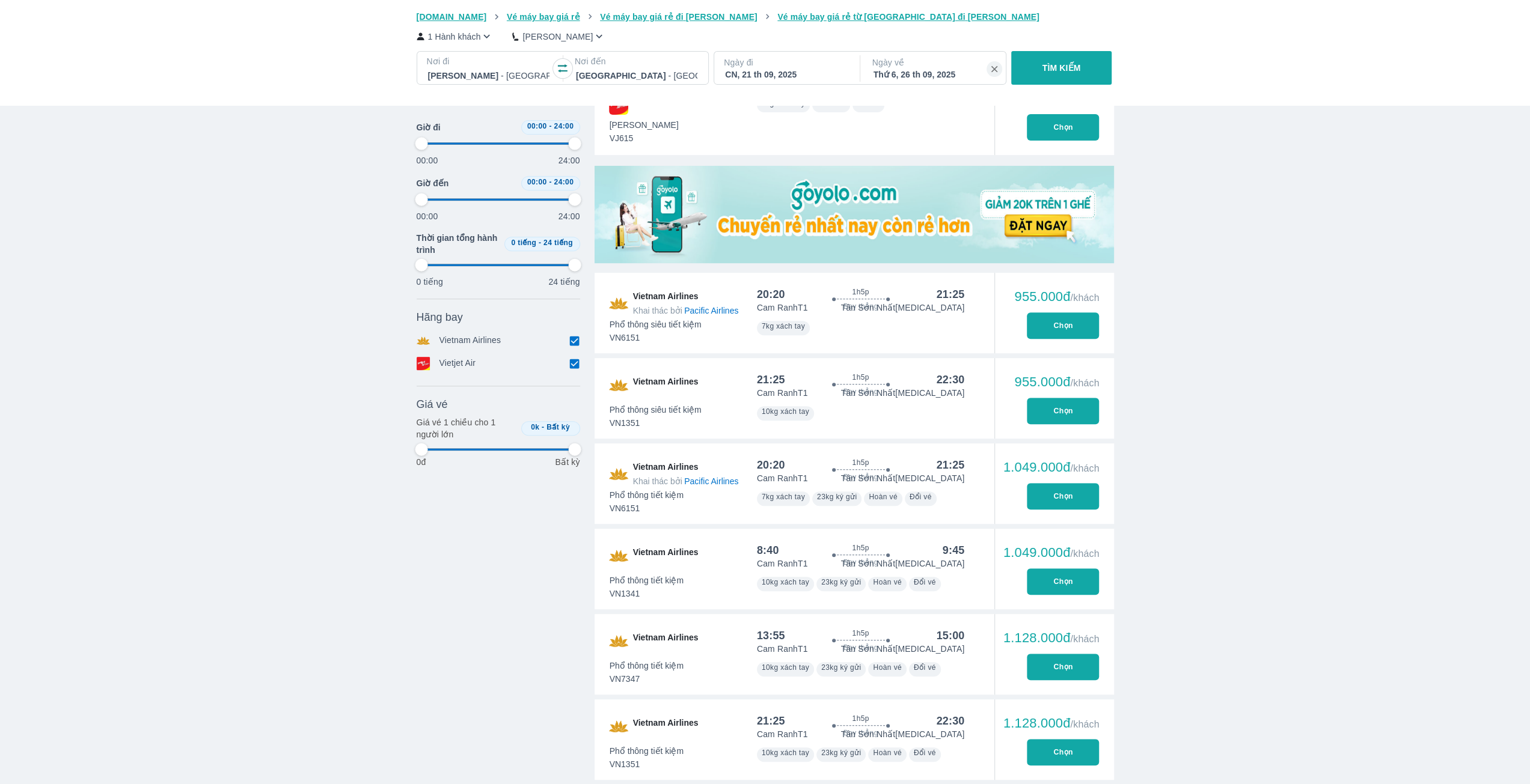
type input "97.9166666666667"
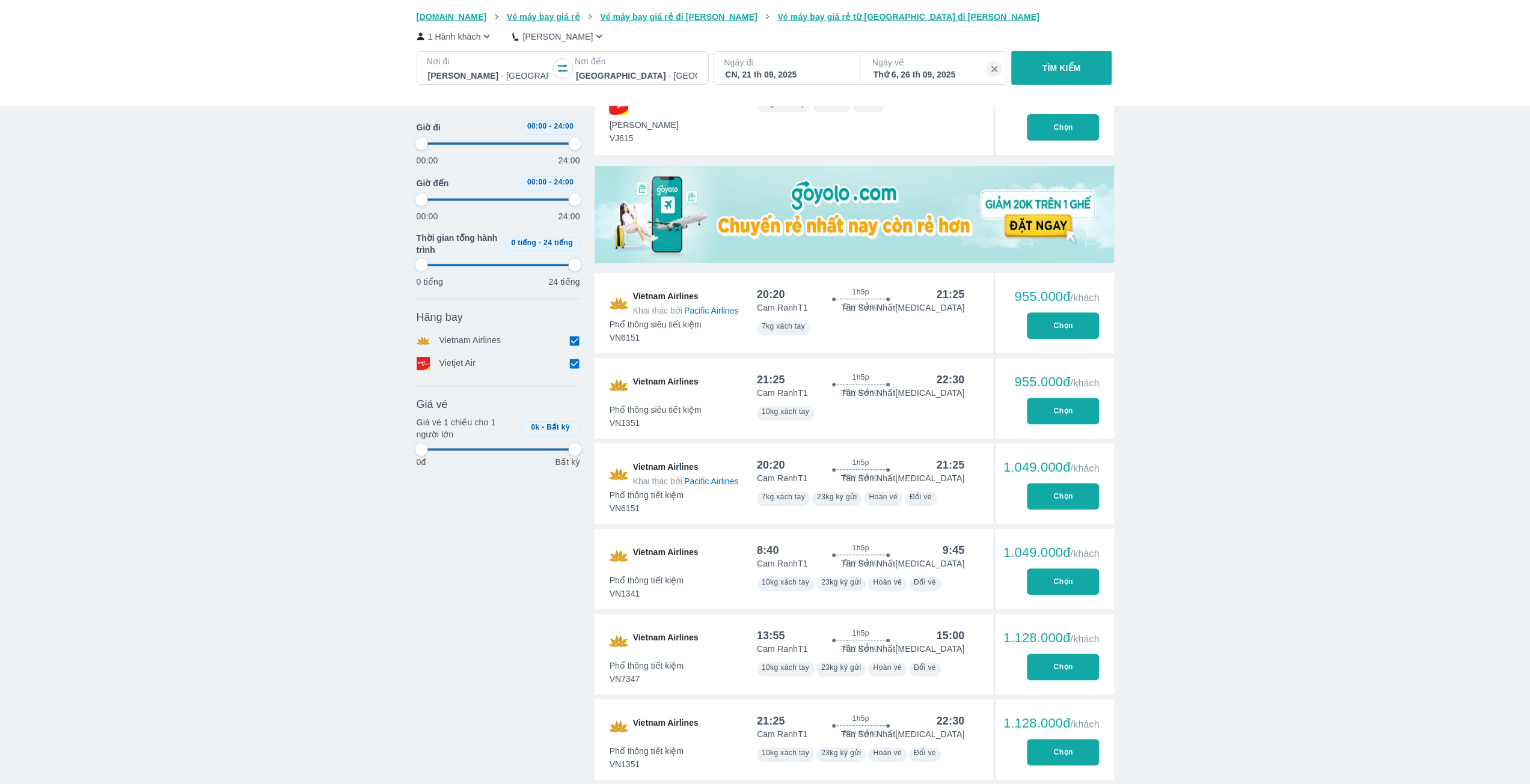
type input "97.9166666666667"
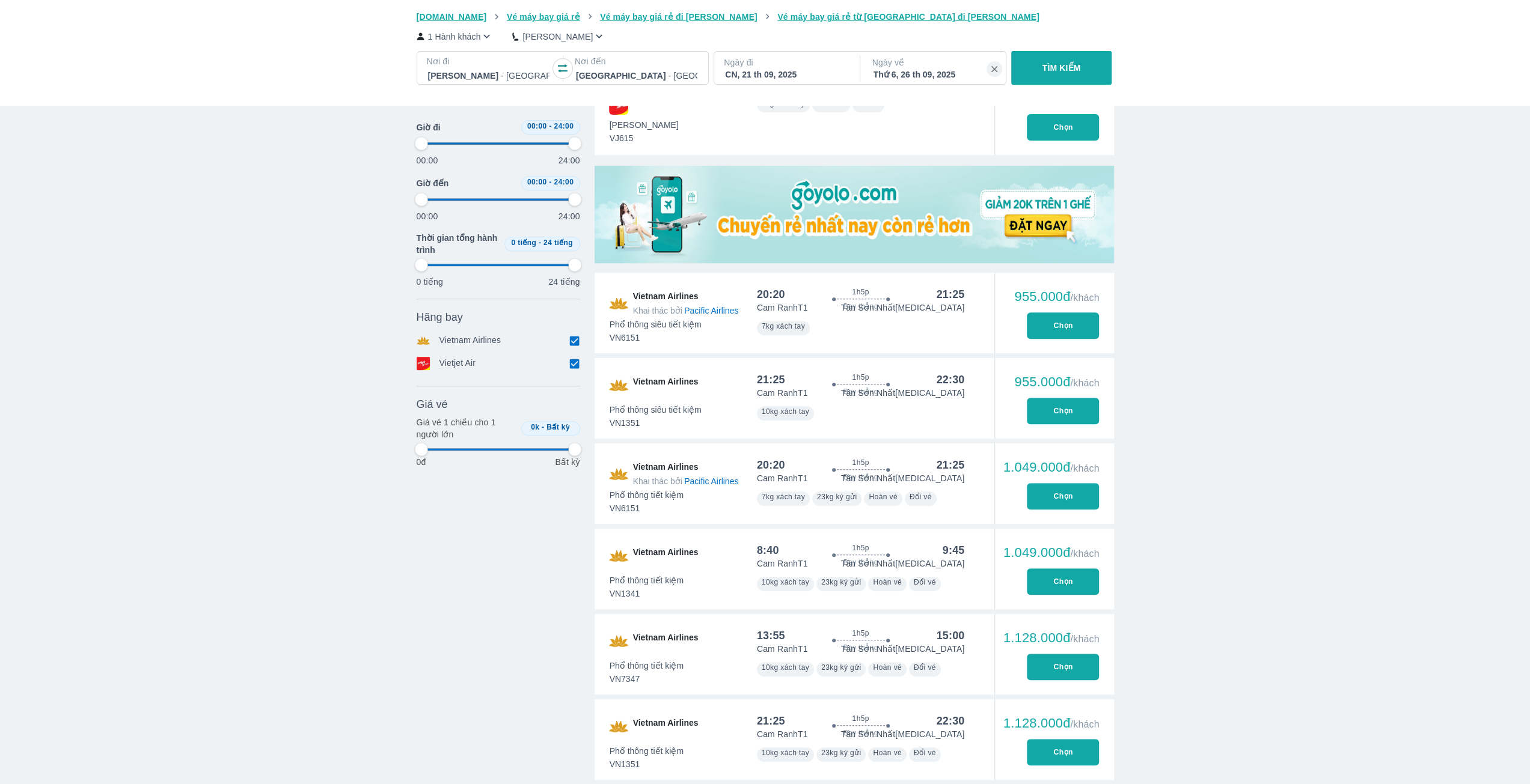
type input "97.9166666666667"
click at [1061, 312] on button "Chọn" at bounding box center [1062, 325] width 72 height 26
type input "97.9166666666667"
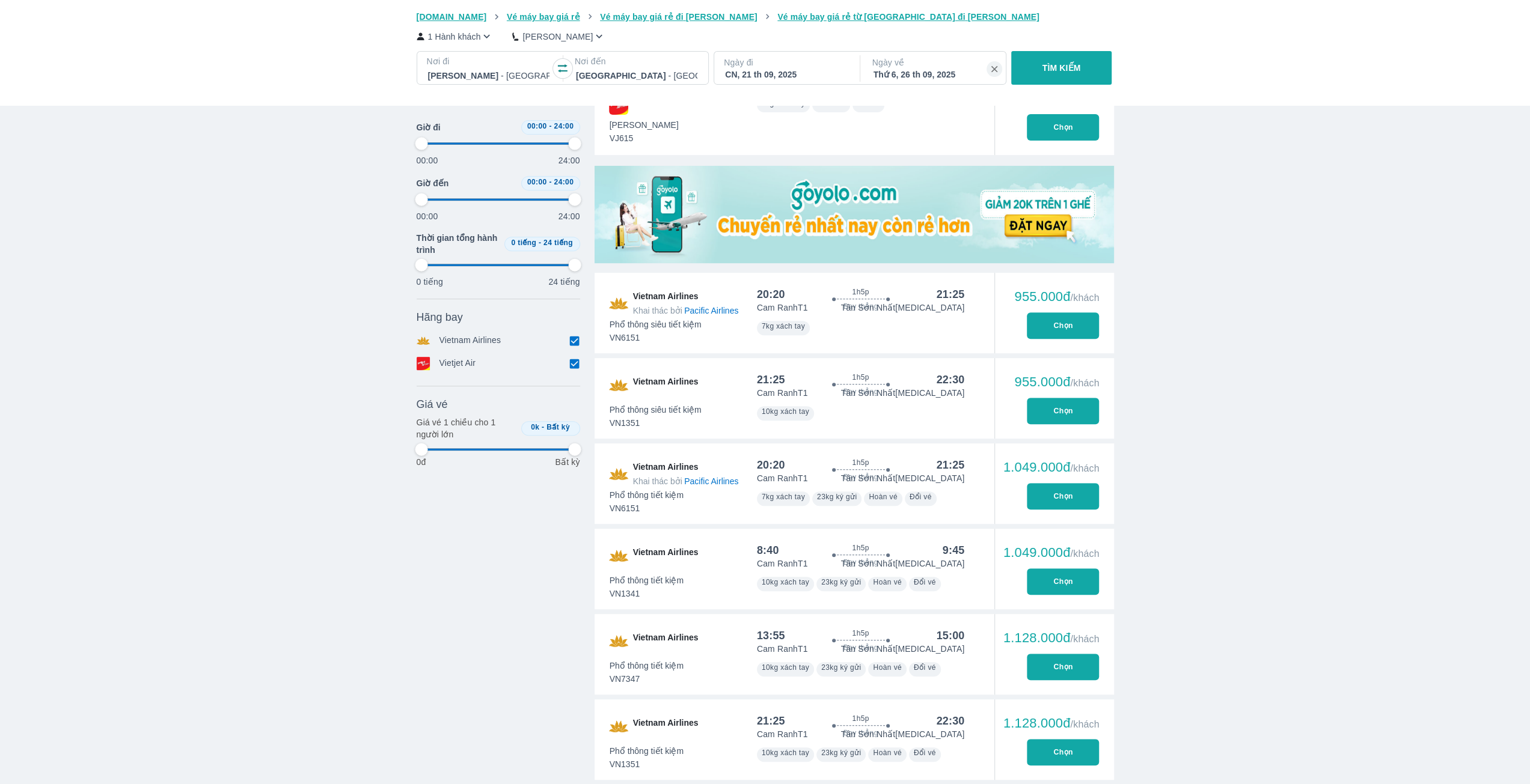
type input "97.9166666666667"
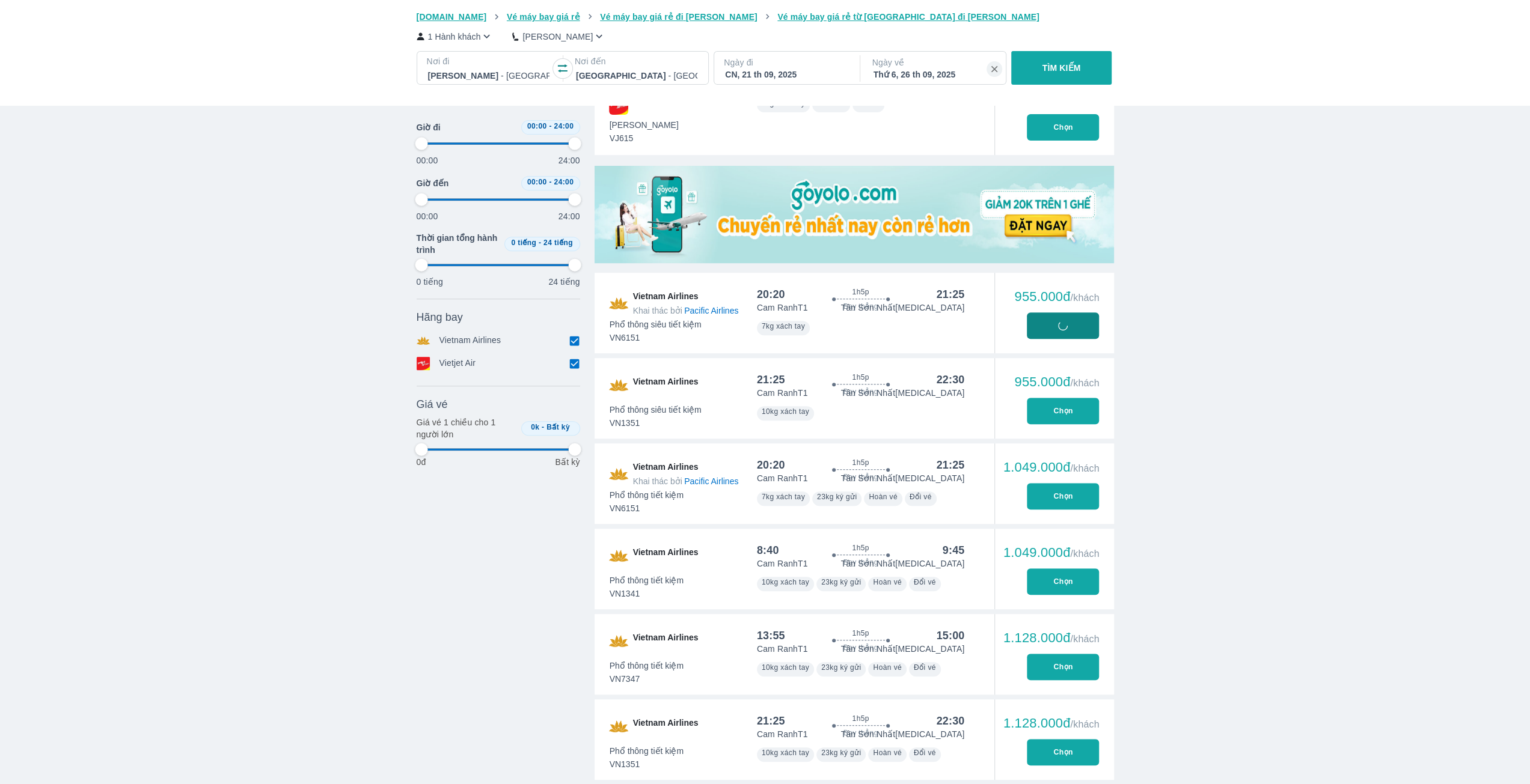
type input "97.9166666666667"
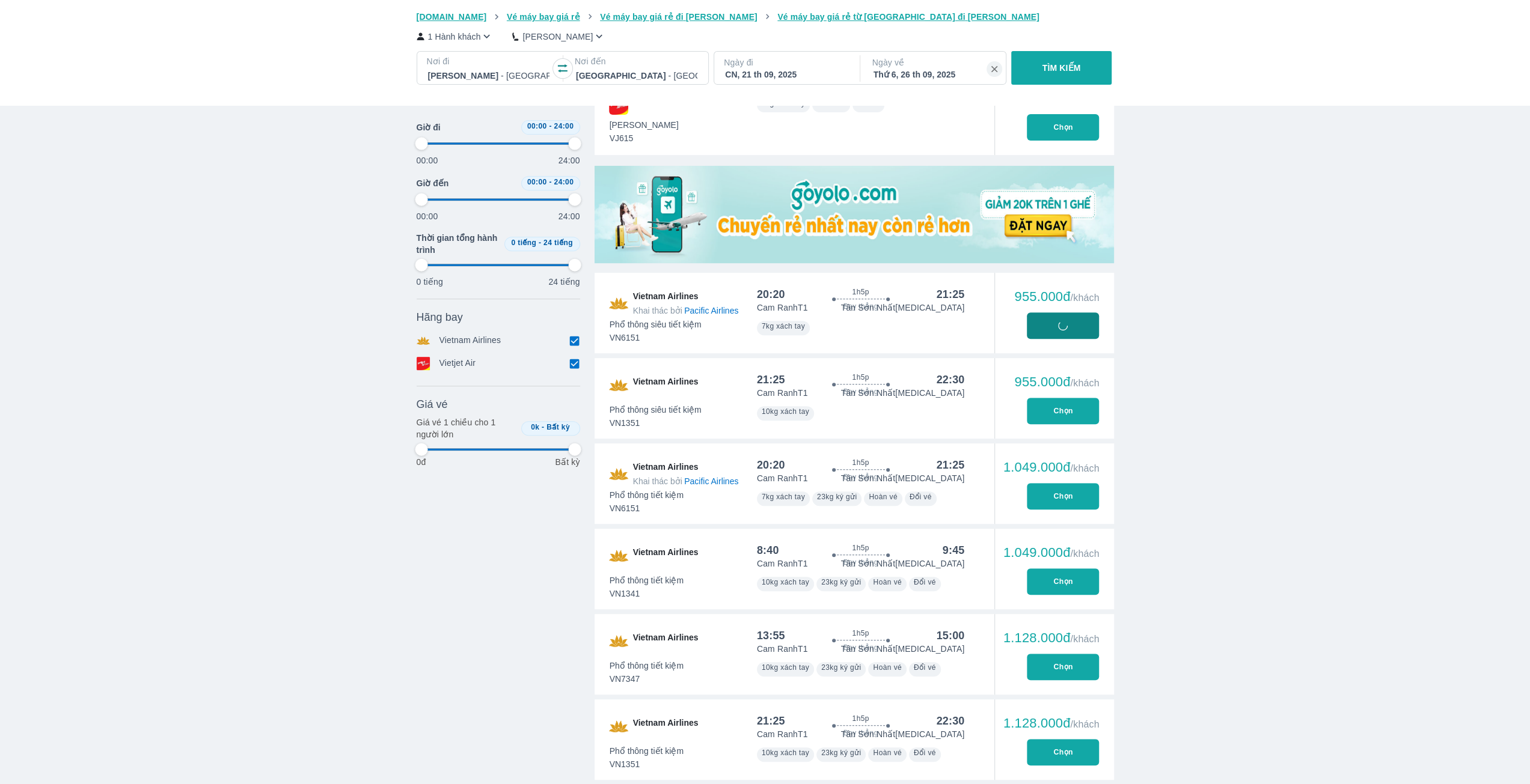
type input "97.9166666666667"
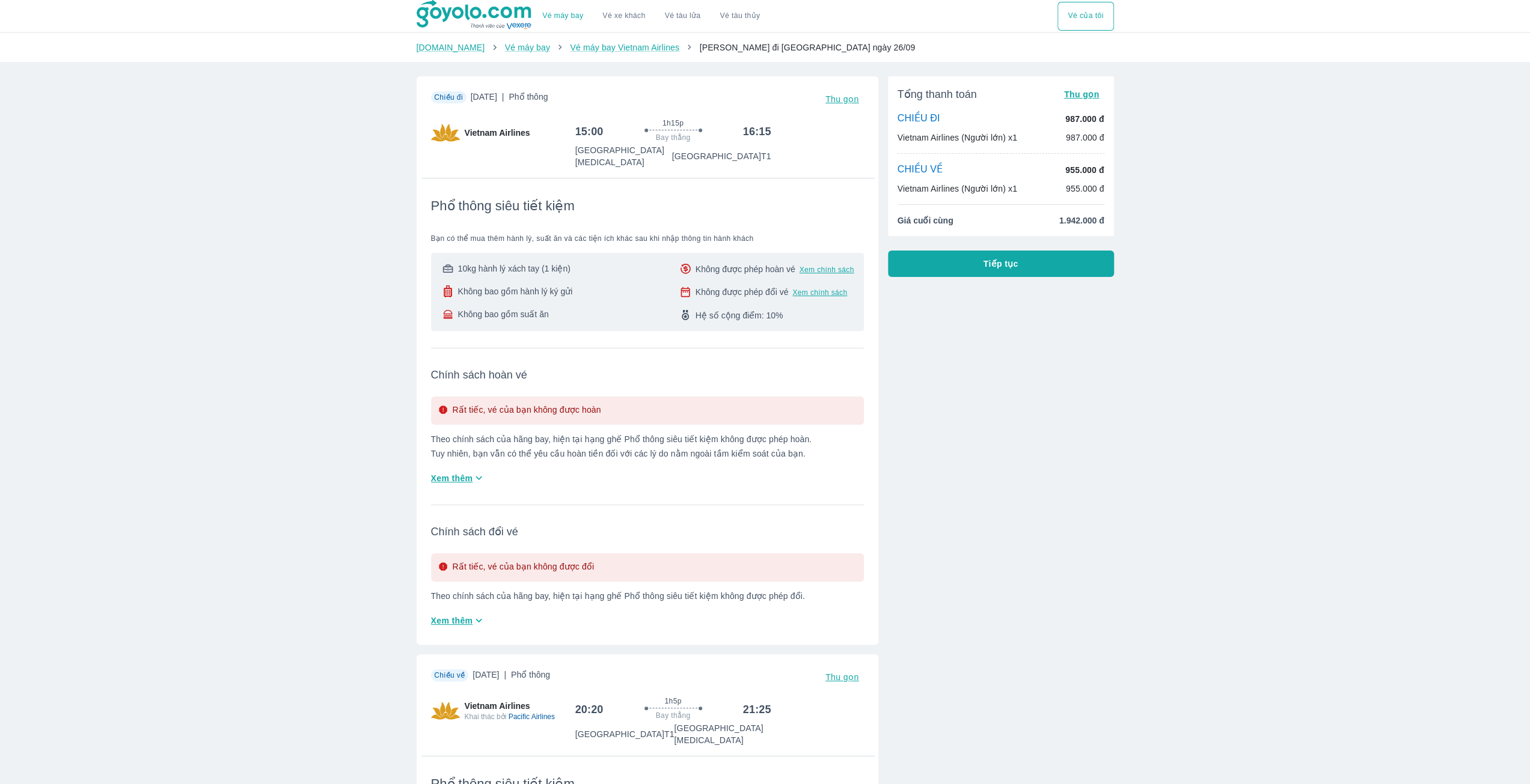
click at [1049, 265] on button "Tiếp tục" at bounding box center [1000, 263] width 226 height 26
